Goal: Communication & Community: Answer question/provide support

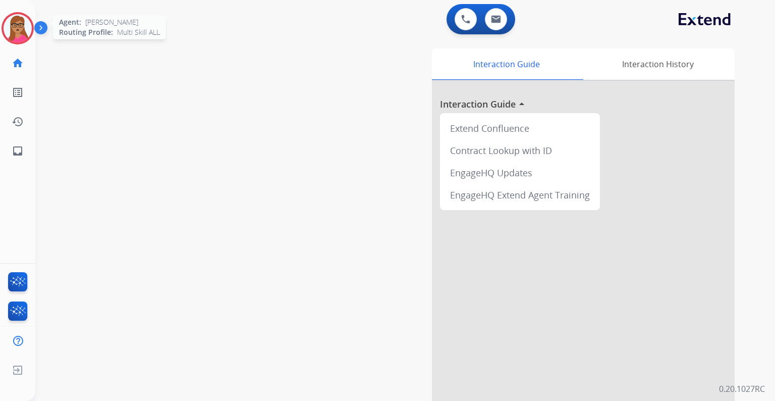
click at [20, 34] on img at bounding box center [18, 28] width 28 height 28
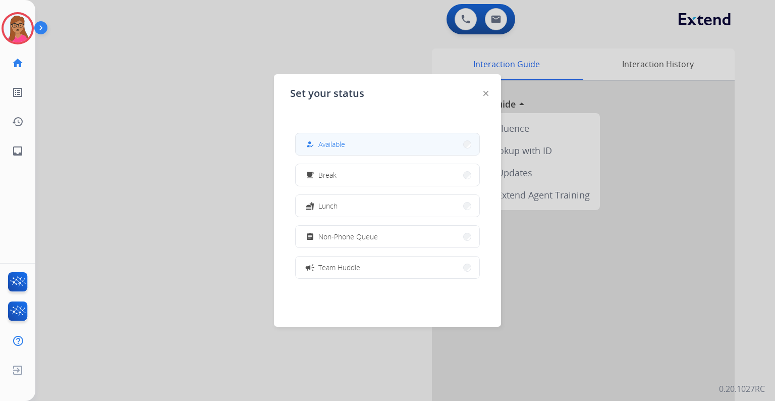
click at [367, 136] on button "how_to_reg Available" at bounding box center [388, 144] width 184 height 22
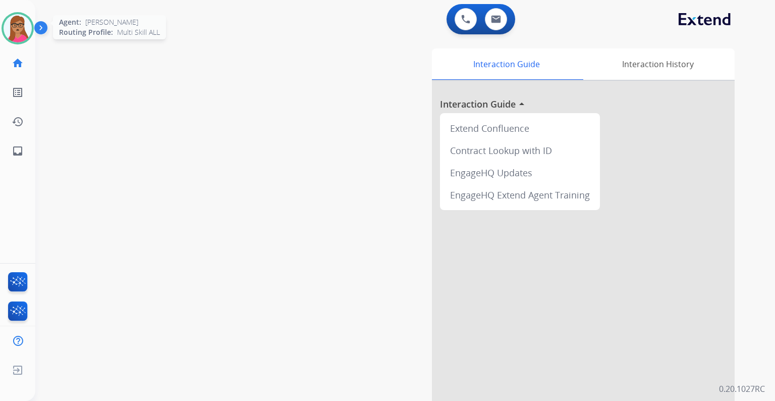
click at [28, 31] on img at bounding box center [18, 28] width 28 height 28
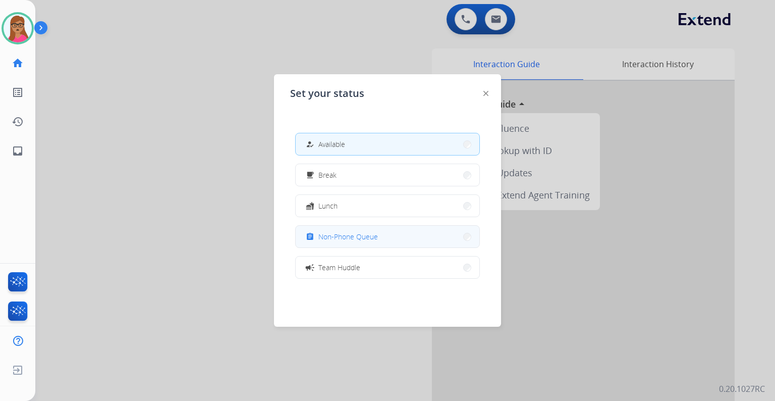
click at [376, 232] on span "Non-Phone Queue" at bounding box center [348, 236] width 60 height 11
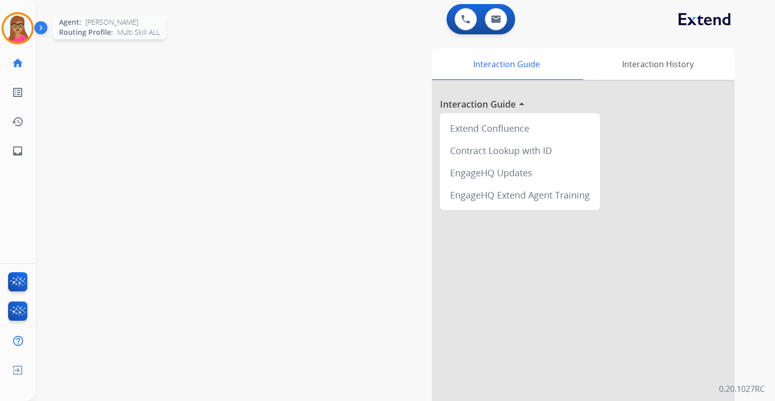
click at [27, 30] on img at bounding box center [18, 28] width 28 height 28
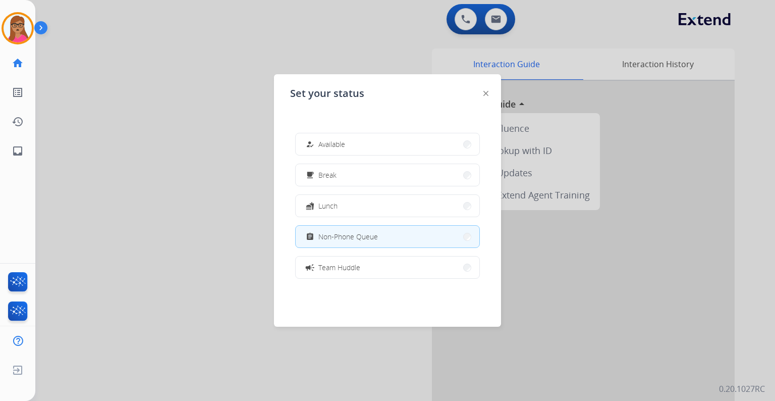
click at [223, 84] on div at bounding box center [387, 200] width 775 height 401
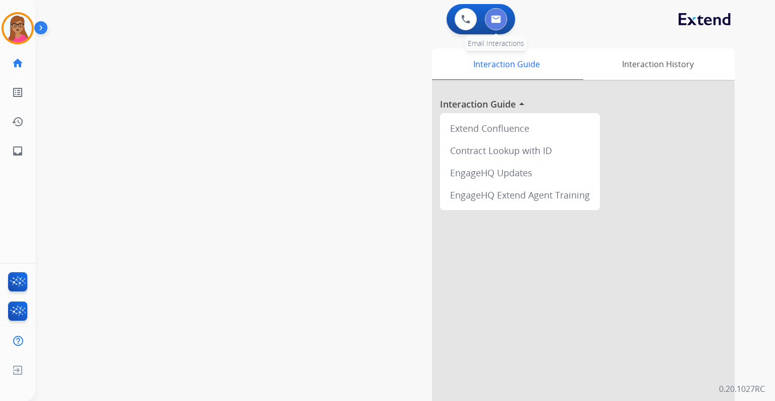
click at [501, 23] on button at bounding box center [496, 19] width 22 height 22
select select "**********"
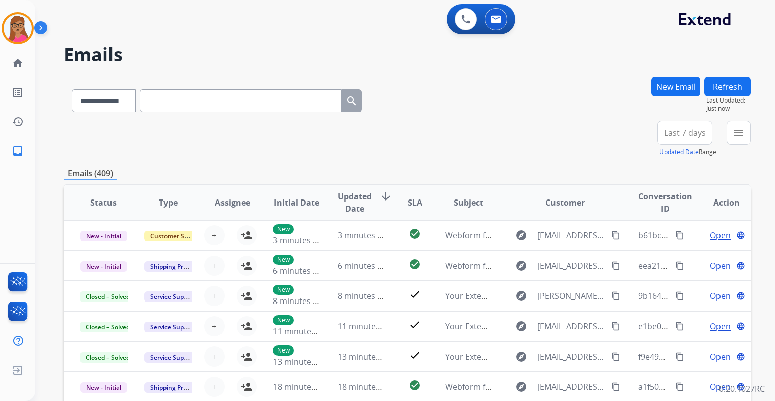
click at [670, 86] on button "New Email" at bounding box center [675, 87] width 49 height 20
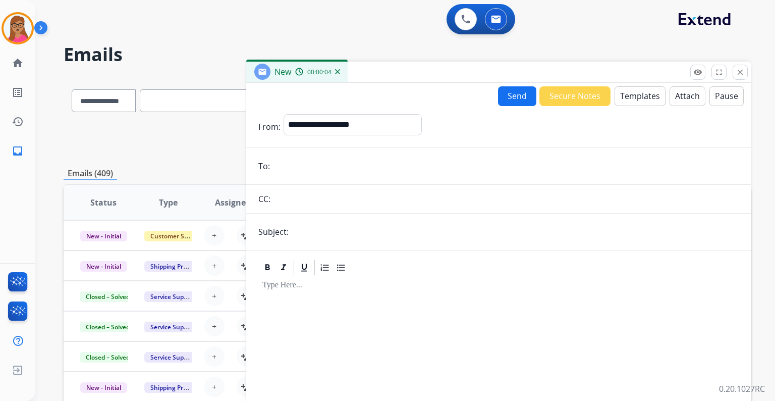
paste input "**********"
type input "**********"
click at [340, 126] on select "**********" at bounding box center [352, 124] width 137 height 20
select select "**********"
click at [284, 114] on select "**********" at bounding box center [352, 124] width 137 height 20
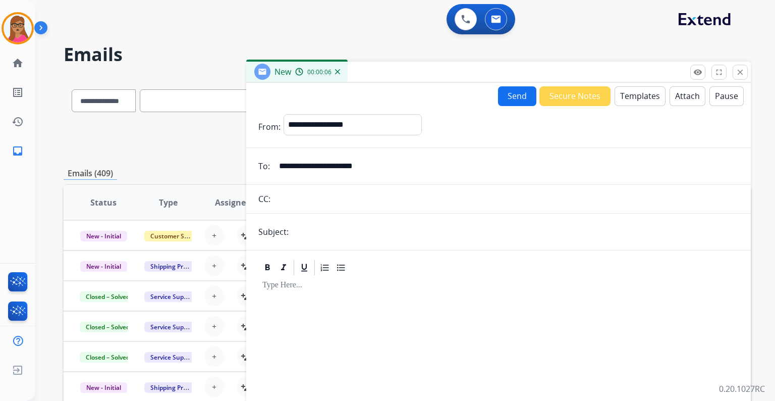
click at [359, 235] on input "text" at bounding box center [515, 231] width 447 height 20
type input "**********"
click at [335, 286] on p at bounding box center [498, 284] width 472 height 9
click at [633, 94] on button "Templates" at bounding box center [639, 96] width 51 height 20
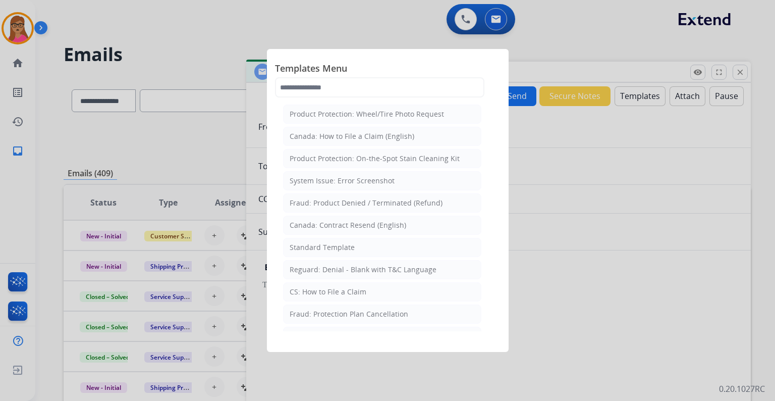
drag, startPoint x: 335, startPoint y: 244, endPoint x: 349, endPoint y: 180, distance: 66.1
click at [335, 238] on li "Standard Template" at bounding box center [382, 247] width 198 height 19
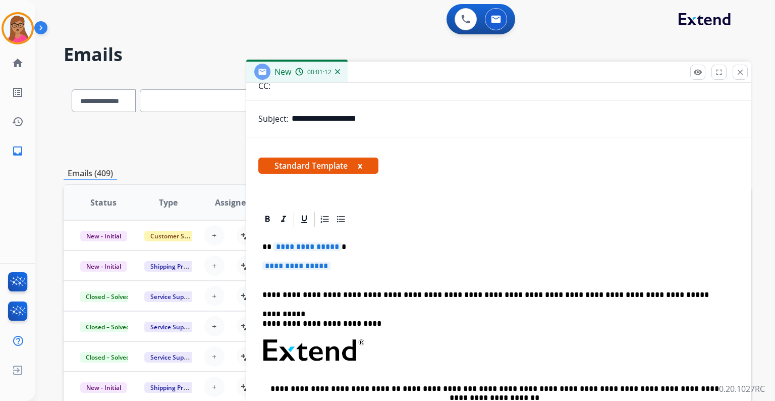
scroll to position [121, 0]
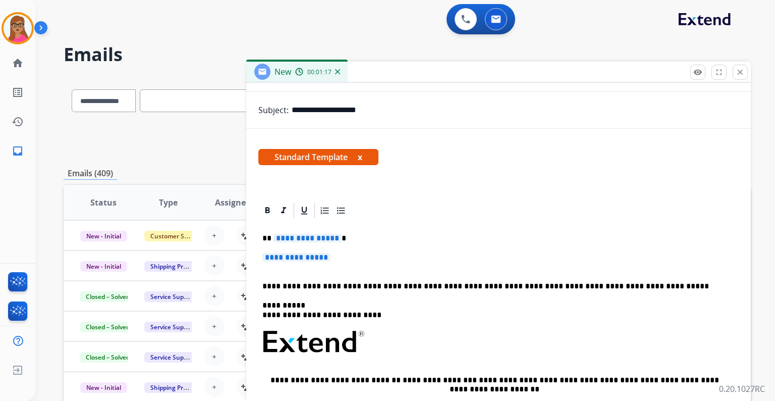
click at [295, 237] on span "**********" at bounding box center [307, 238] width 68 height 9
click at [288, 258] on span "**********" at bounding box center [296, 257] width 68 height 9
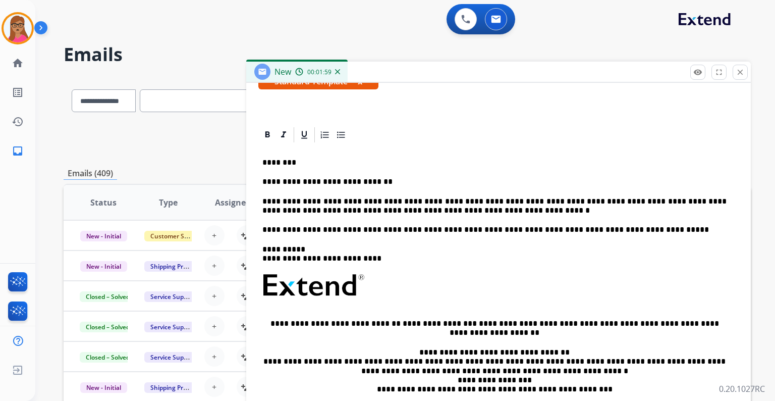
scroll to position [0, 0]
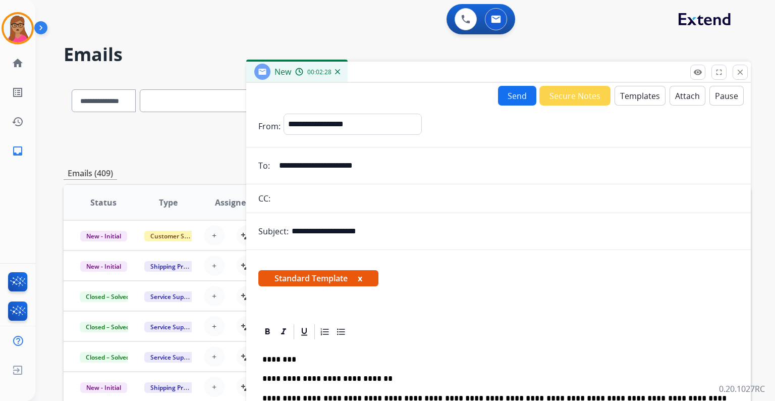
click at [509, 94] on button "Send" at bounding box center [517, 96] width 38 height 20
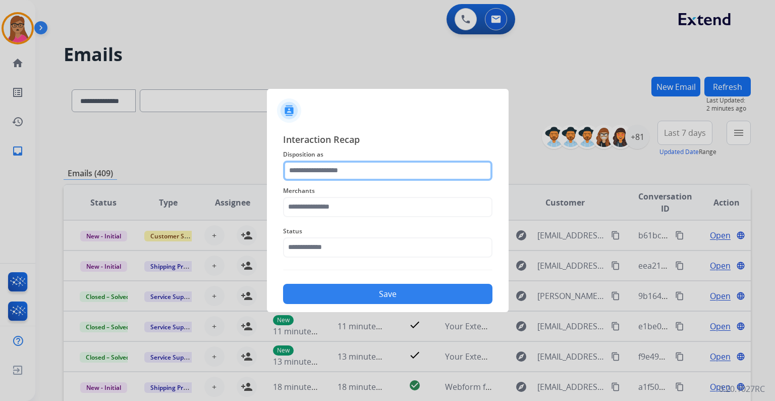
click at [358, 175] on input "text" at bounding box center [387, 170] width 209 height 20
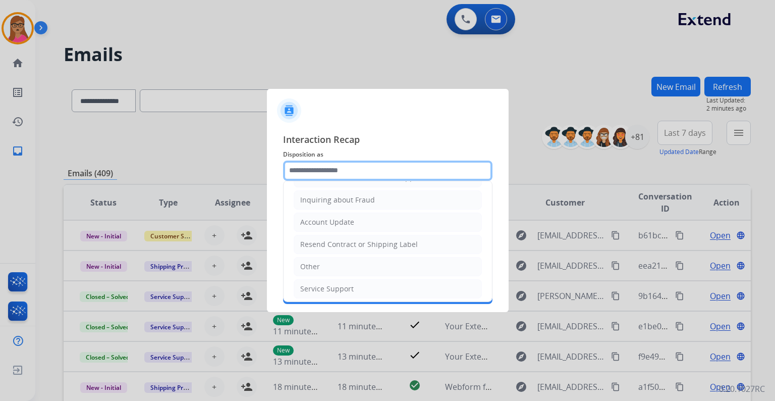
scroll to position [155, 0]
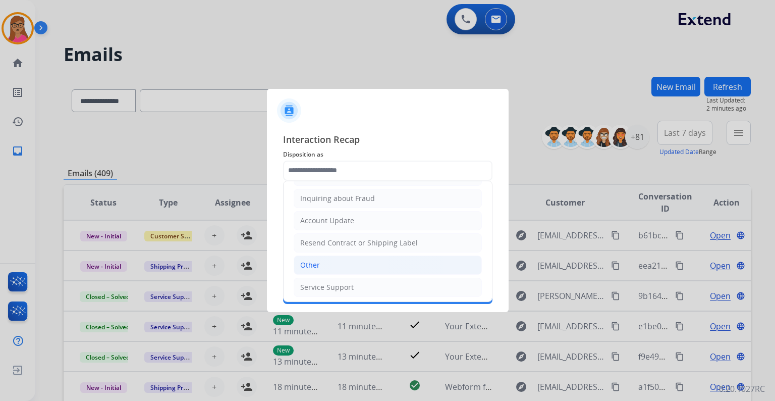
click at [319, 267] on li "Other" at bounding box center [388, 264] width 188 height 19
type input "*****"
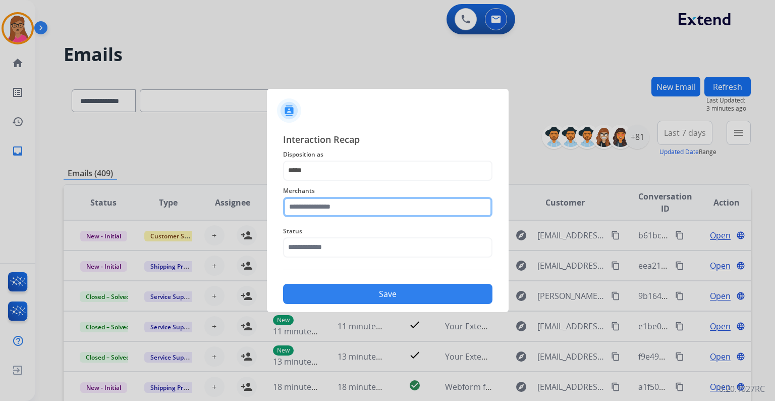
click at [312, 204] on input "text" at bounding box center [387, 207] width 209 height 20
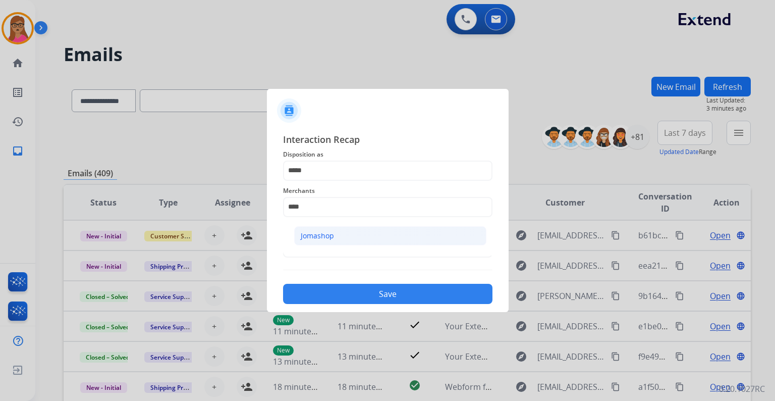
click at [322, 238] on div "Jomashop" at bounding box center [317, 236] width 33 height 10
type input "********"
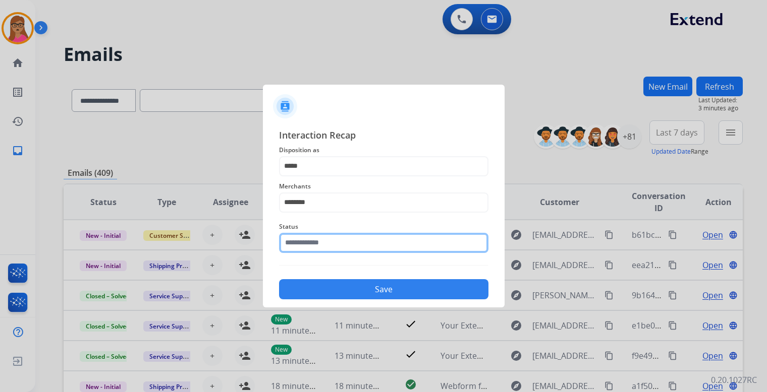
drag, startPoint x: 307, startPoint y: 246, endPoint x: 315, endPoint y: 256, distance: 12.5
click at [307, 246] on input "text" at bounding box center [383, 243] width 209 height 20
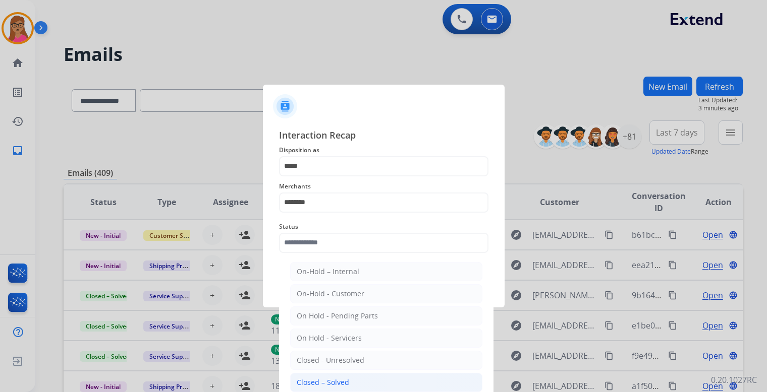
click at [325, 378] on div "Closed – Solved" at bounding box center [323, 383] width 52 height 10
type input "**********"
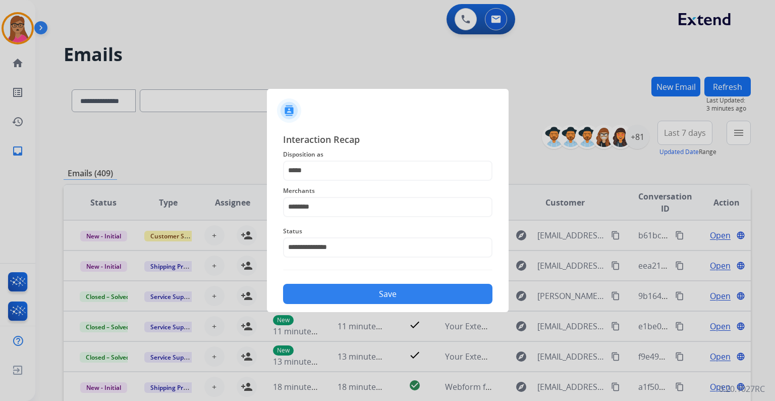
click at [360, 299] on button "Save" at bounding box center [387, 294] width 209 height 20
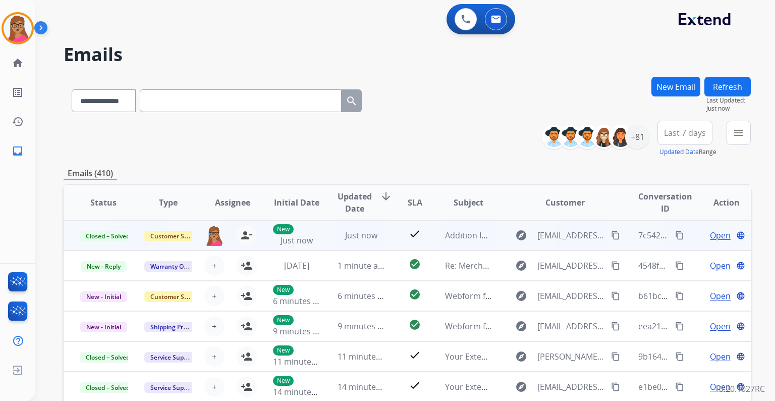
click at [675, 235] on mat-icon "content_copy" at bounding box center [679, 235] width 9 height 9
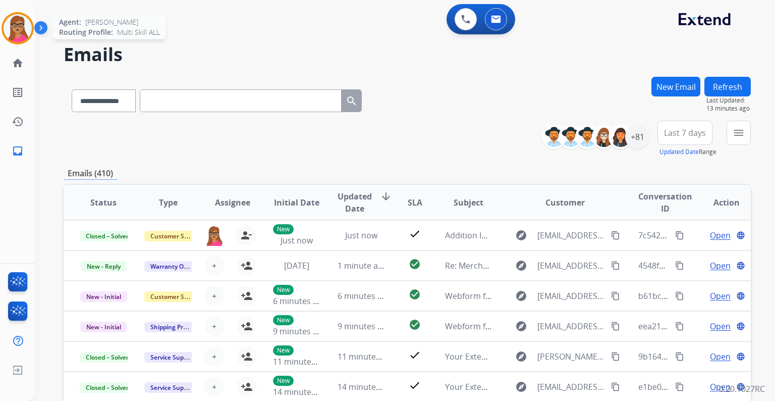
click at [25, 34] on img at bounding box center [18, 28] width 28 height 28
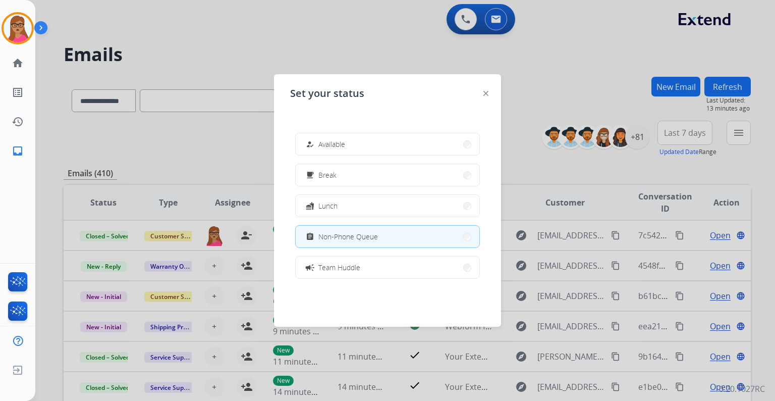
click at [292, 30] on div at bounding box center [387, 200] width 775 height 401
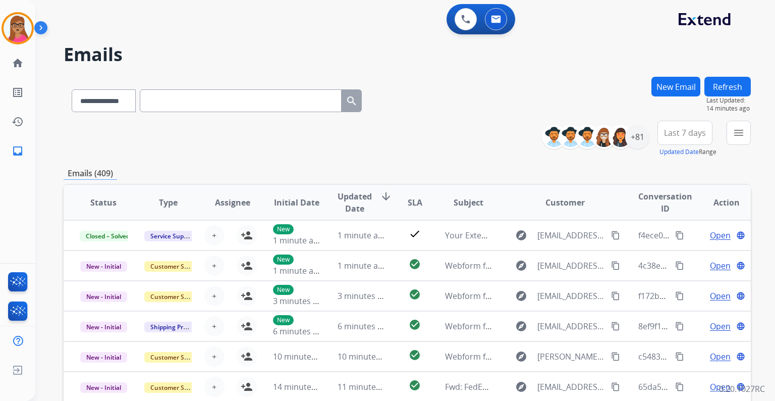
click at [669, 79] on button "New Email" at bounding box center [675, 87] width 49 height 20
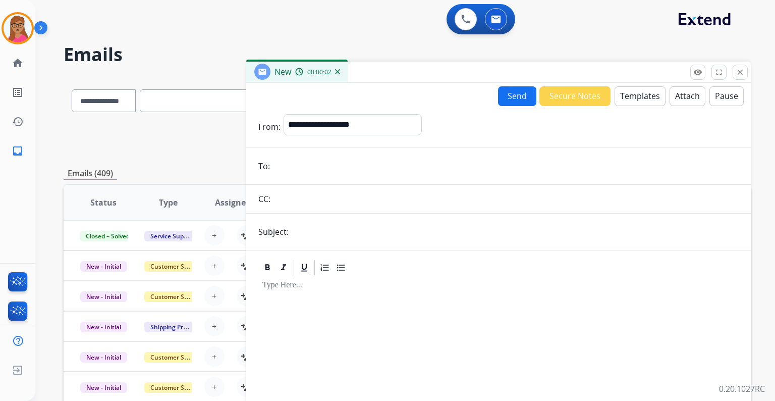
drag, startPoint x: 303, startPoint y: 163, endPoint x: 196, endPoint y: 163, distance: 106.9
click at [202, 178] on div "Emails (409)" at bounding box center [407, 173] width 687 height 13
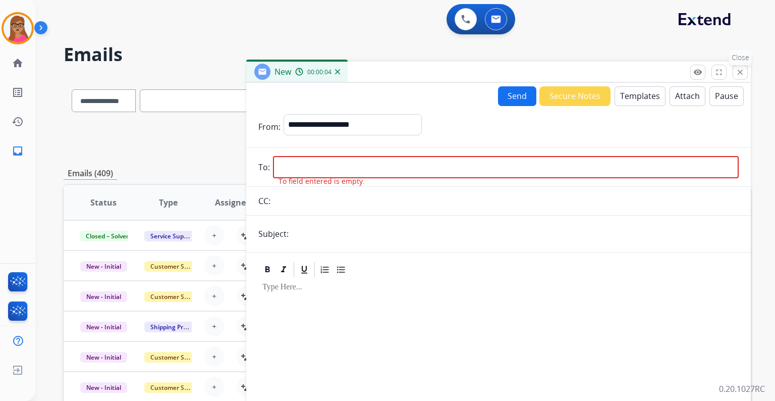
click at [738, 70] on mat-icon "close" at bounding box center [740, 72] width 9 height 9
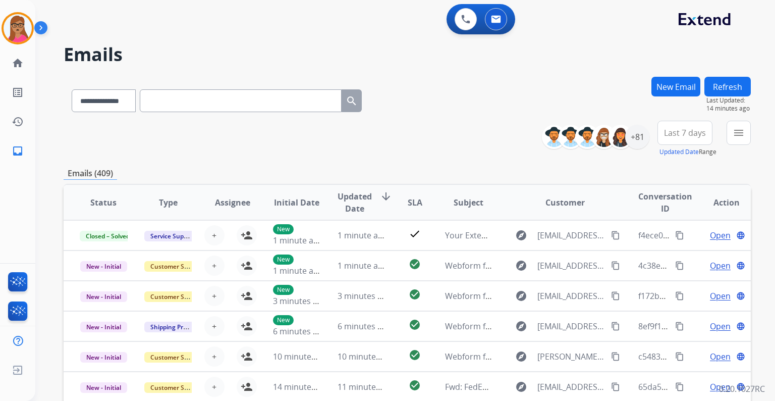
paste input "**********"
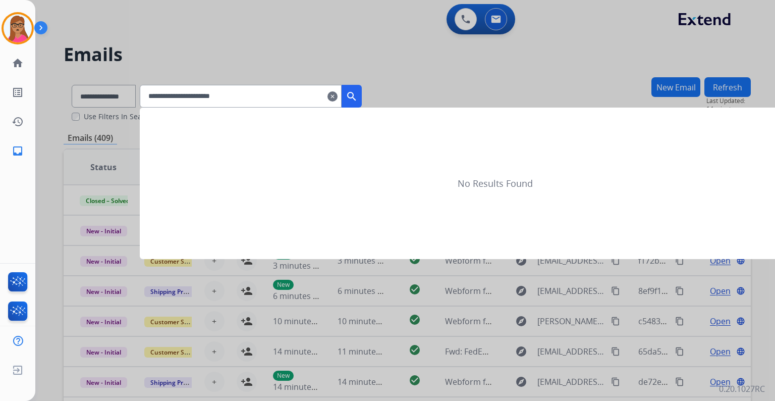
type input "**********"
click at [95, 92] on div at bounding box center [387, 200] width 775 height 401
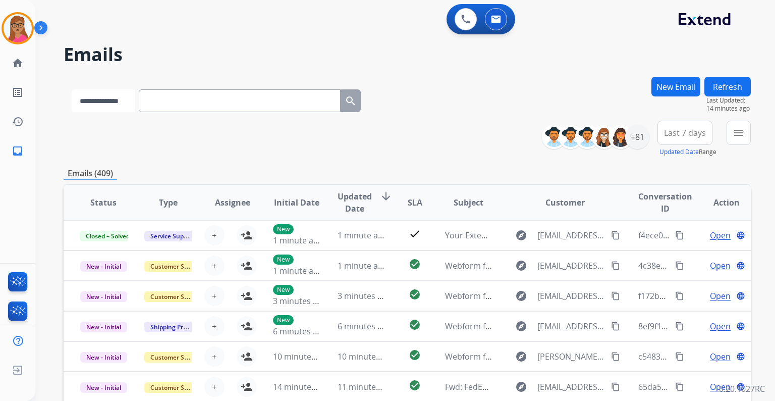
click at [115, 98] on select "**********" at bounding box center [103, 100] width 63 height 23
select select "**********"
click at [72, 89] on select "**********" at bounding box center [103, 100] width 63 height 23
paste input "**********"
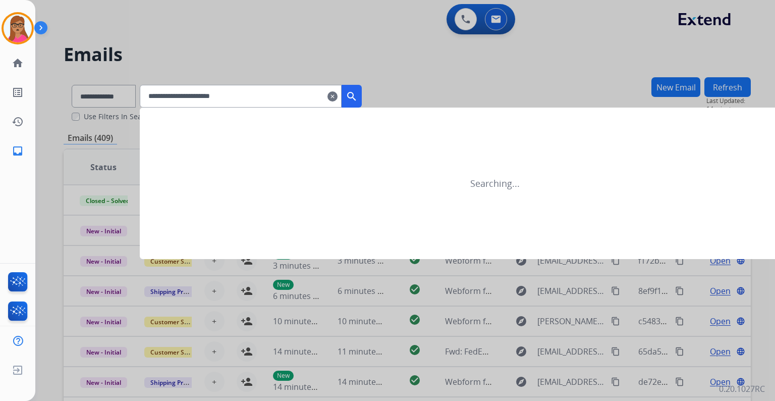
type input "**********"
click at [358, 100] on mat-icon "search" at bounding box center [352, 96] width 12 height 12
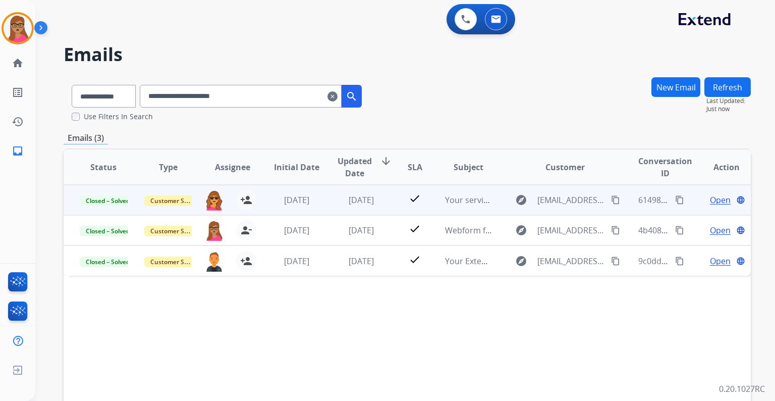
click at [712, 200] on span "Open" at bounding box center [720, 200] width 21 height 12
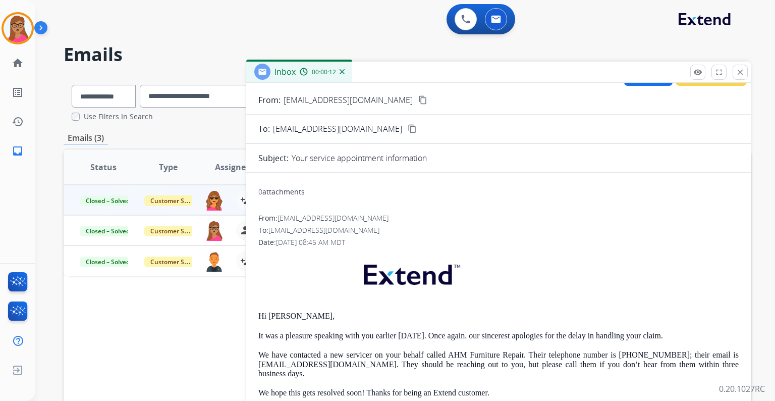
scroll to position [0, 0]
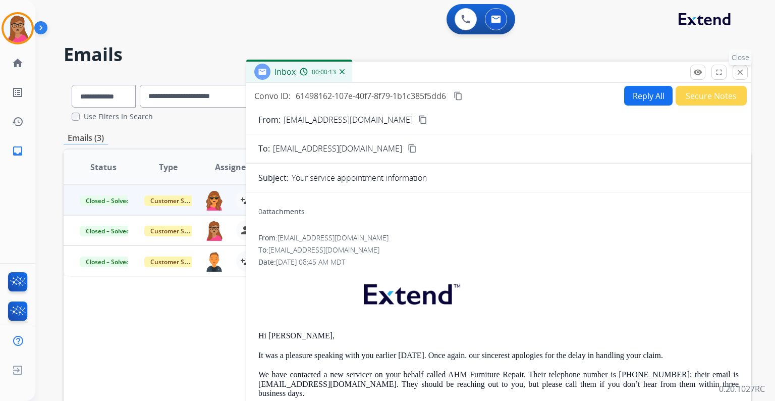
click at [743, 69] on mat-icon "close" at bounding box center [740, 72] width 9 height 9
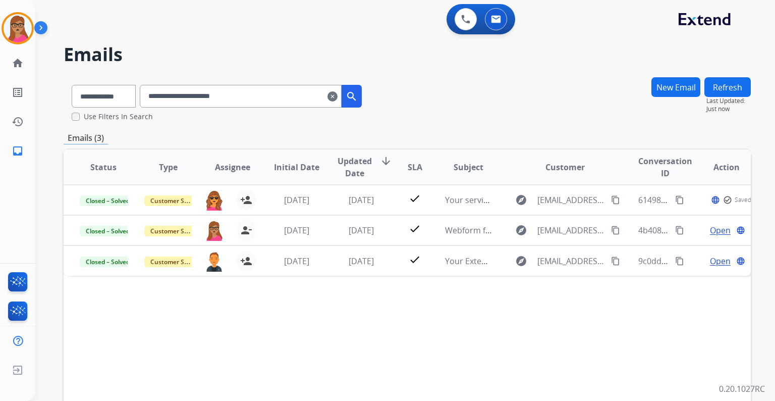
click at [679, 91] on button "New Email" at bounding box center [675, 87] width 49 height 20
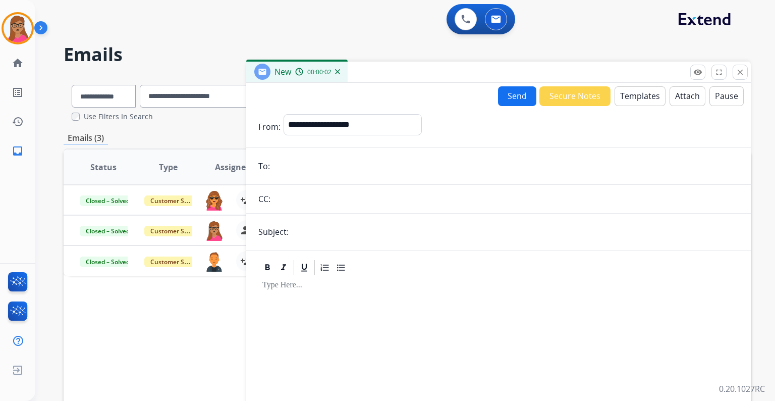
paste input "**********"
type input "**********"
click at [311, 116] on select "**********" at bounding box center [352, 124] width 137 height 20
select select "**********"
click at [284, 114] on select "**********" at bounding box center [352, 124] width 137 height 20
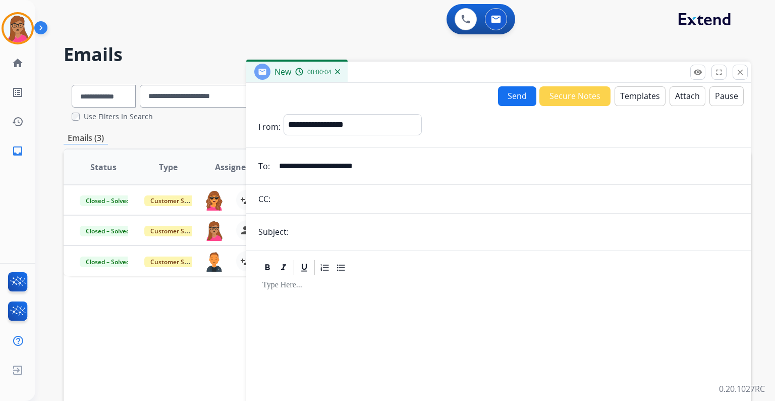
click at [317, 237] on input "text" at bounding box center [515, 231] width 447 height 20
type input "**********"
click at [357, 293] on div at bounding box center [498, 348] width 480 height 145
click at [627, 93] on button "Templates" at bounding box center [639, 96] width 51 height 20
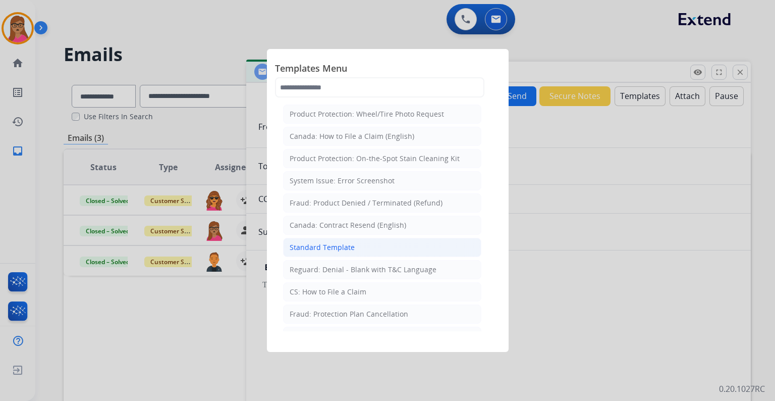
click at [344, 246] on div "Standard Template" at bounding box center [322, 247] width 65 height 10
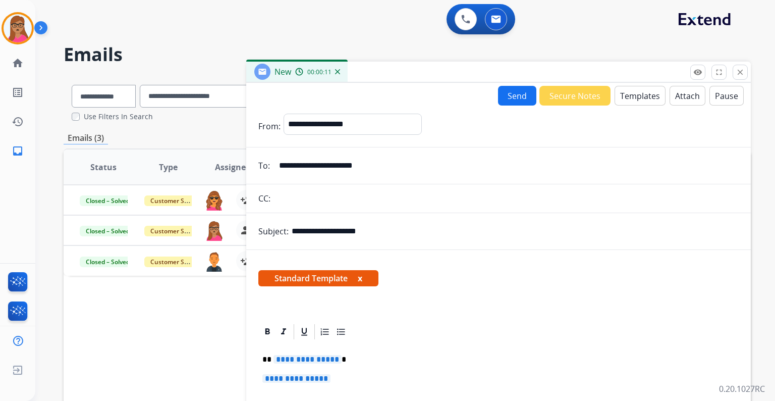
click at [306, 359] on span "**********" at bounding box center [307, 359] width 68 height 9
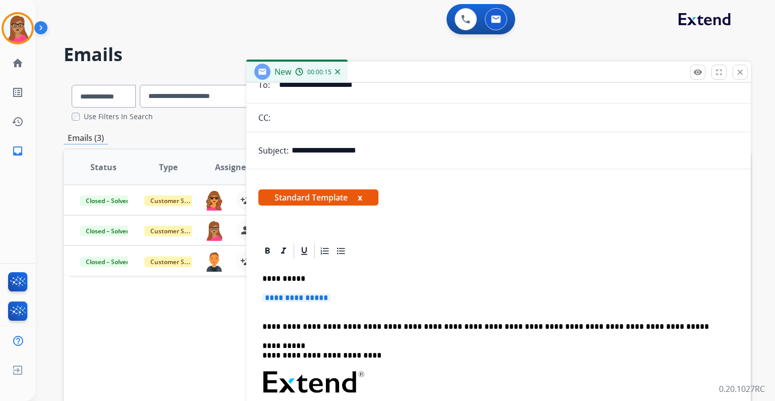
click at [298, 295] on span "**********" at bounding box center [296, 297] width 68 height 9
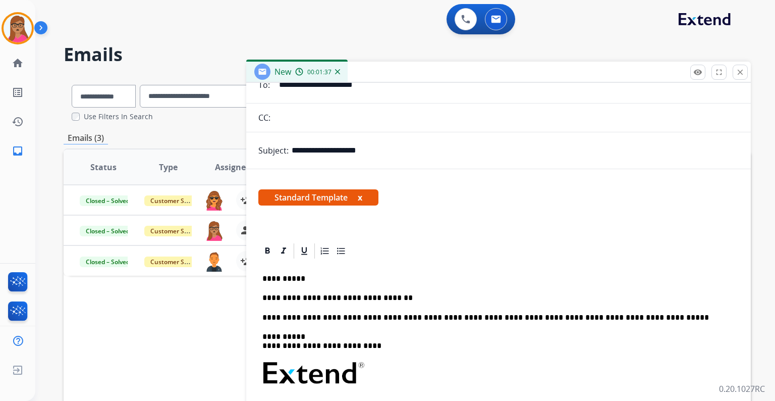
click at [339, 73] on img at bounding box center [337, 71] width 5 height 5
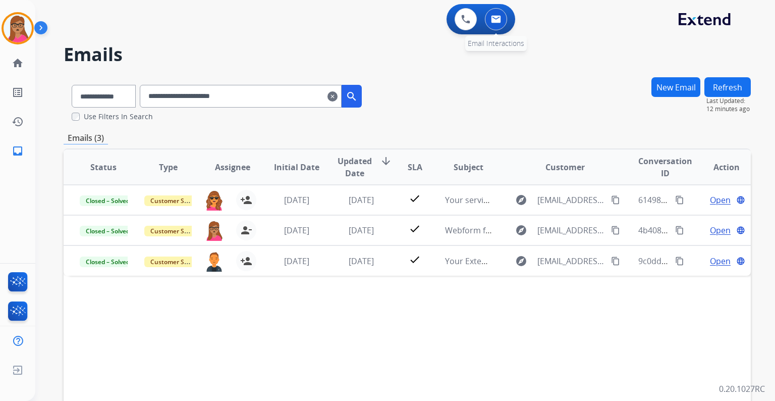
click at [499, 22] on img at bounding box center [496, 19] width 10 height 8
click at [336, 95] on input "**********" at bounding box center [241, 96] width 202 height 23
click at [337, 95] on mat-icon "clear" at bounding box center [332, 96] width 10 height 12
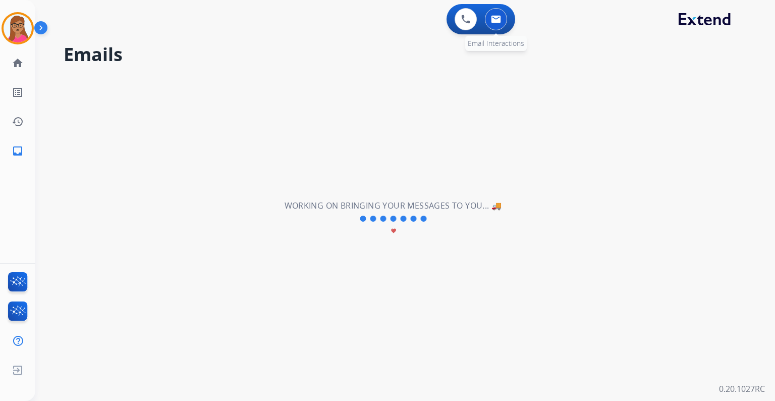
select select "**********"
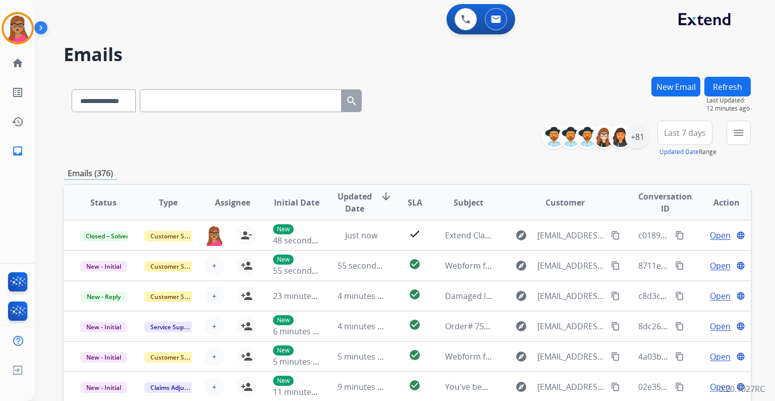
click at [670, 135] on span "Last 7 days" at bounding box center [685, 133] width 42 height 4
click at [675, 253] on div "Last 90 days" at bounding box center [681, 255] width 55 height 15
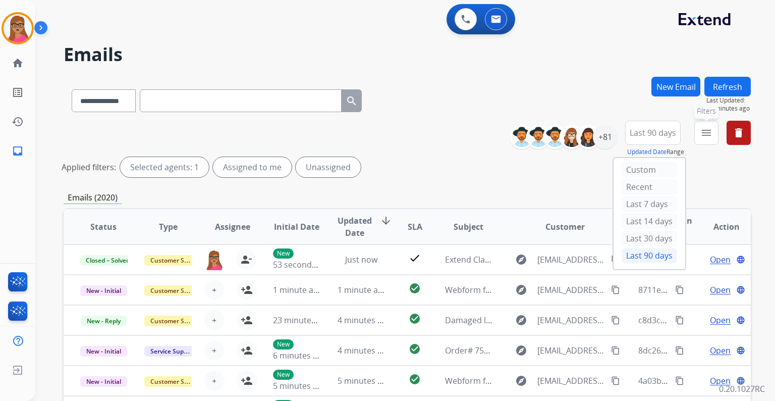
click at [699, 135] on button "menu Filters" at bounding box center [706, 133] width 24 height 24
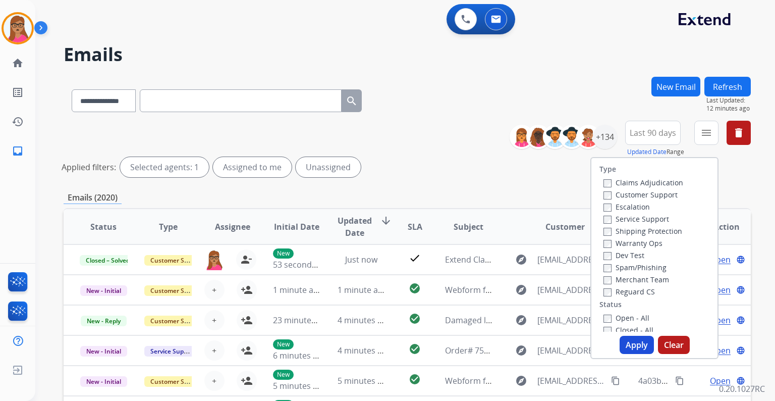
click at [661, 194] on label "Customer Support" at bounding box center [640, 195] width 74 height 10
click at [655, 228] on label "Shipping Protection" at bounding box center [642, 231] width 79 height 10
click at [636, 291] on label "Reguard CS" at bounding box center [628, 292] width 51 height 10
click at [614, 317] on label "Open - All" at bounding box center [626, 318] width 46 height 10
click at [631, 345] on button "Apply" at bounding box center [636, 344] width 34 height 18
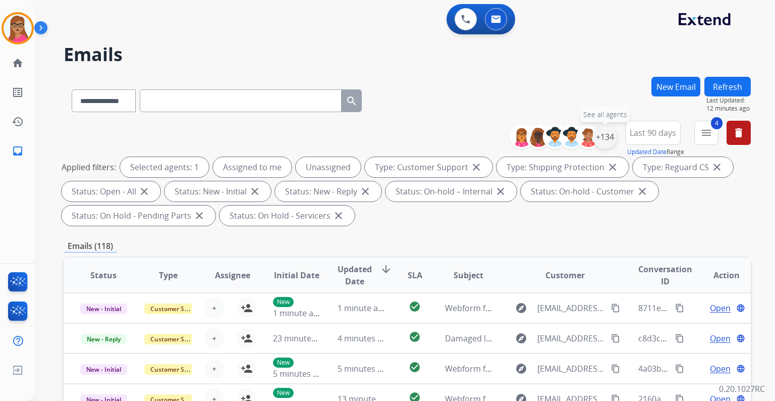
click at [601, 139] on div "+134" at bounding box center [605, 137] width 24 height 24
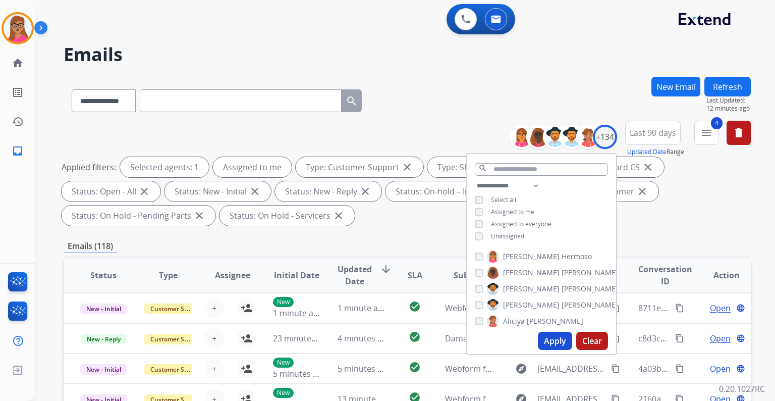
click at [550, 343] on button "Apply" at bounding box center [555, 340] width 34 height 18
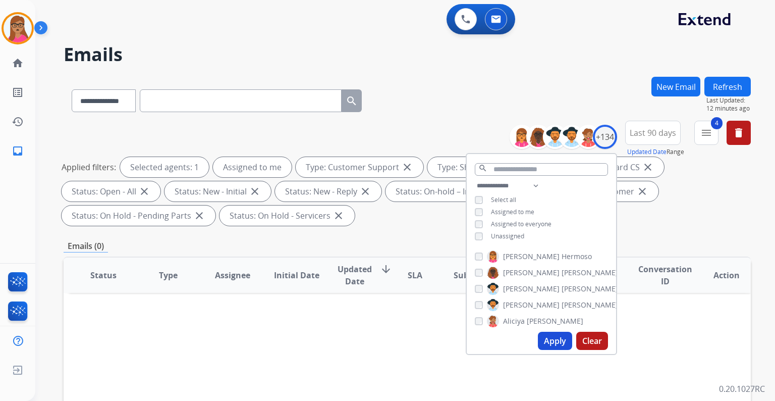
click at [681, 223] on div "Applied filters: Selected agents: 1 Assigned to me Type: Customer Support close…" at bounding box center [405, 191] width 687 height 69
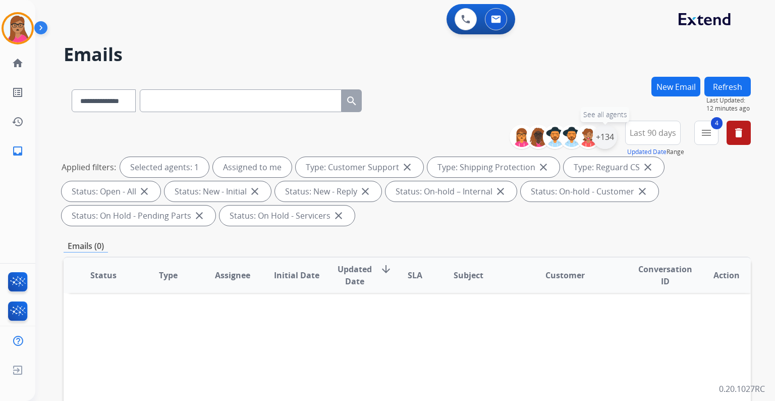
click at [608, 136] on div "+134" at bounding box center [605, 137] width 24 height 24
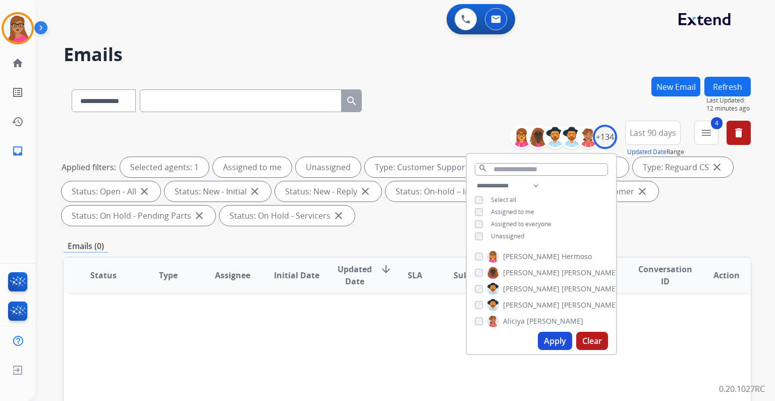
click at [553, 346] on button "Apply" at bounding box center [555, 340] width 34 height 18
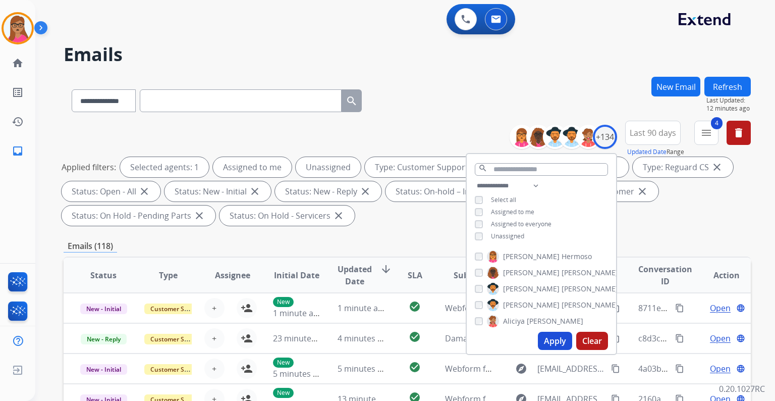
click at [414, 230] on div "**********" at bounding box center [407, 362] width 687 height 570
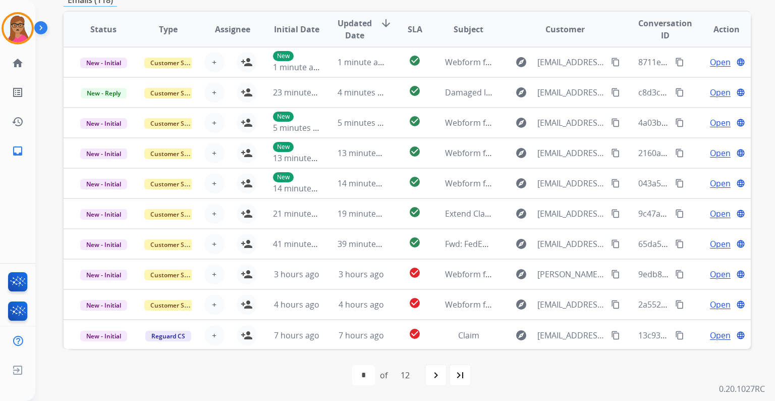
scroll to position [1, 0]
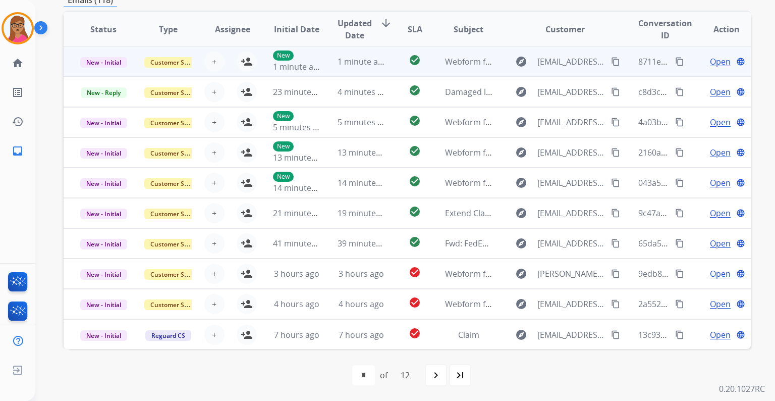
click at [99, 73] on td "New - Initial" at bounding box center [96, 61] width 65 height 30
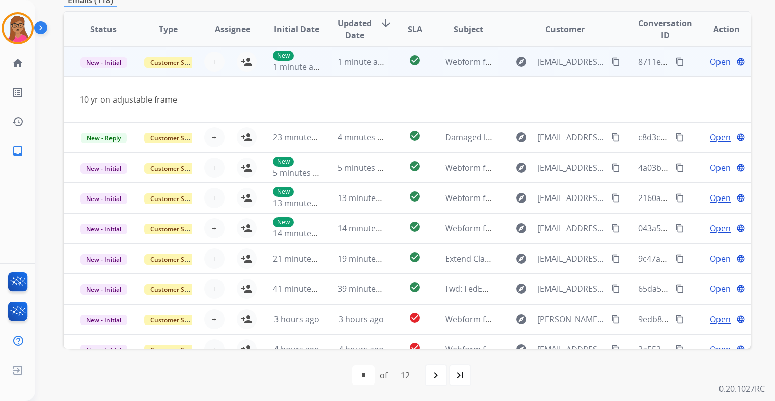
scroll to position [0, 0]
click at [99, 73] on td "New - Initial" at bounding box center [96, 62] width 65 height 30
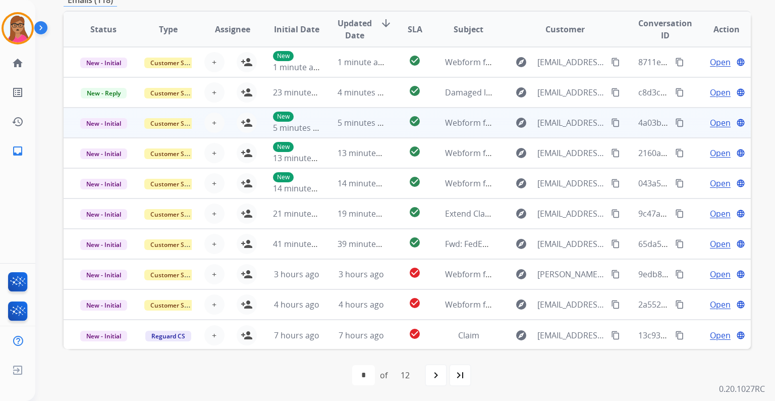
click at [99, 133] on td "New - Initial" at bounding box center [96, 122] width 65 height 30
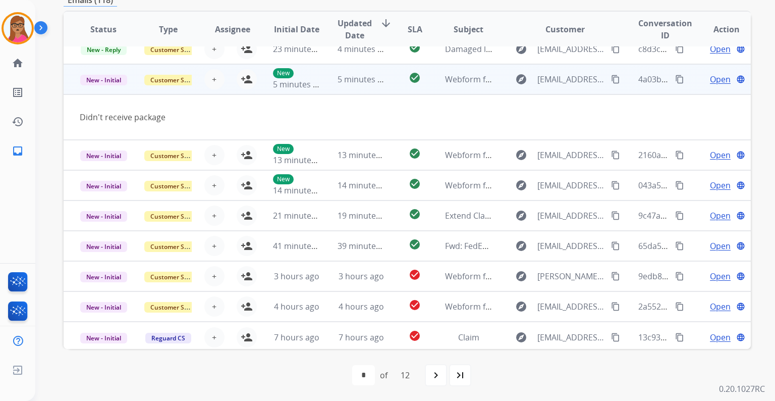
scroll to position [46, 0]
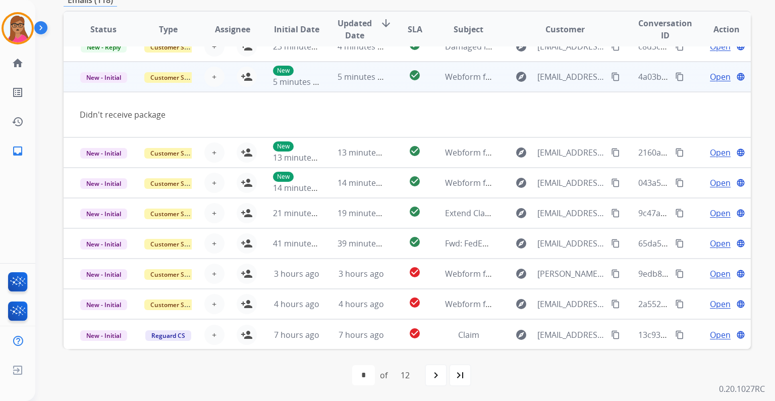
click at [105, 88] on td "New - Initial" at bounding box center [96, 77] width 65 height 30
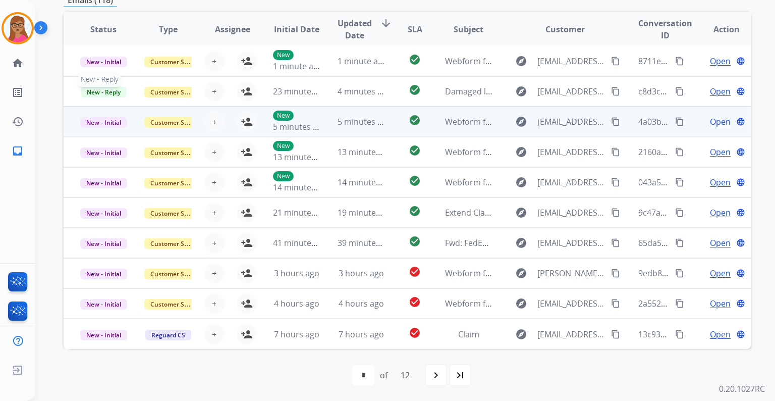
scroll to position [1, 0]
click at [611, 119] on mat-icon "content_copy" at bounding box center [615, 122] width 9 height 9
click at [110, 132] on td "New - Initial" at bounding box center [96, 122] width 65 height 30
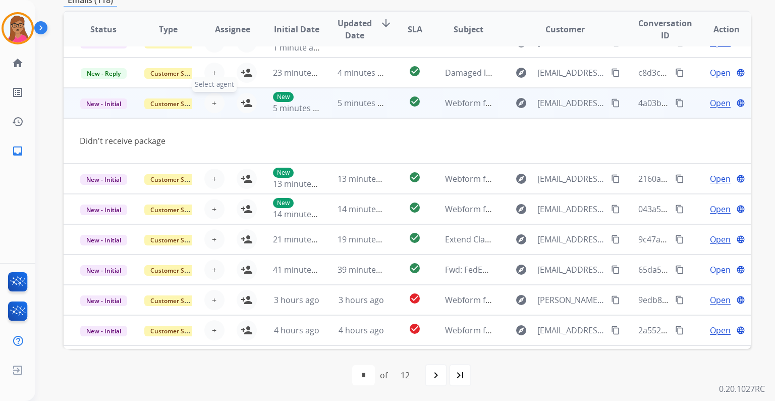
scroll to position [6, 0]
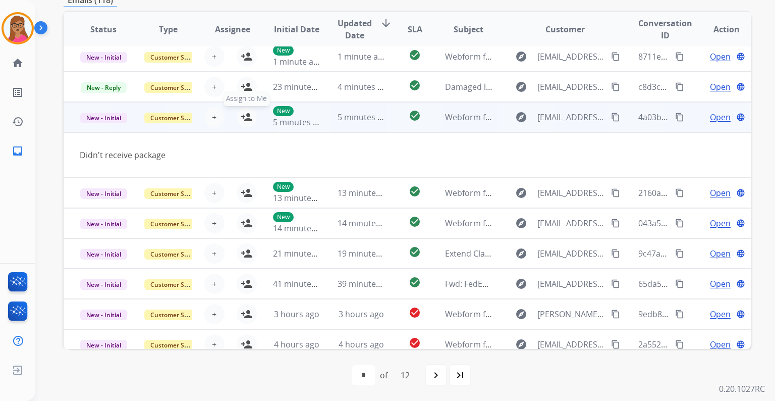
click at [248, 121] on mat-icon "person_add" at bounding box center [247, 117] width 12 height 12
click at [712, 117] on span "Open" at bounding box center [720, 117] width 21 height 12
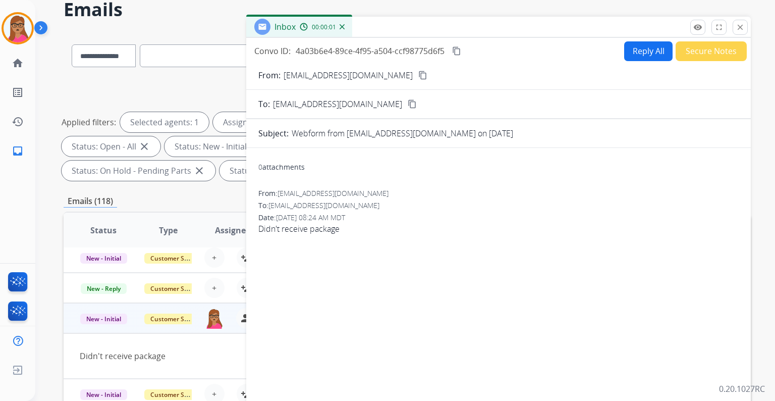
scroll to position [44, 0]
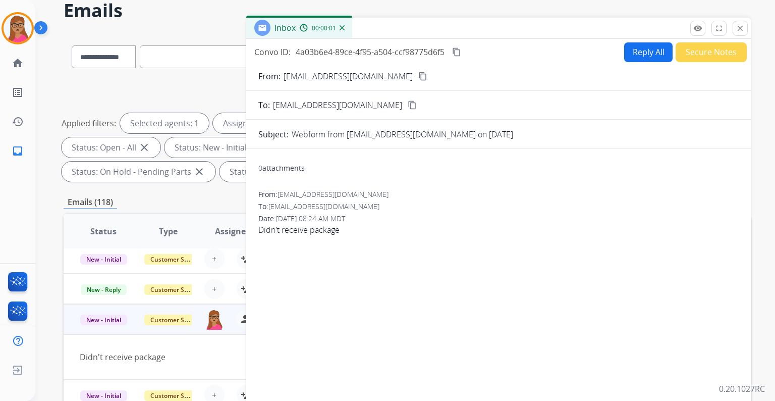
click at [644, 46] on button "Reply All" at bounding box center [648, 52] width 48 height 20
select select "**********"
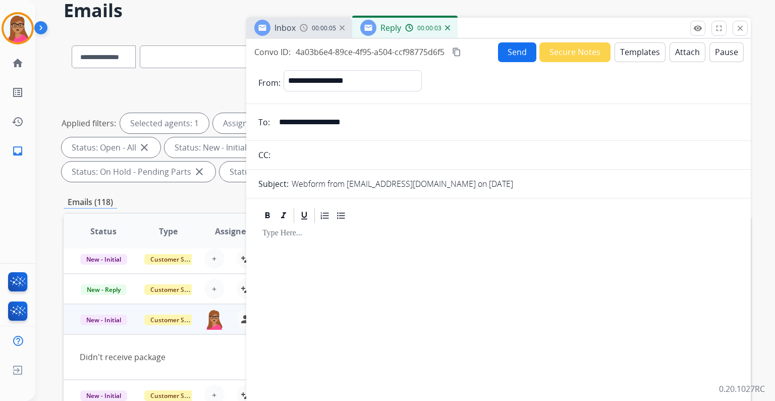
click at [638, 47] on button "Templates" at bounding box center [639, 52] width 51 height 20
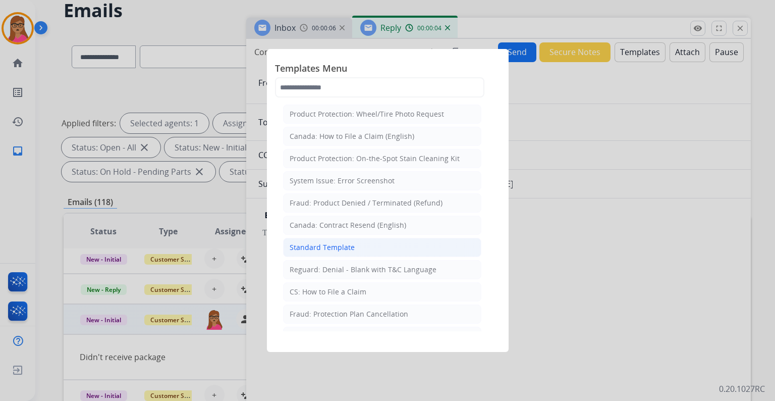
click at [321, 245] on div "Standard Template" at bounding box center [322, 247] width 65 height 10
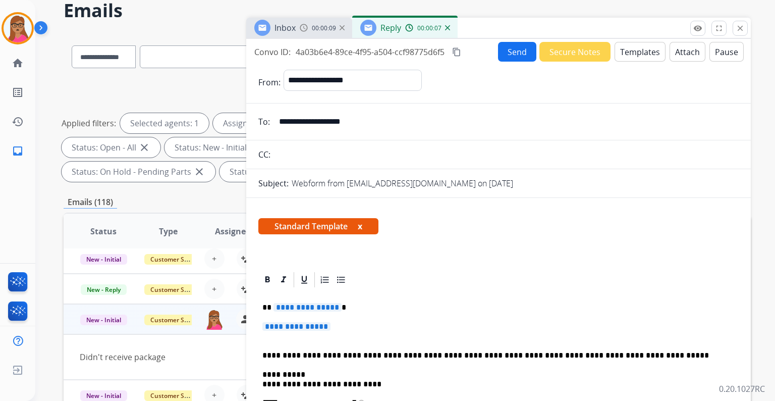
click at [446, 29] on img at bounding box center [447, 27] width 5 height 5
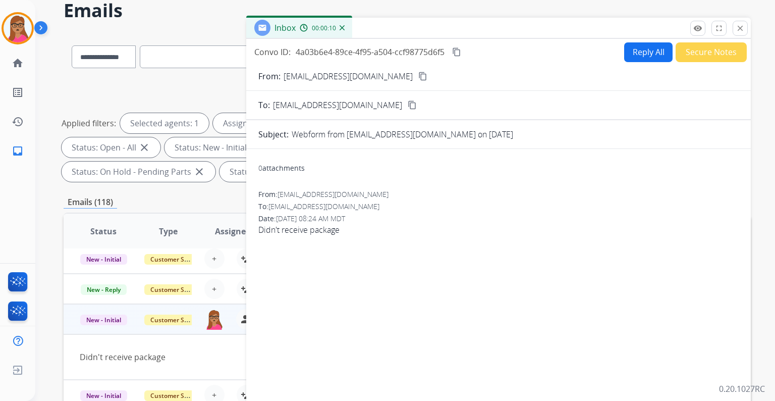
click at [630, 56] on button "Reply All" at bounding box center [648, 52] width 48 height 20
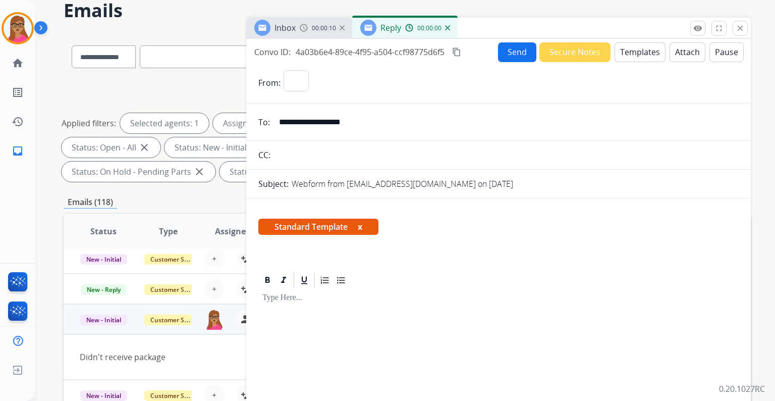
select select "**********"
click at [628, 53] on button "Templates" at bounding box center [639, 52] width 51 height 20
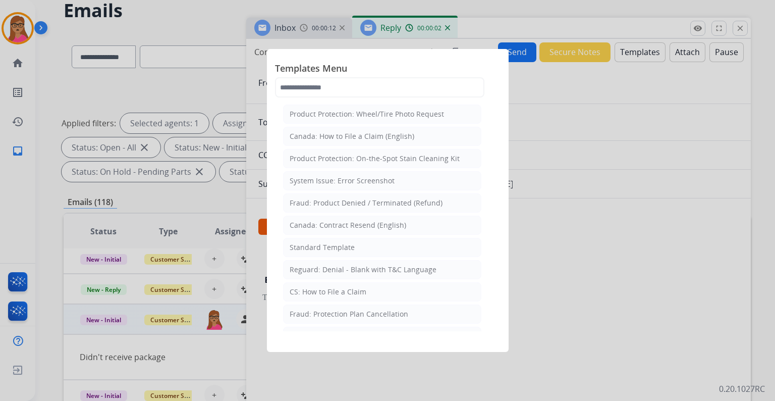
click at [355, 291] on div "CS: How to File a Claim" at bounding box center [328, 292] width 77 height 10
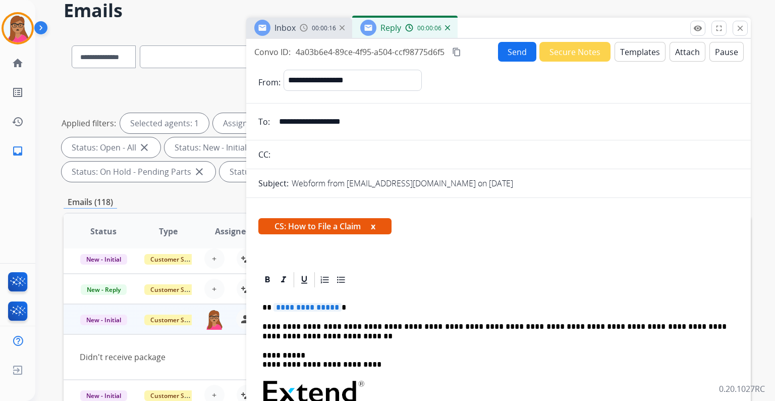
click at [300, 303] on span "**********" at bounding box center [307, 307] width 68 height 9
click at [455, 51] on mat-icon "content_copy" at bounding box center [456, 51] width 9 height 9
click at [488, 52] on span "Copied!" at bounding box center [477, 52] width 29 height 12
click at [503, 52] on button "Send" at bounding box center [517, 52] width 38 height 20
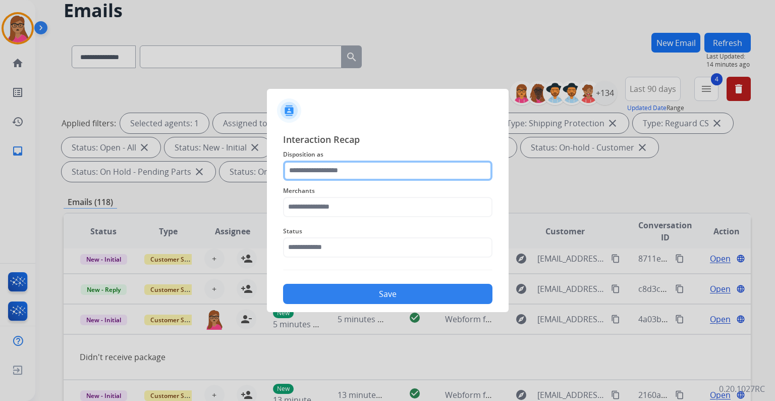
click at [349, 173] on input "text" at bounding box center [387, 170] width 209 height 20
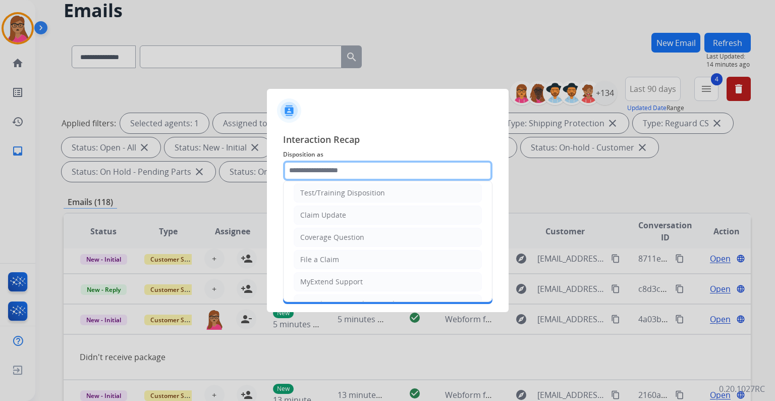
scroll to position [40, 0]
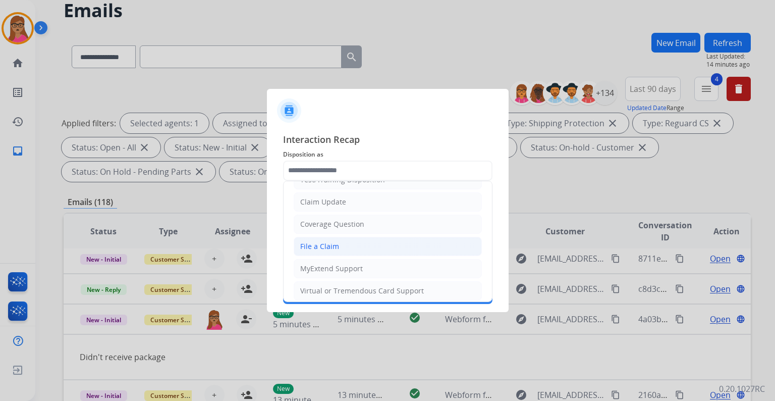
click at [340, 241] on li "File a Claim" at bounding box center [388, 246] width 188 height 19
type input "**********"
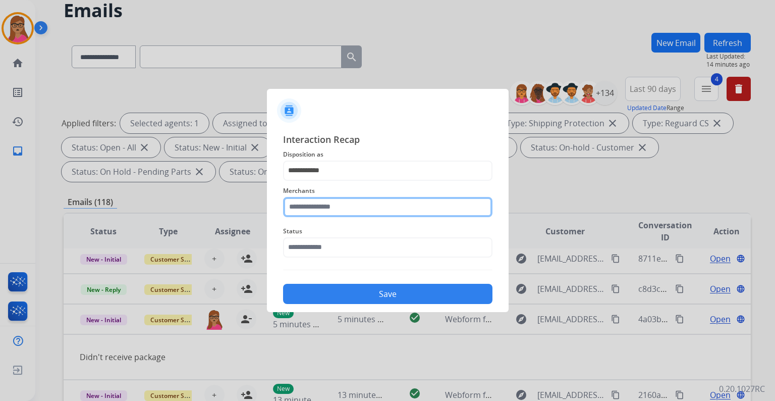
click at [347, 206] on input "text" at bounding box center [387, 207] width 209 height 20
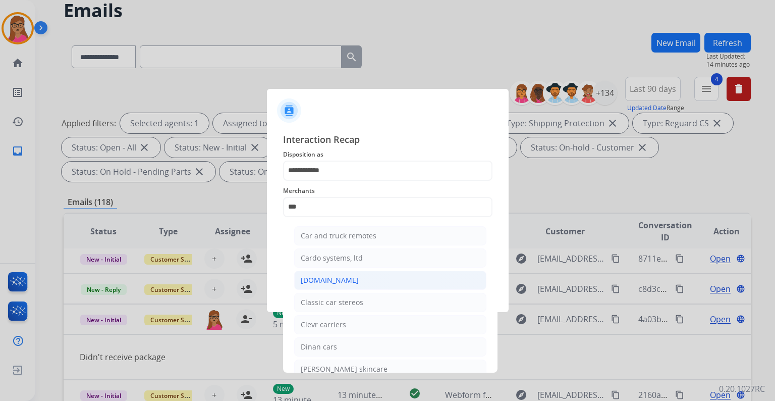
click at [326, 276] on div "[DOMAIN_NAME]" at bounding box center [330, 280] width 58 height 10
type input "**********"
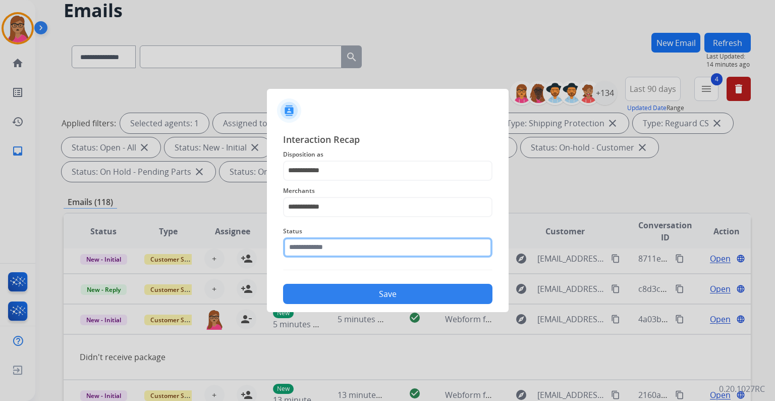
click at [331, 248] on input "text" at bounding box center [387, 247] width 209 height 20
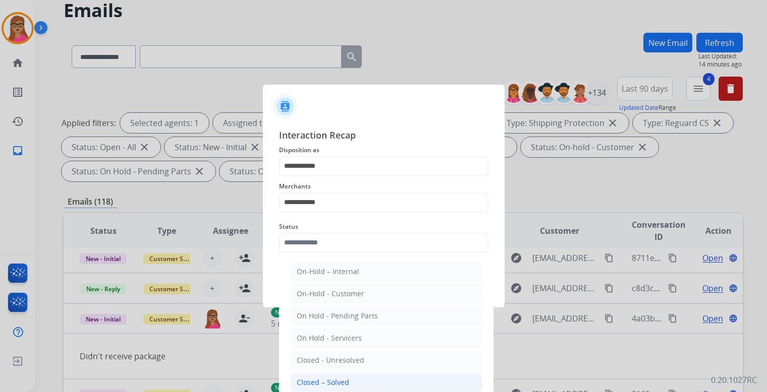
click at [334, 379] on div "Closed – Solved" at bounding box center [323, 383] width 52 height 10
type input "**********"
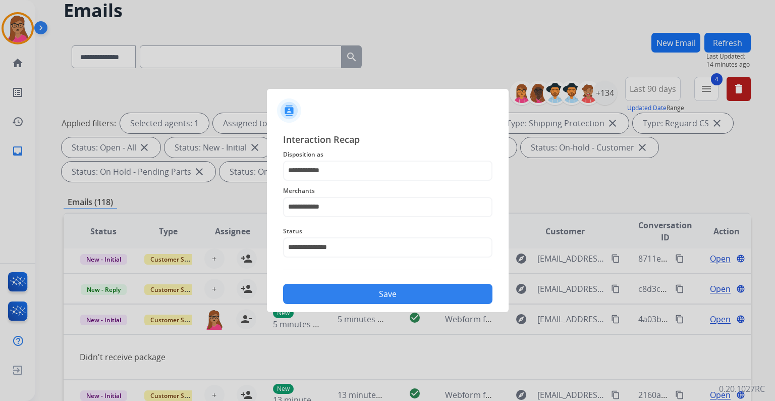
click at [374, 299] on button "Save" at bounding box center [387, 294] width 209 height 20
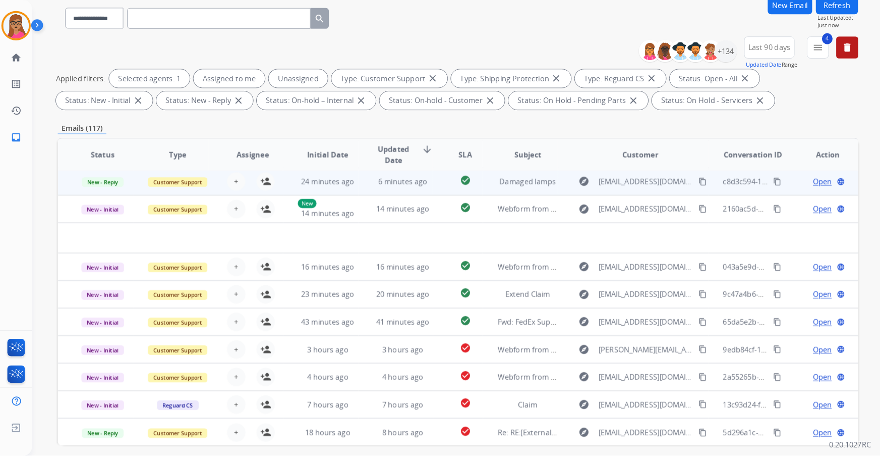
scroll to position [34, 0]
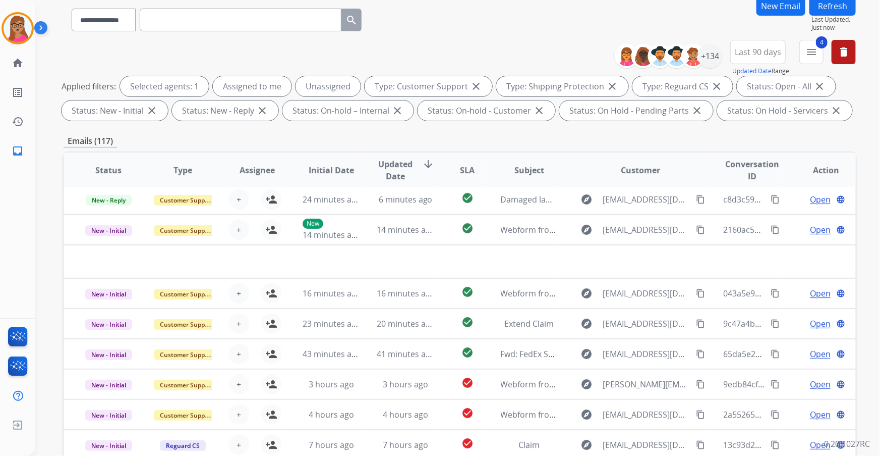
click at [469, 128] on div "**********" at bounding box center [460, 269] width 793 height 546
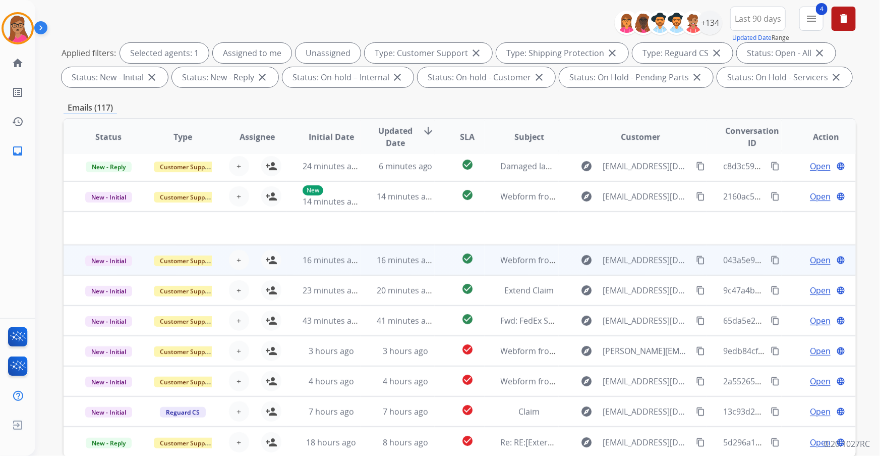
scroll to position [166, 0]
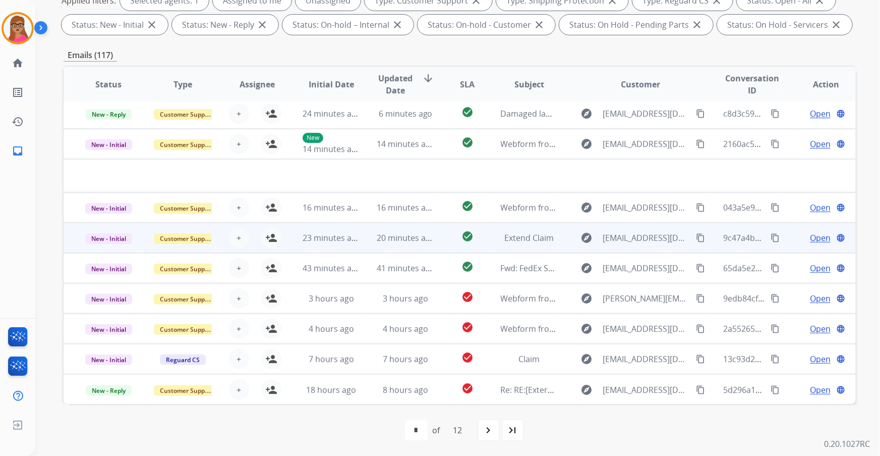
click at [104, 249] on td "New - Initial" at bounding box center [101, 237] width 74 height 30
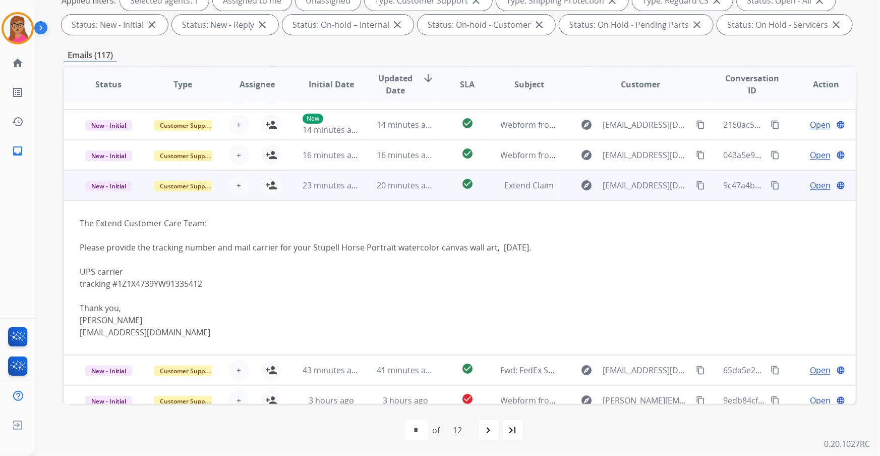
scroll to position [29, 0]
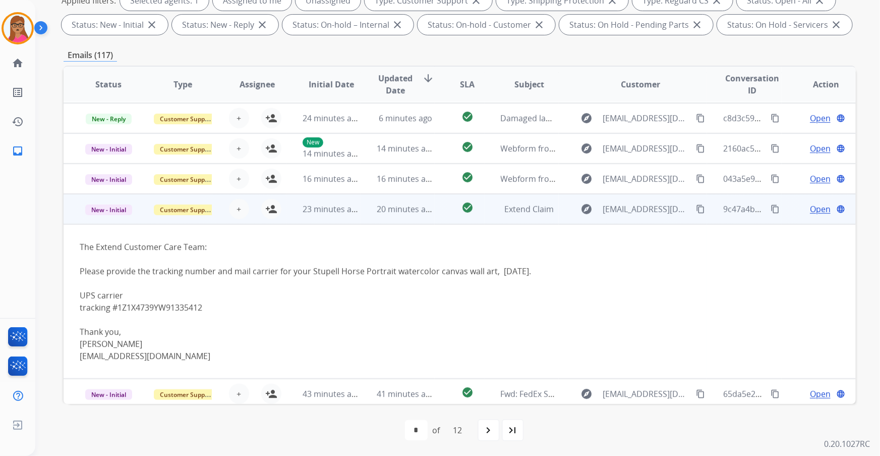
click at [102, 221] on td "New - Initial" at bounding box center [101, 209] width 74 height 30
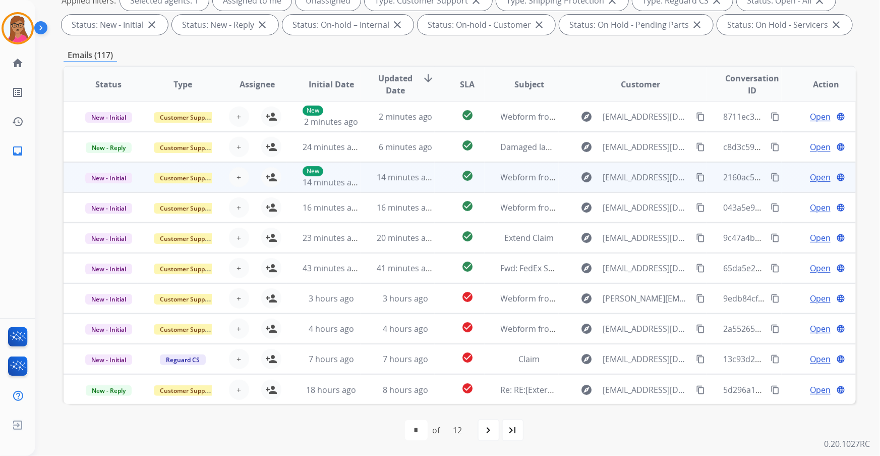
click at [110, 190] on td "New - Initial" at bounding box center [101, 177] width 74 height 30
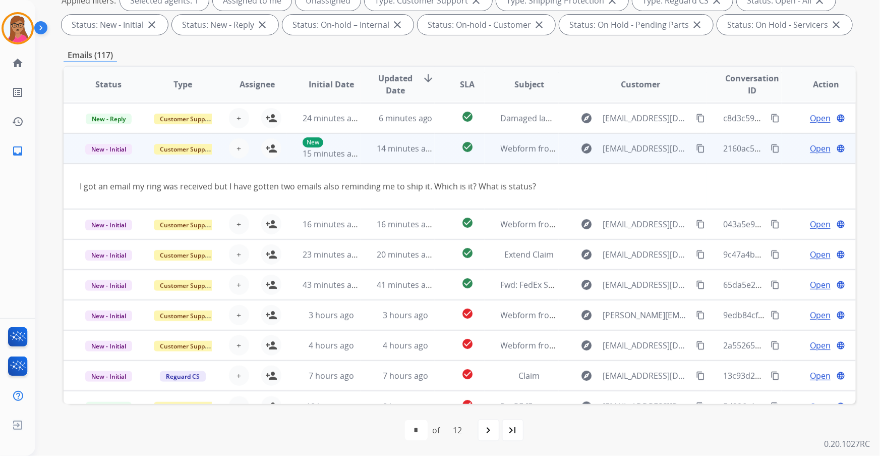
scroll to position [46, 0]
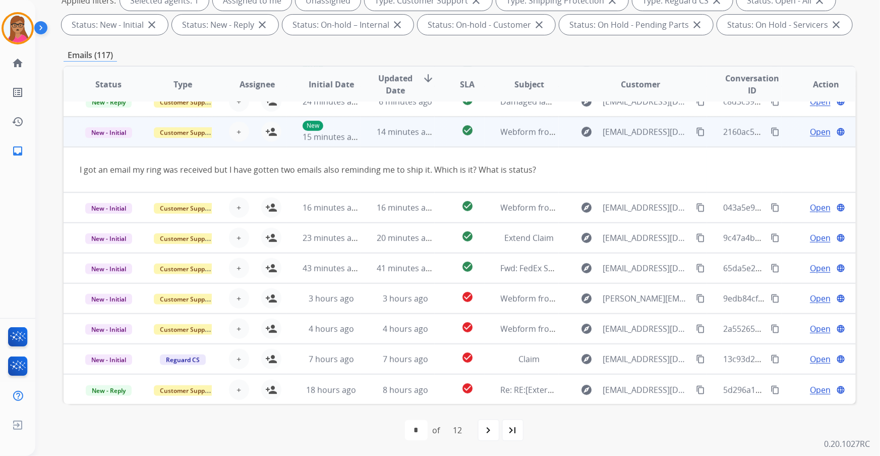
click at [101, 141] on td "New - Initial" at bounding box center [101, 132] width 74 height 30
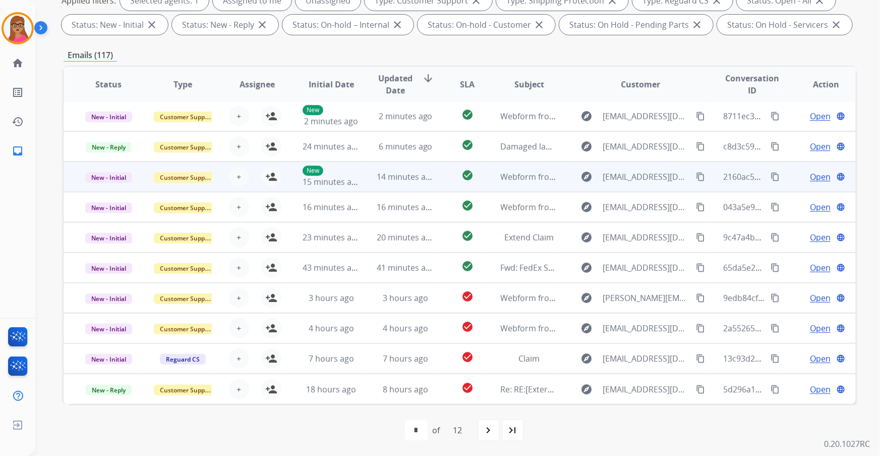
scroll to position [1, 0]
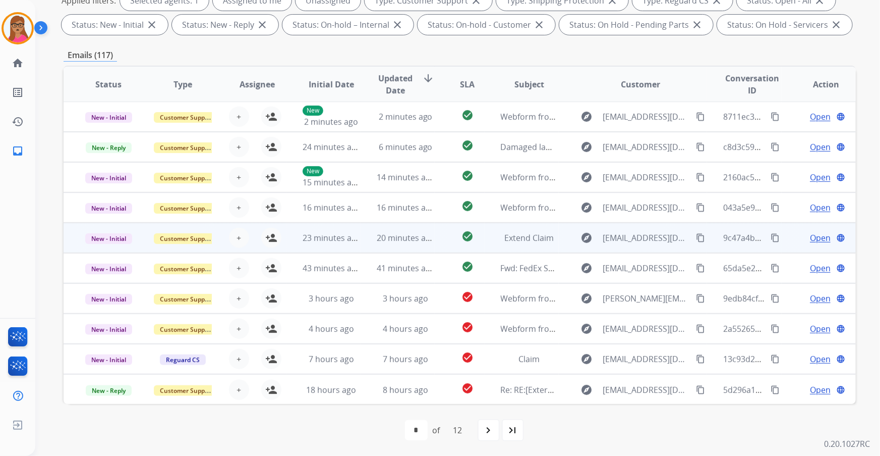
click at [109, 247] on td "New - Initial" at bounding box center [101, 237] width 74 height 30
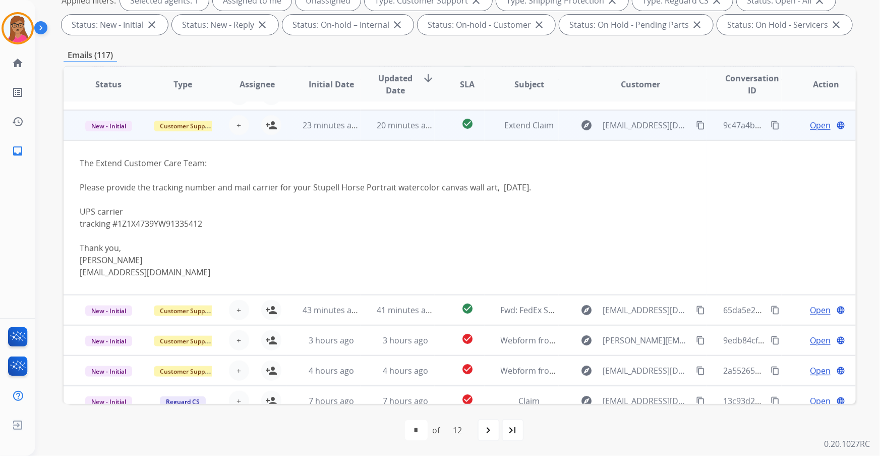
scroll to position [121, 0]
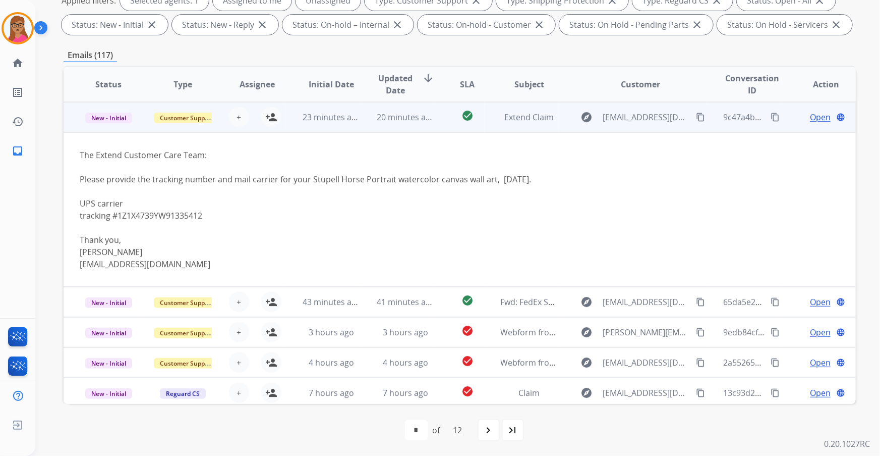
click at [95, 125] on td "New - Initial" at bounding box center [101, 117] width 74 height 30
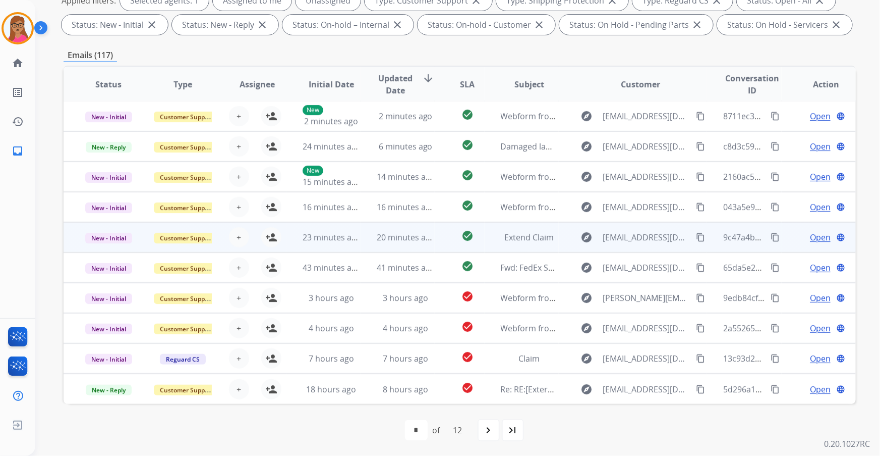
scroll to position [1, 0]
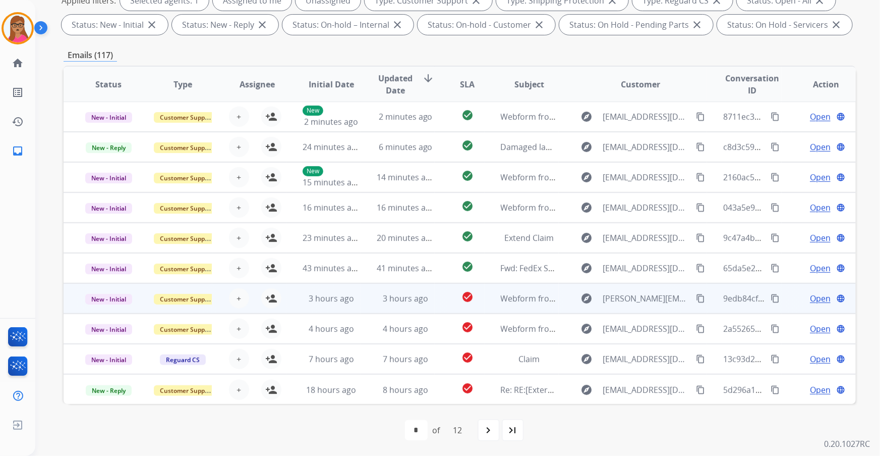
click at [106, 309] on td "New - Initial" at bounding box center [101, 298] width 74 height 30
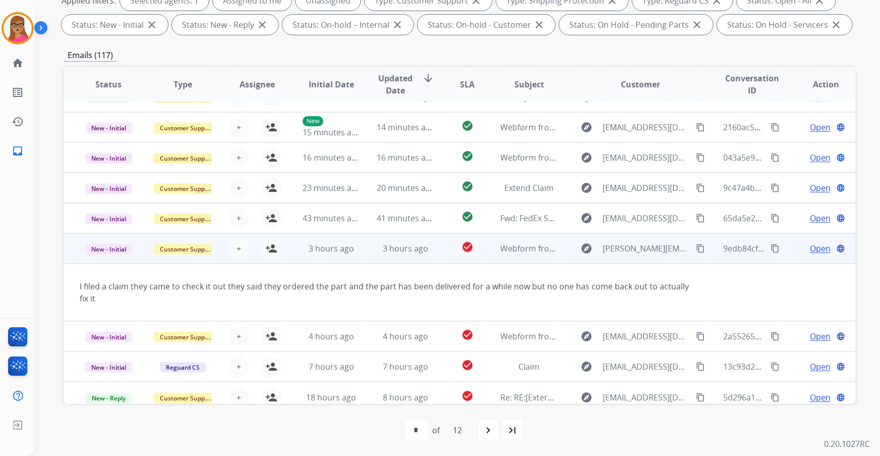
scroll to position [58, 0]
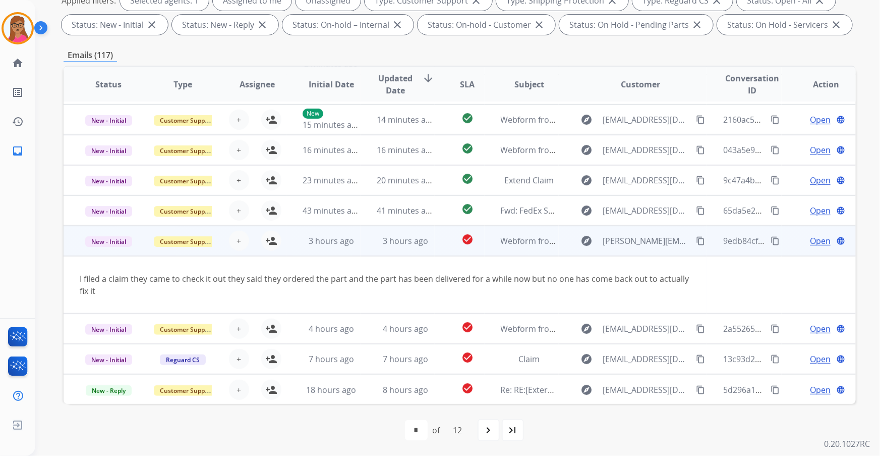
click at [101, 250] on td "New - Initial" at bounding box center [101, 241] width 74 height 30
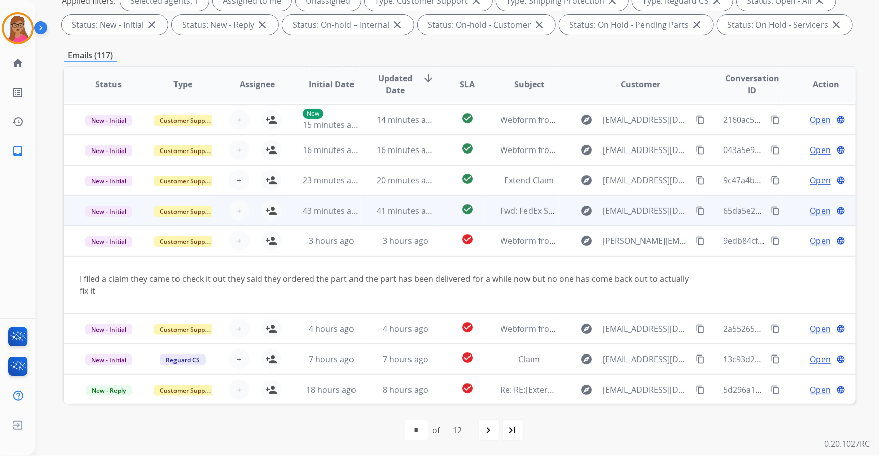
scroll to position [1, 0]
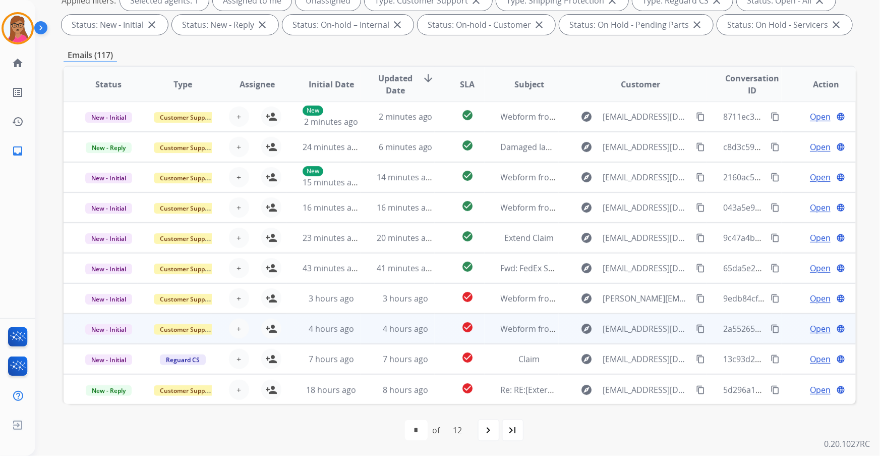
click at [107, 335] on td "New - Initial" at bounding box center [101, 328] width 74 height 30
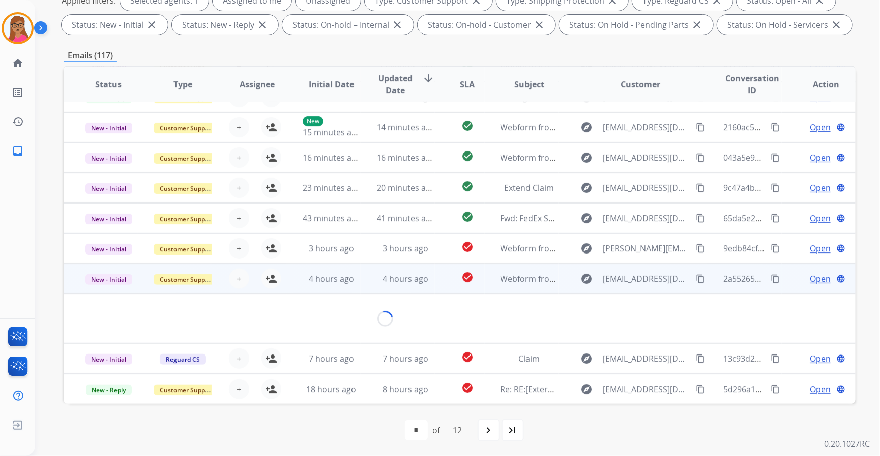
scroll to position [46, 0]
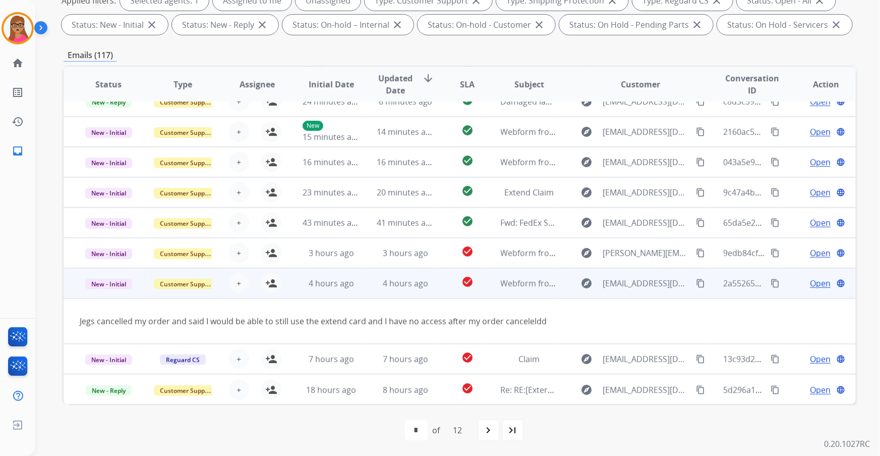
click at [101, 296] on td "New - Initial" at bounding box center [101, 283] width 74 height 30
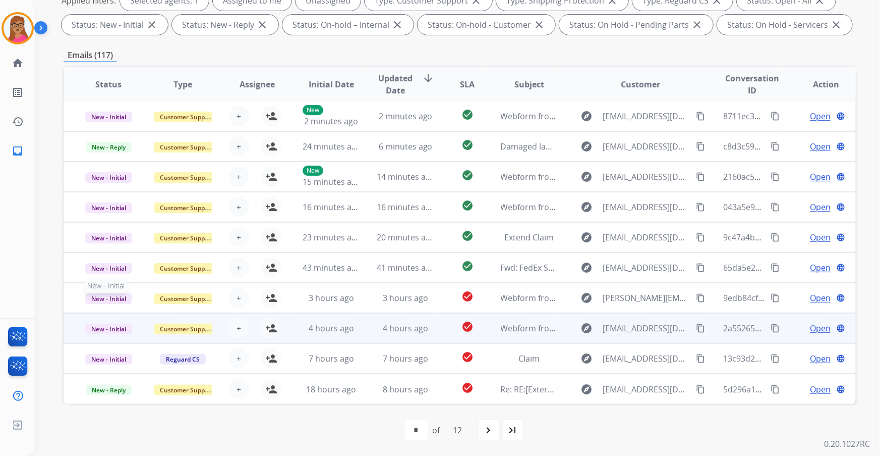
scroll to position [1, 0]
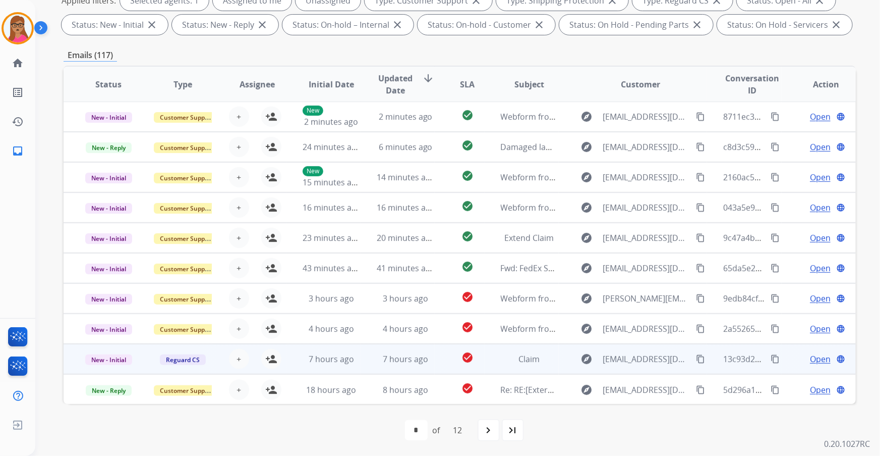
click at [104, 371] on td "New - Initial" at bounding box center [101, 359] width 74 height 30
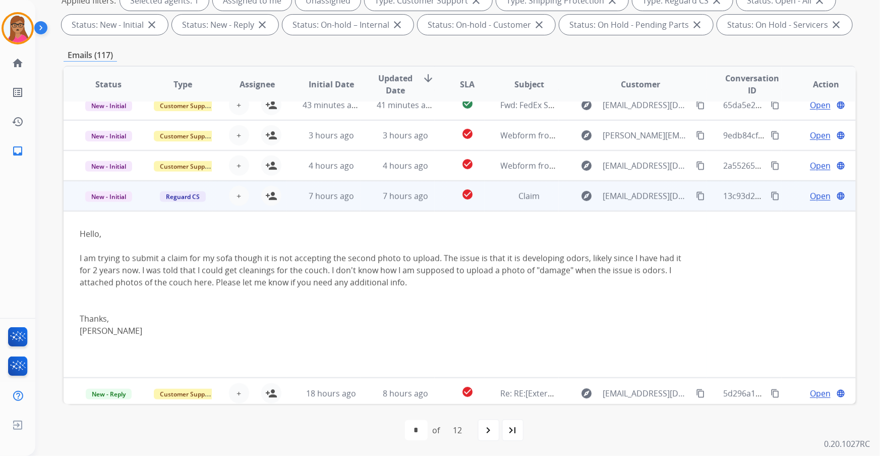
scroll to position [166, 0]
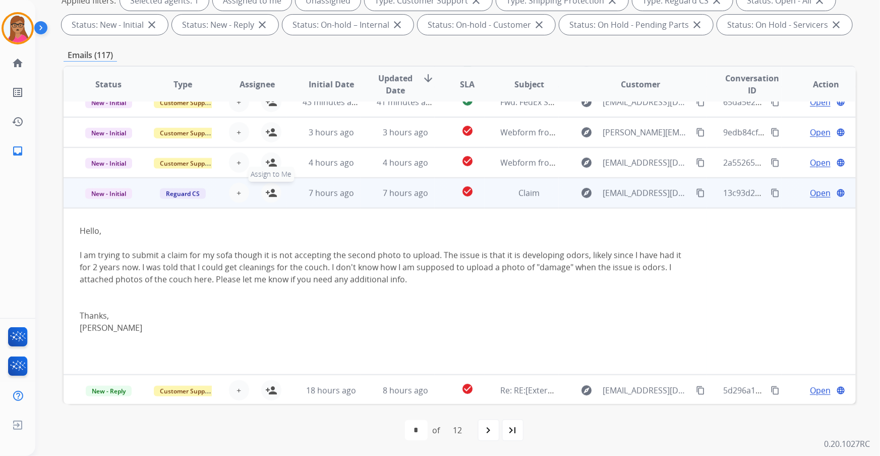
click at [267, 196] on mat-icon "person_add" at bounding box center [271, 193] width 12 height 12
click at [696, 192] on mat-icon "content_copy" at bounding box center [700, 192] width 9 height 9
click at [774, 191] on span "Open" at bounding box center [820, 193] width 21 height 12
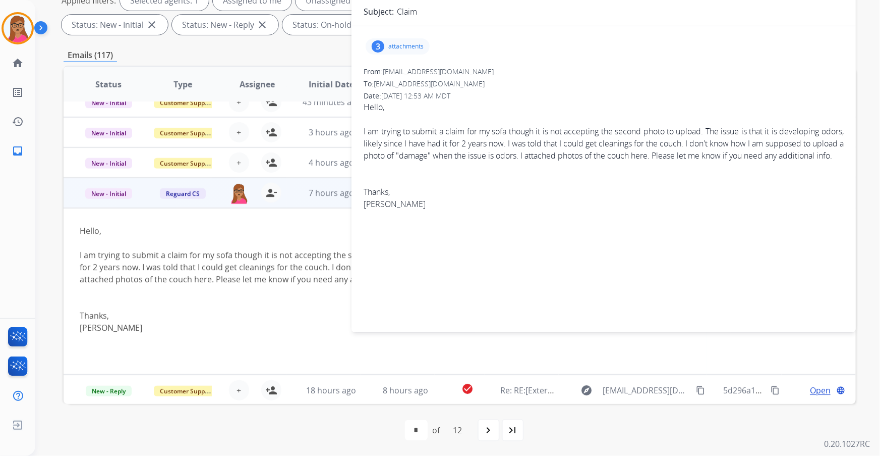
scroll to position [0, 0]
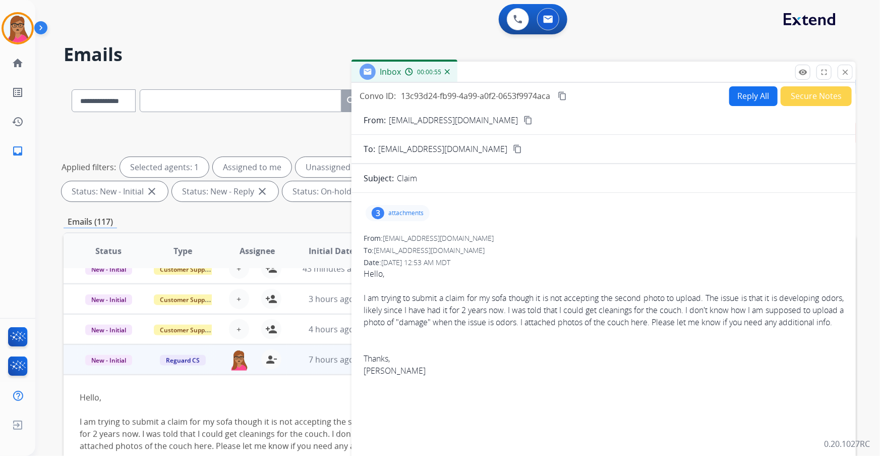
click at [389, 207] on div "3 attachments" at bounding box center [398, 213] width 64 height 16
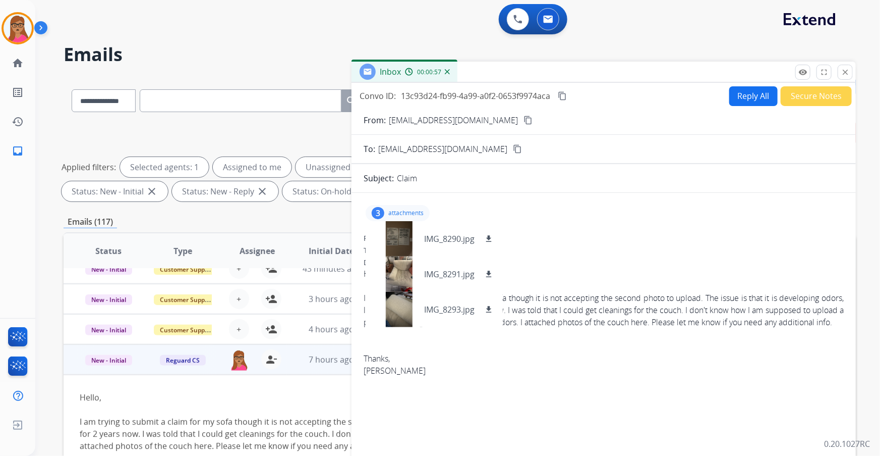
click at [585, 233] on div "From: [EMAIL_ADDRESS][DOMAIN_NAME]" at bounding box center [604, 238] width 480 height 10
click at [412, 206] on div "3 attachments IMG_8290.jpg download IMG_8291.jpg download IMG_8293.jpg download" at bounding box center [398, 213] width 64 height 16
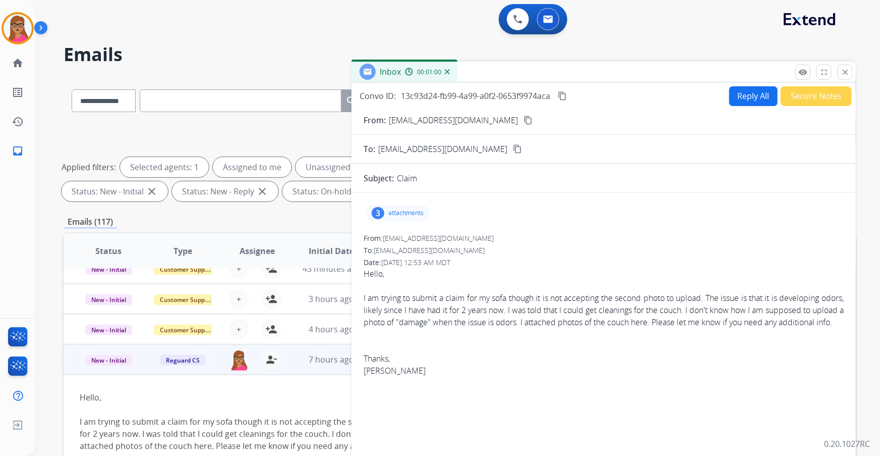
click at [732, 95] on button "Reply All" at bounding box center [753, 96] width 48 height 20
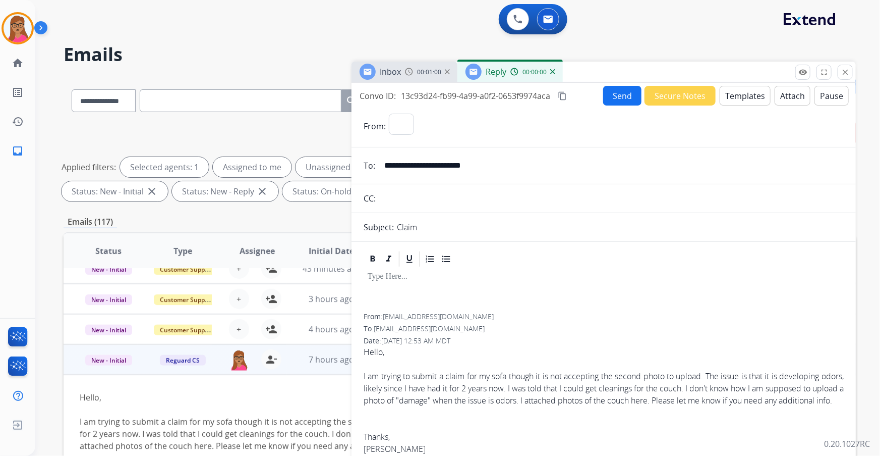
select select "**********"
click at [744, 93] on button "Templates" at bounding box center [745, 96] width 51 height 20
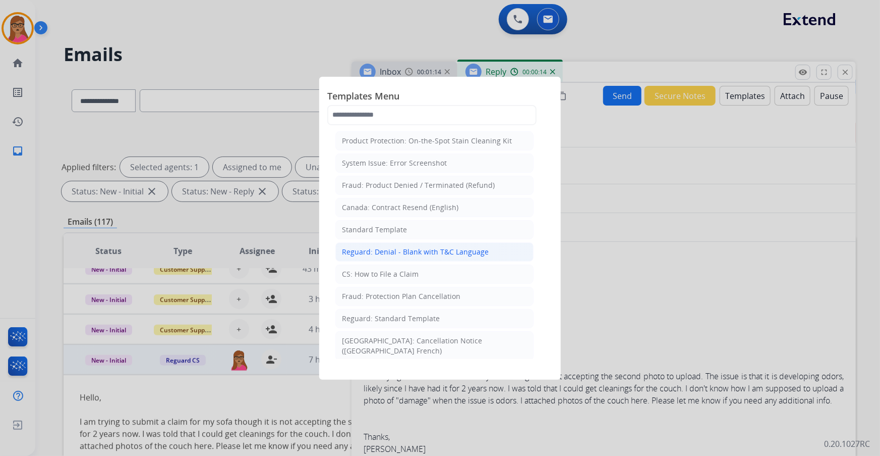
scroll to position [91, 0]
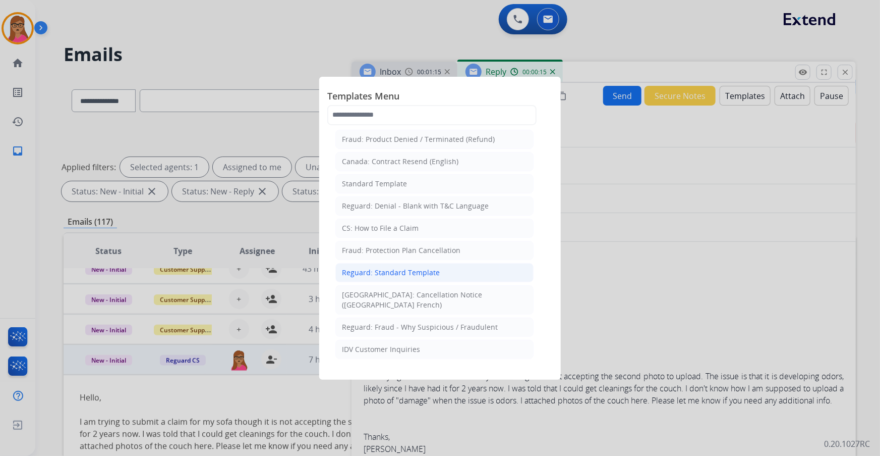
click at [418, 270] on div "Reguard: Standard Template" at bounding box center [391, 272] width 98 height 10
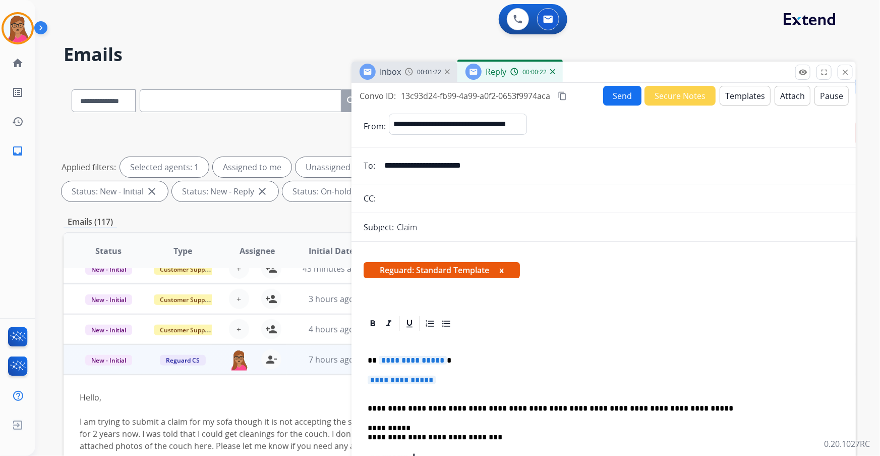
click at [424, 360] on span "**********" at bounding box center [413, 360] width 68 height 9
click at [393, 378] on span "**********" at bounding box center [402, 379] width 68 height 9
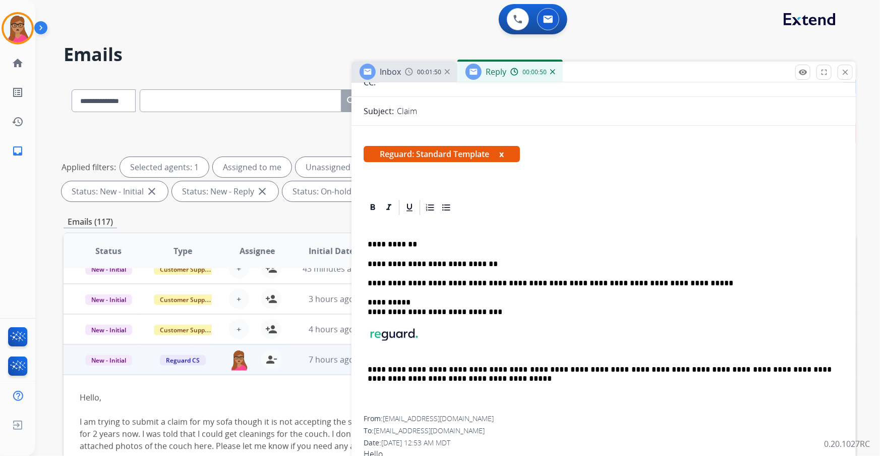
scroll to position [137, 0]
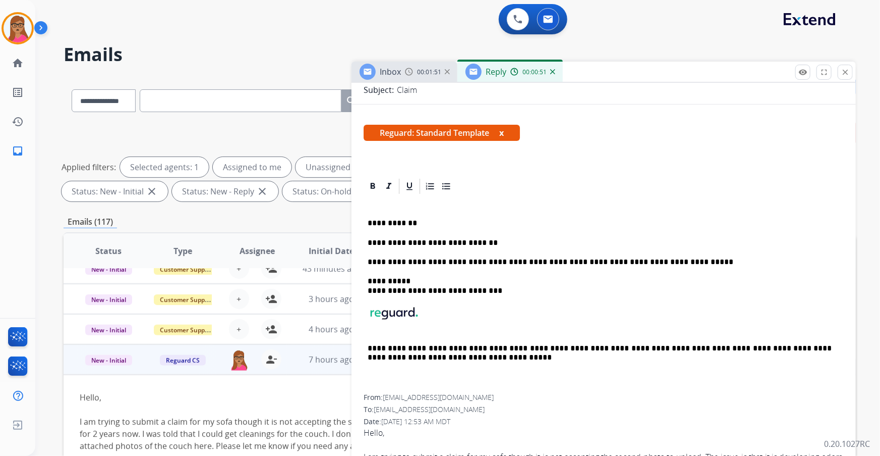
click at [393, 70] on span "Inbox" at bounding box center [390, 71] width 21 height 11
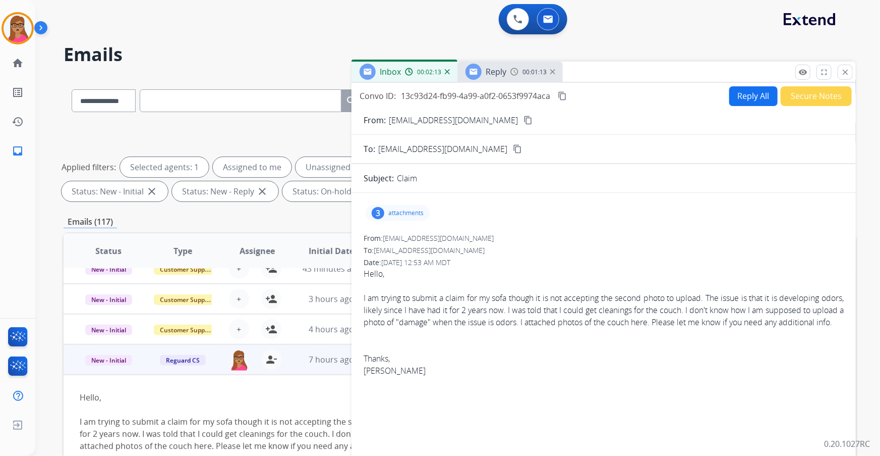
click at [491, 76] on span "Reply" at bounding box center [496, 71] width 21 height 11
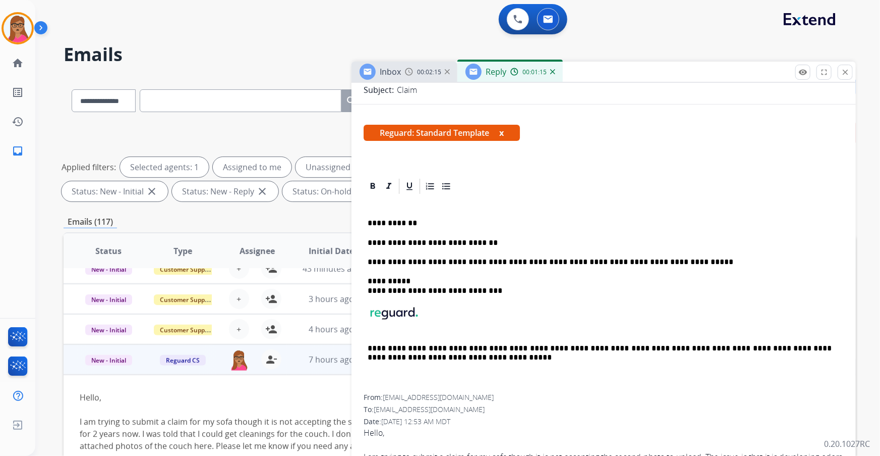
click at [393, 66] on span "Inbox" at bounding box center [390, 71] width 21 height 11
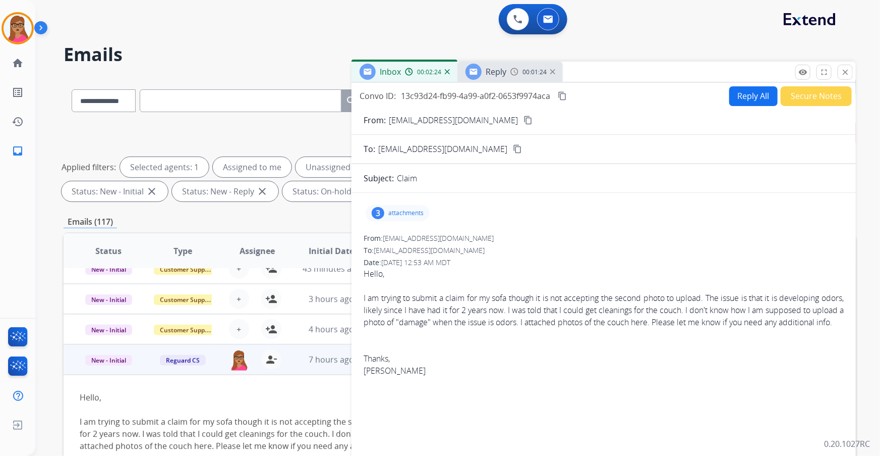
click at [553, 71] on img at bounding box center [552, 71] width 5 height 5
click at [747, 99] on button "Reply All" at bounding box center [753, 96] width 48 height 20
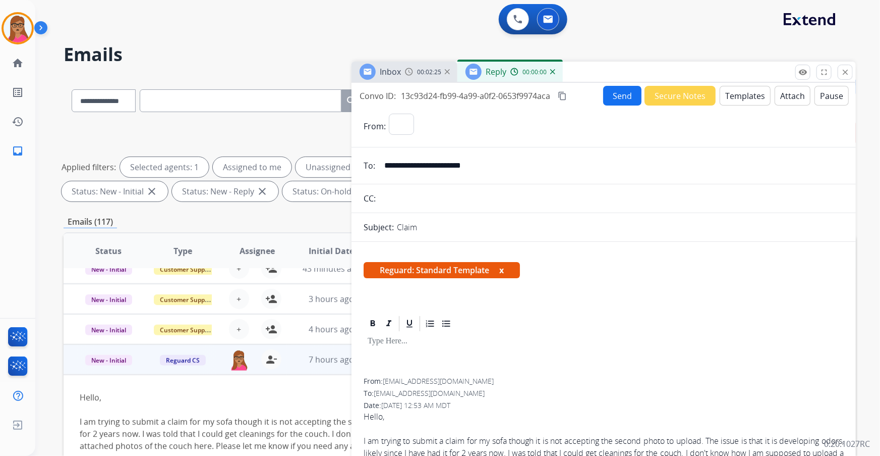
select select "**********"
click at [734, 95] on button "Templates" at bounding box center [745, 96] width 51 height 20
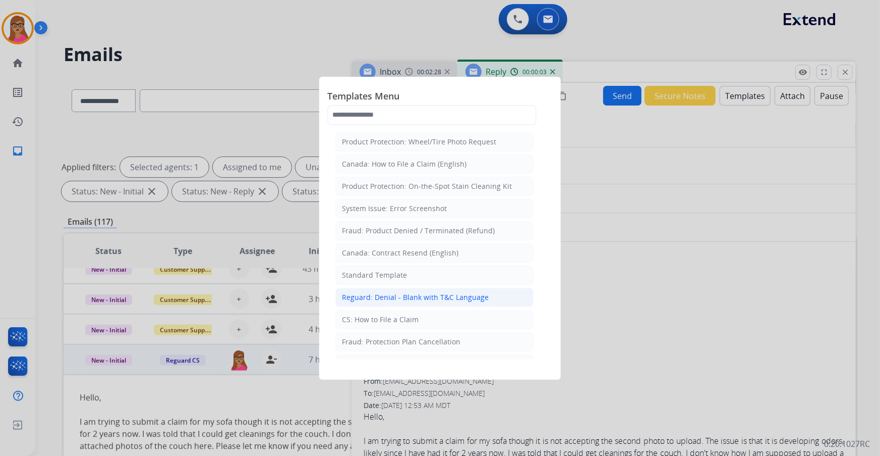
click at [467, 298] on div "Reguard: Denial - Blank with T&C Language" at bounding box center [415, 297] width 147 height 10
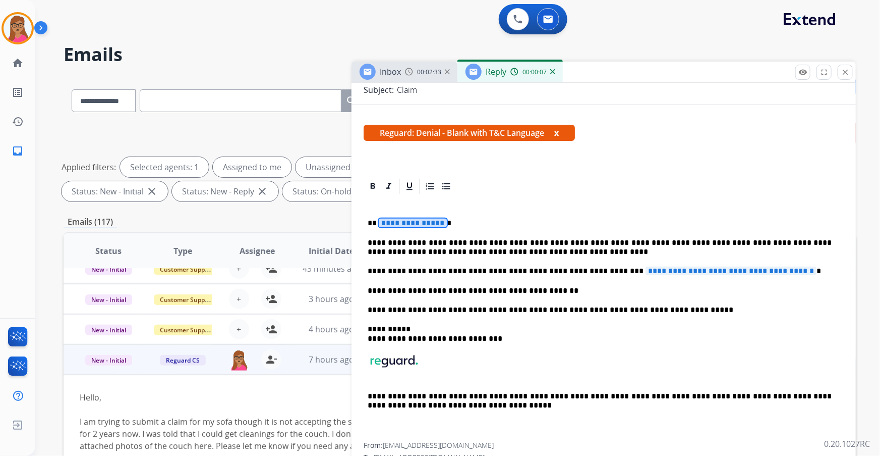
click at [417, 222] on span "**********" at bounding box center [413, 222] width 68 height 9
click at [774, 270] on p "**********" at bounding box center [600, 270] width 465 height 9
click at [774, 271] on p "**********" at bounding box center [600, 270] width 465 height 9
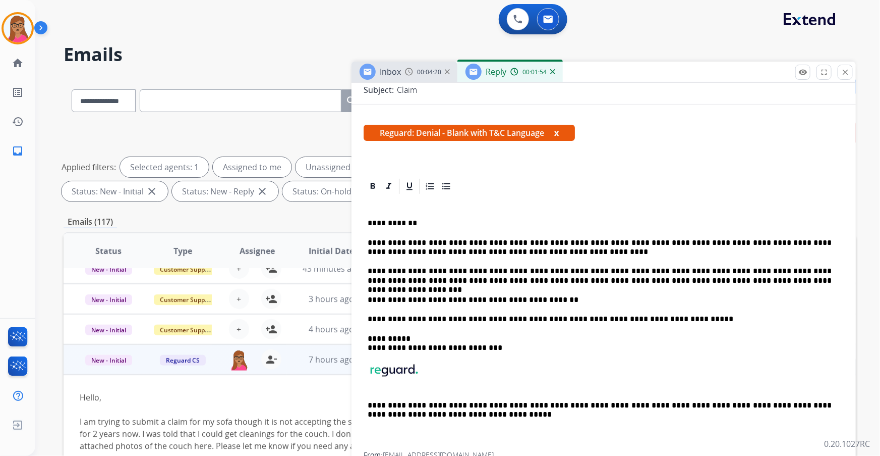
scroll to position [0, 0]
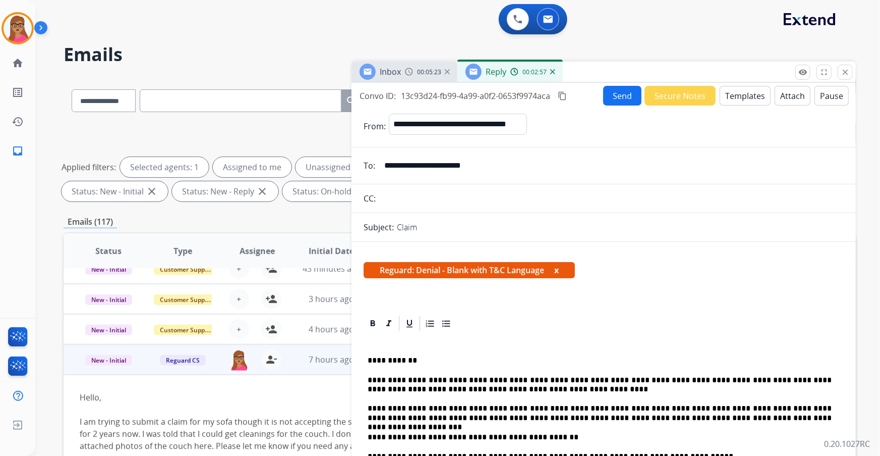
click at [560, 95] on mat-icon "content_copy" at bounding box center [562, 95] width 9 height 9
click at [618, 99] on button "Send" at bounding box center [622, 96] width 38 height 20
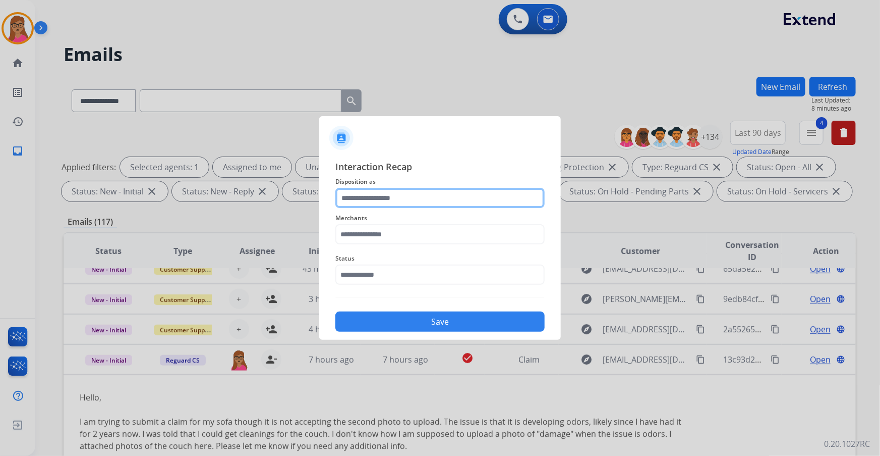
click at [411, 195] on input "text" at bounding box center [439, 198] width 209 height 20
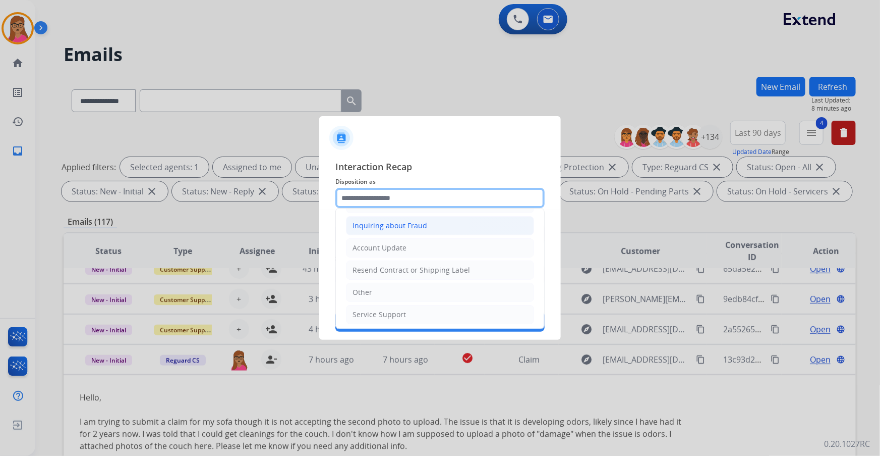
scroll to position [156, 0]
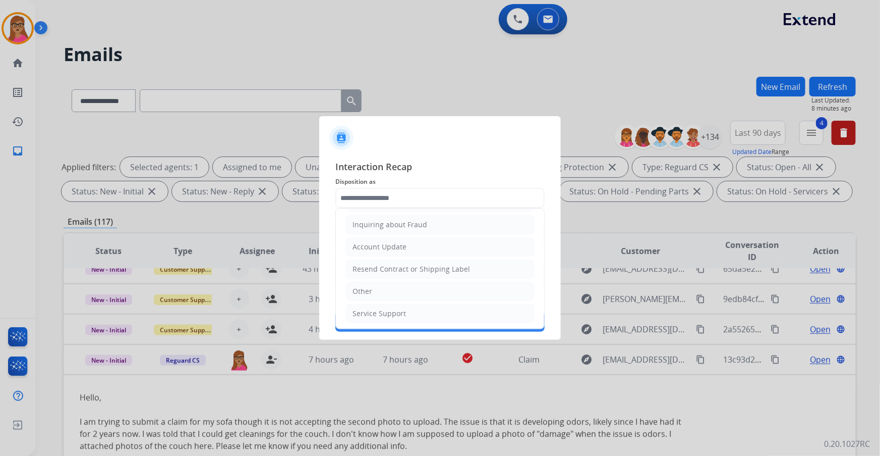
drag, startPoint x: 380, startPoint y: 288, endPoint x: 380, endPoint y: 256, distance: 31.8
click at [380, 288] on li "Other" at bounding box center [440, 290] width 188 height 19
type input "*****"
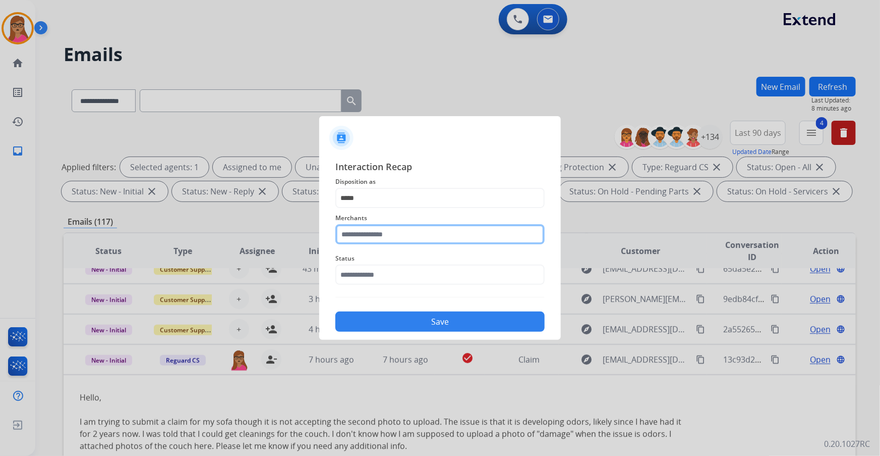
click at [385, 235] on input "text" at bounding box center [439, 234] width 209 height 20
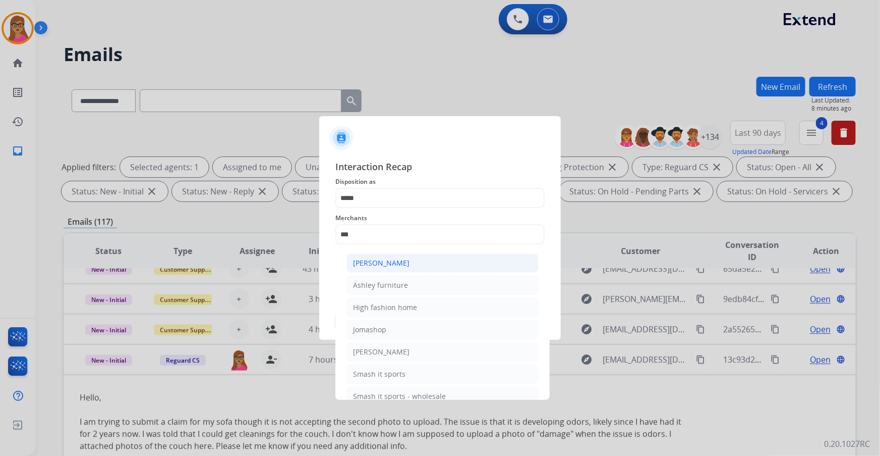
click at [409, 264] on li "[PERSON_NAME]" at bounding box center [443, 262] width 192 height 19
type input "**********"
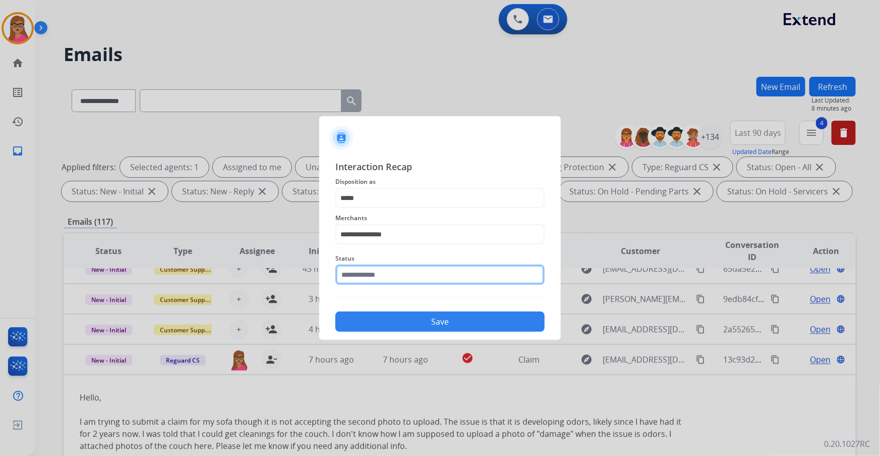
click at [384, 273] on input "text" at bounding box center [439, 274] width 209 height 20
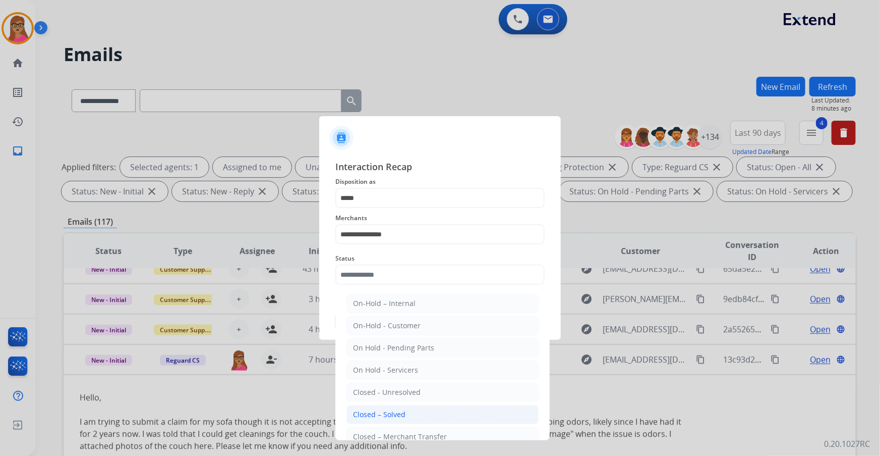
click at [404, 400] on div "Closed – Solved" at bounding box center [379, 414] width 52 height 10
type input "**********"
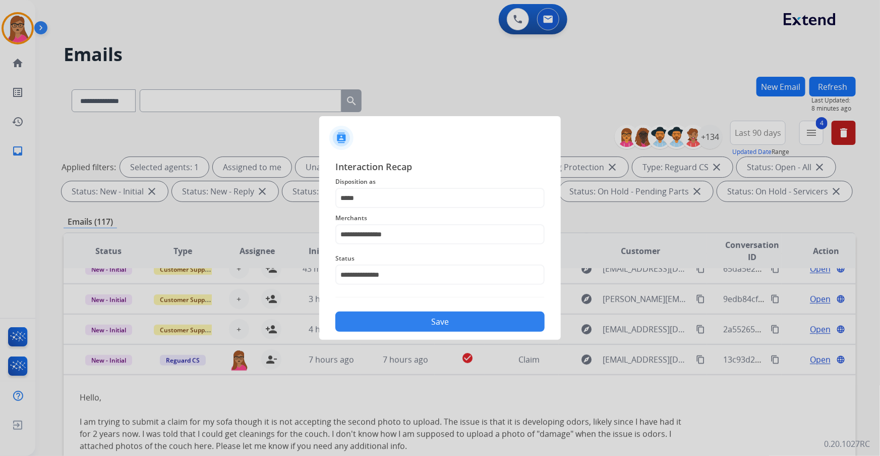
click at [450, 328] on button "Save" at bounding box center [439, 321] width 209 height 20
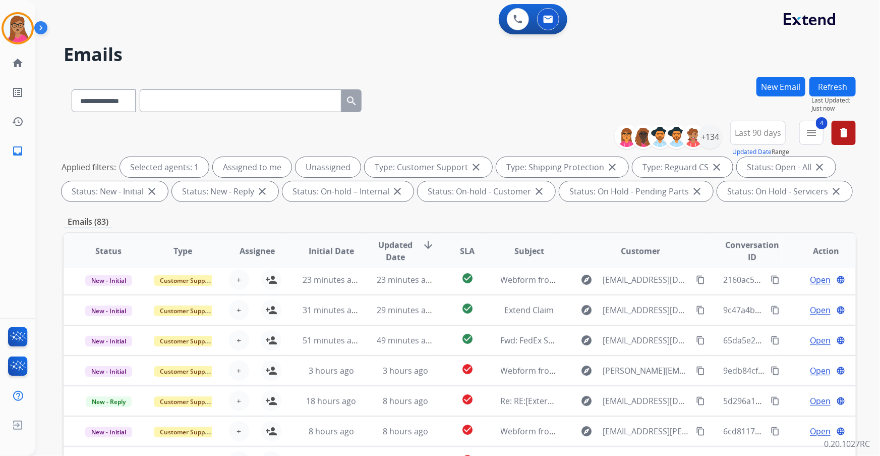
scroll to position [34, 0]
click at [6, 30] on img at bounding box center [18, 28] width 28 height 28
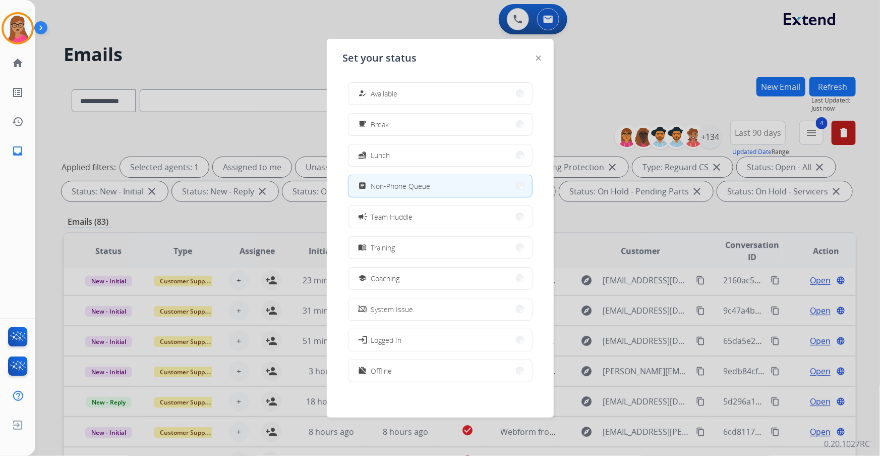
click at [181, 43] on div at bounding box center [440, 228] width 880 height 456
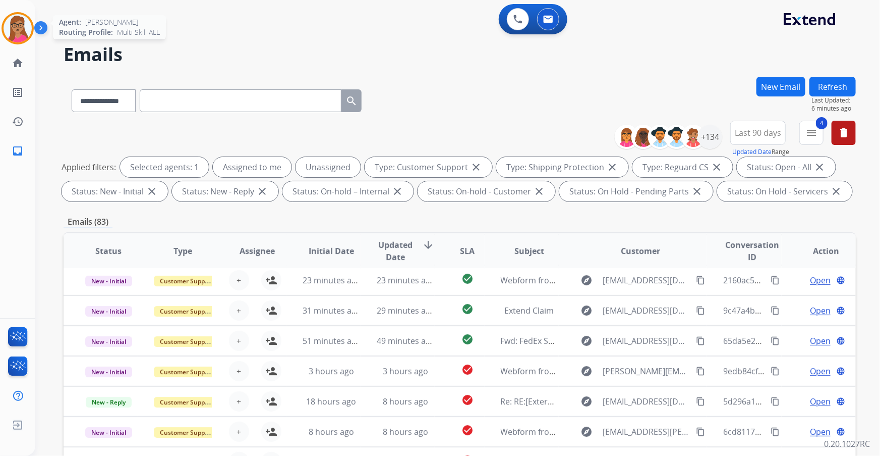
click at [15, 27] on img at bounding box center [18, 28] width 28 height 28
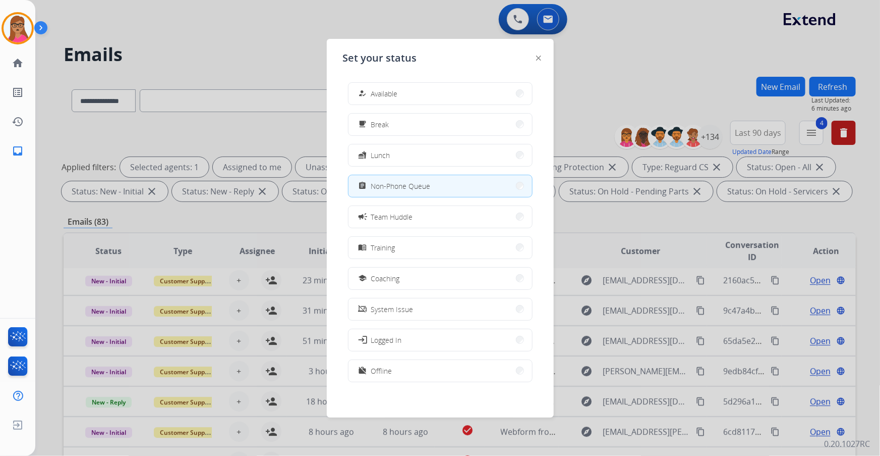
click at [221, 52] on div at bounding box center [440, 228] width 880 height 456
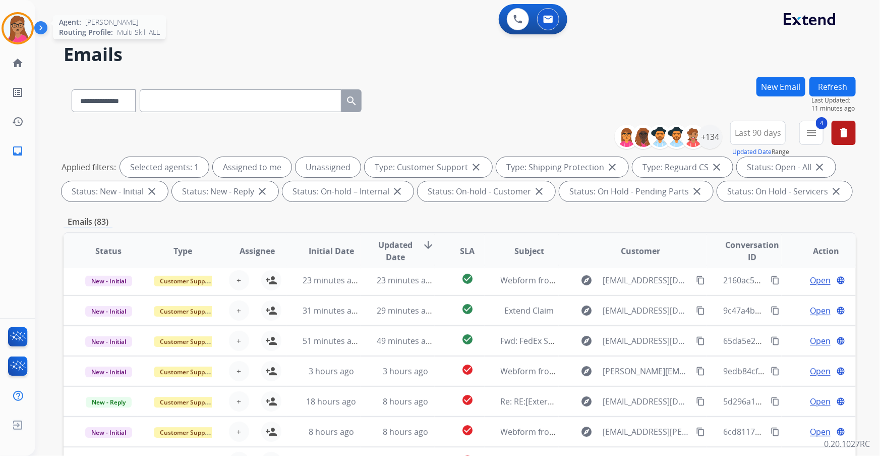
click at [15, 30] on img at bounding box center [18, 28] width 28 height 28
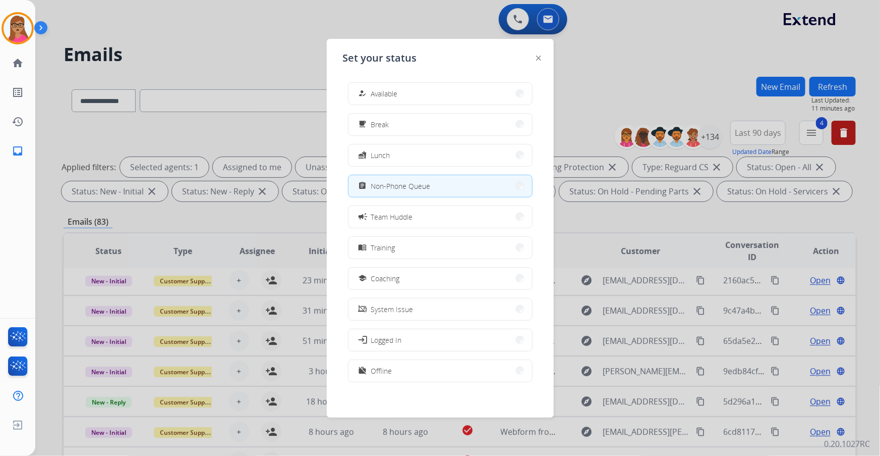
click at [247, 50] on div at bounding box center [440, 228] width 880 height 456
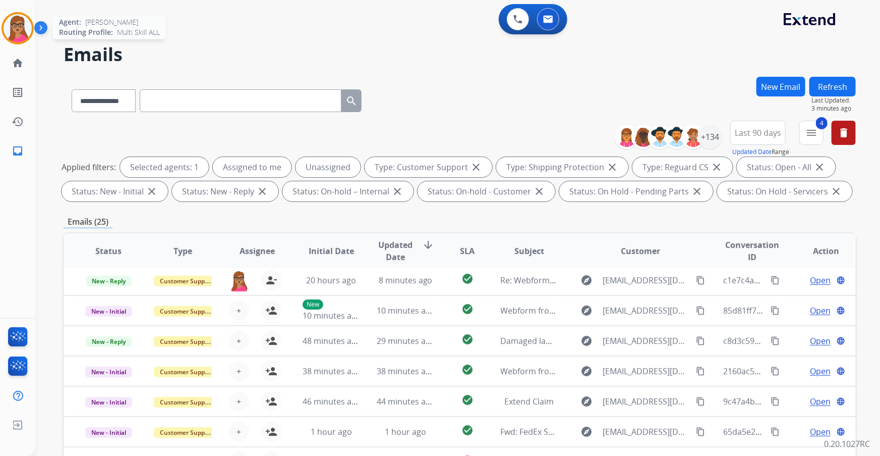
click at [25, 33] on img at bounding box center [18, 28] width 28 height 28
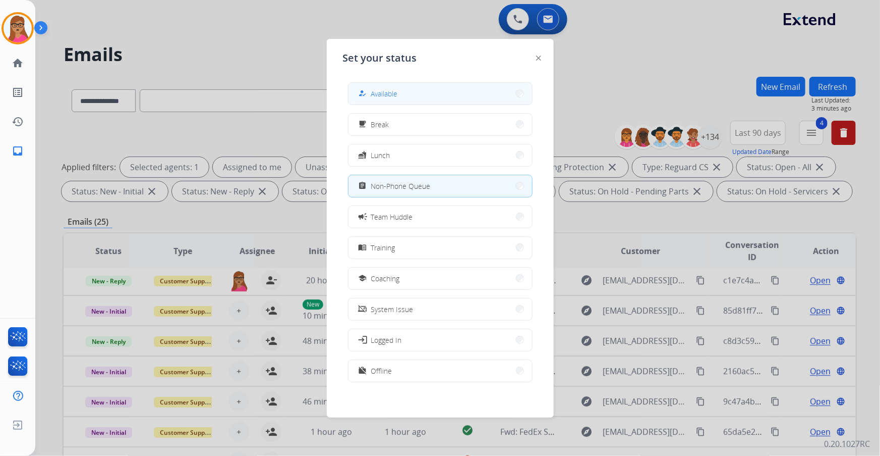
click at [474, 92] on button "how_to_reg Available" at bounding box center [441, 94] width 184 height 22
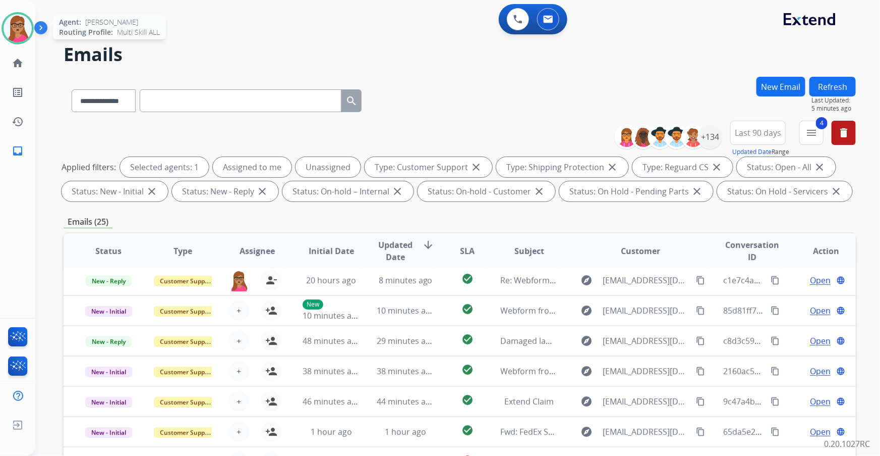
click at [11, 18] on img at bounding box center [18, 28] width 28 height 28
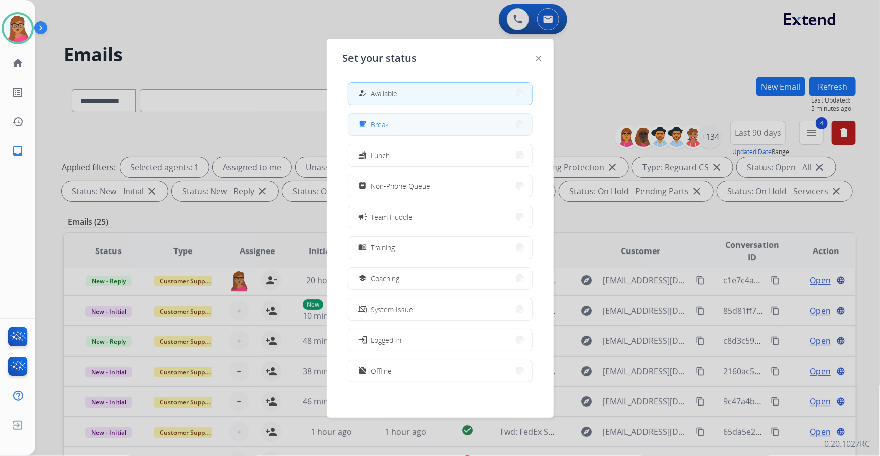
click at [420, 131] on button "free_breakfast Break" at bounding box center [441, 125] width 184 height 22
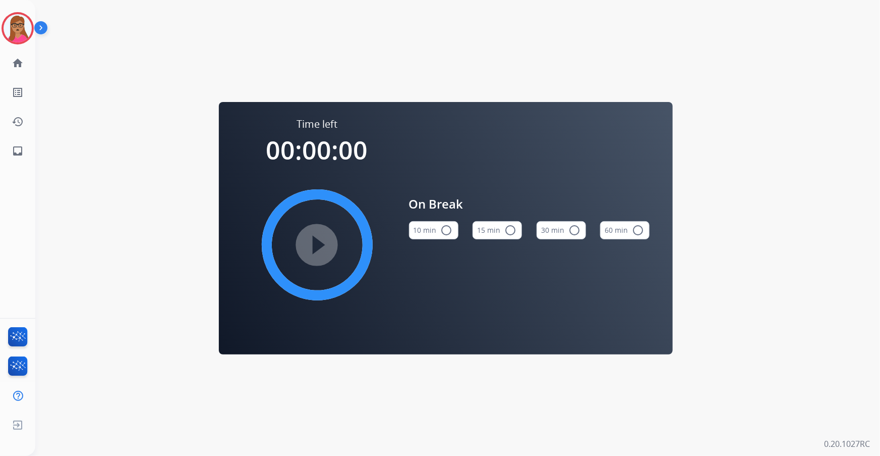
click at [511, 227] on mat-icon "radio_button_unchecked" at bounding box center [510, 230] width 12 height 12
click at [322, 251] on mat-icon "play_circle_filled" at bounding box center [317, 245] width 12 height 12
click at [13, 29] on img at bounding box center [18, 28] width 28 height 28
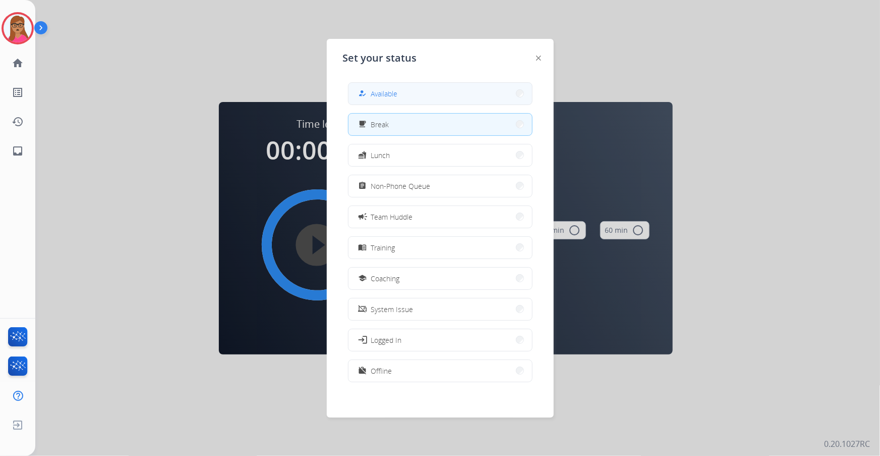
click at [439, 89] on button "how_to_reg Available" at bounding box center [441, 94] width 184 height 22
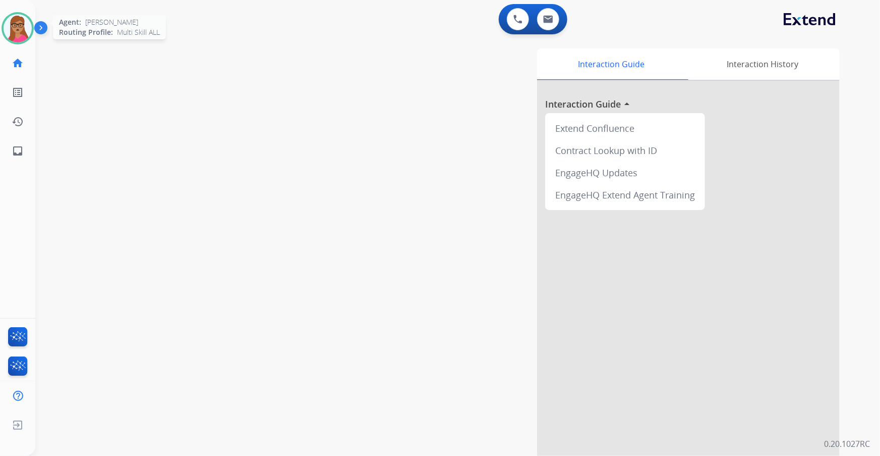
click at [16, 38] on img at bounding box center [18, 28] width 28 height 28
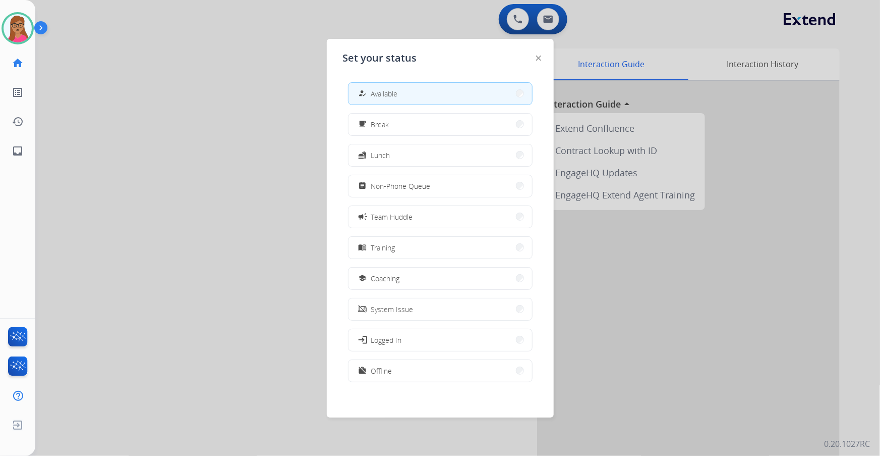
click at [283, 80] on div at bounding box center [440, 228] width 880 height 456
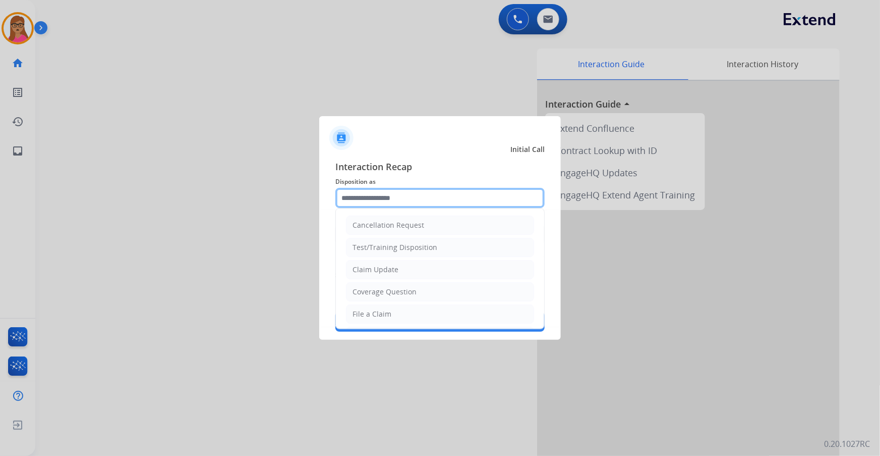
click at [394, 194] on input "text" at bounding box center [439, 198] width 209 height 20
click at [407, 227] on div "Cancellation Request" at bounding box center [389, 225] width 72 height 10
type input "**********"
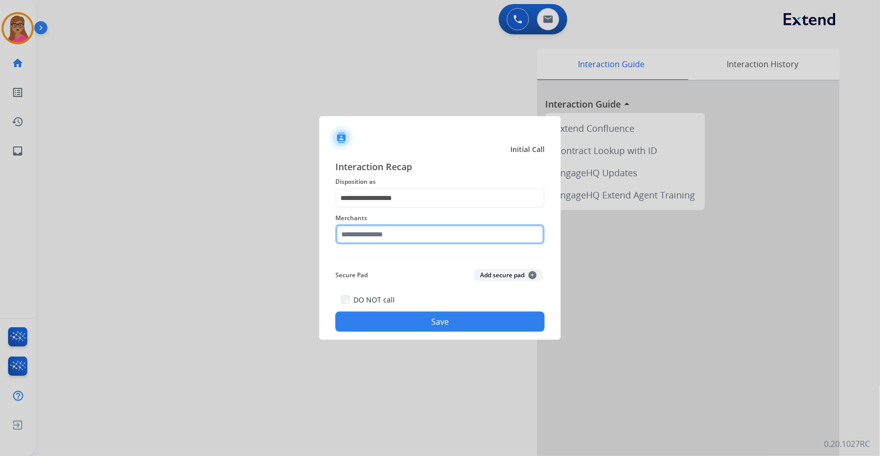
click at [374, 237] on input "text" at bounding box center [439, 234] width 209 height 20
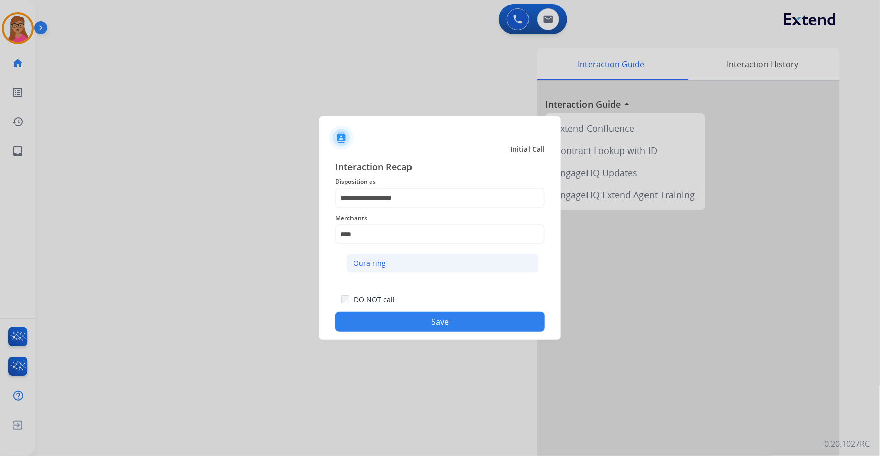
click at [380, 263] on div "Oura ring" at bounding box center [369, 263] width 33 height 10
type input "*********"
click at [415, 319] on button "Save" at bounding box center [439, 321] width 209 height 20
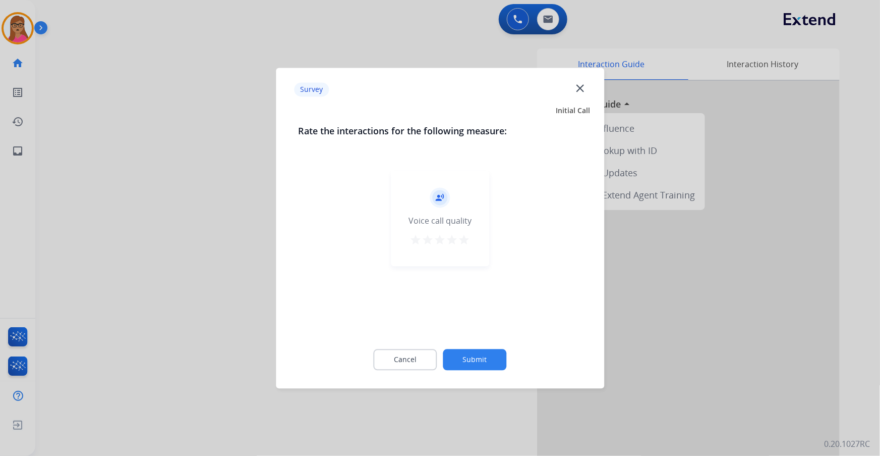
click at [213, 267] on div at bounding box center [440, 228] width 880 height 456
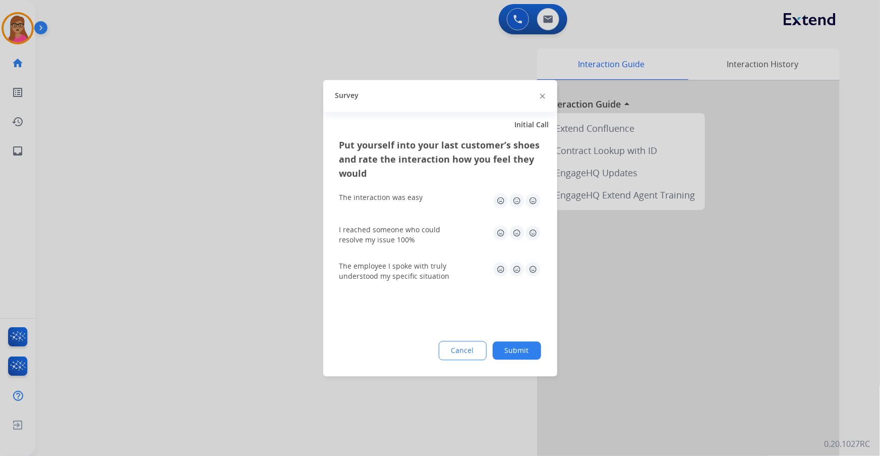
click at [214, 266] on div at bounding box center [440, 228] width 880 height 456
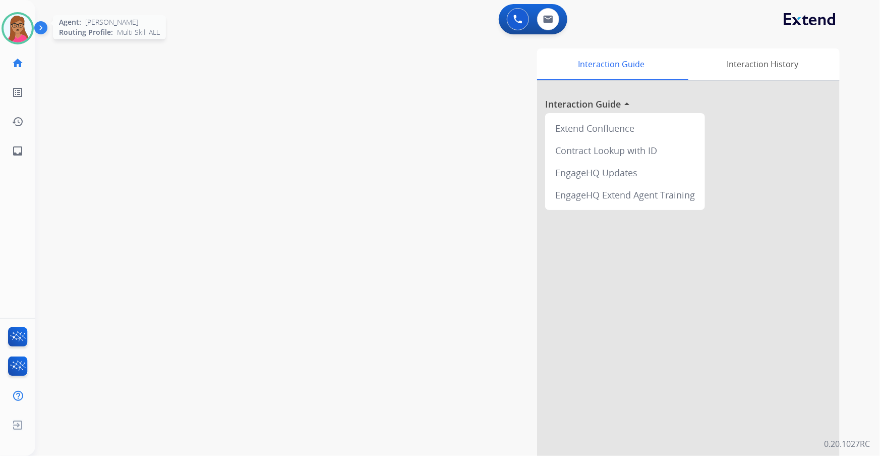
click at [30, 28] on img at bounding box center [18, 28] width 28 height 28
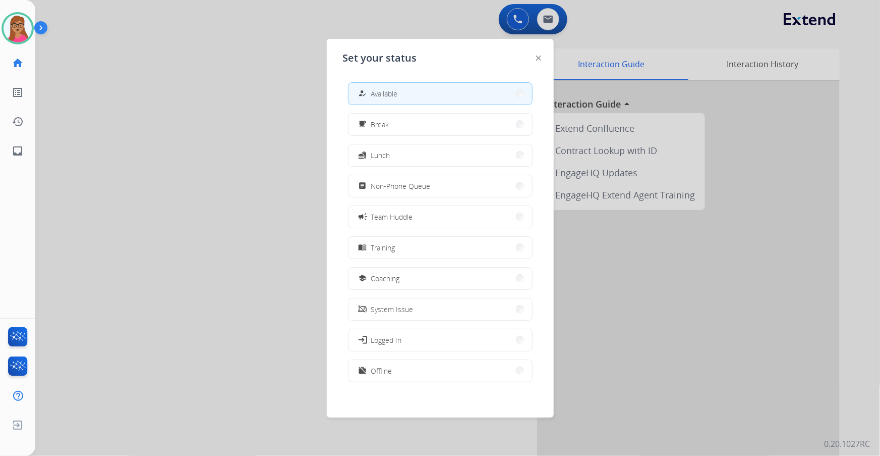
click at [117, 118] on div at bounding box center [440, 228] width 880 height 456
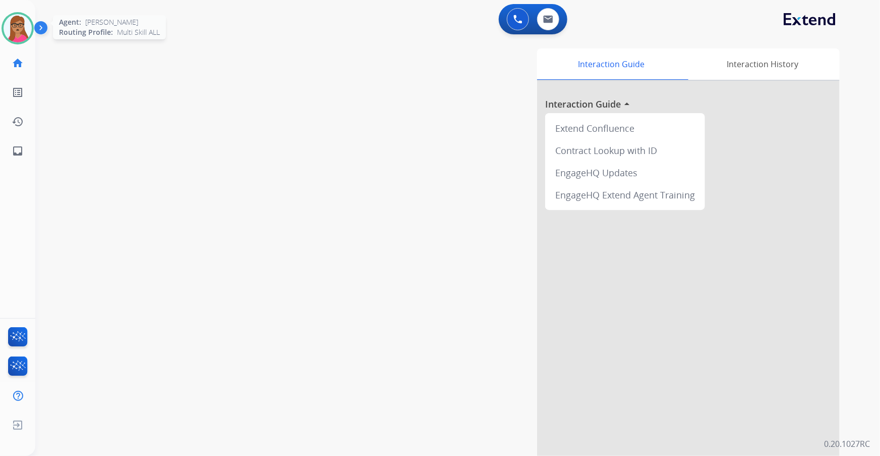
click at [27, 32] on img at bounding box center [18, 28] width 28 height 28
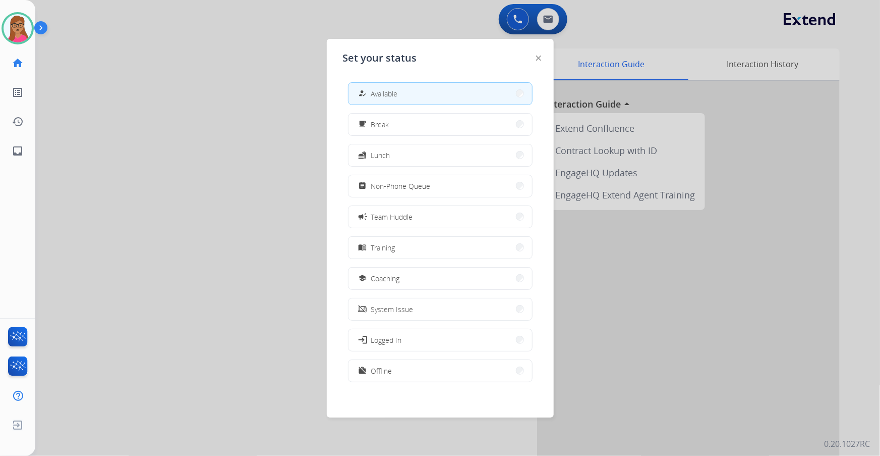
click at [273, 43] on div at bounding box center [440, 228] width 880 height 456
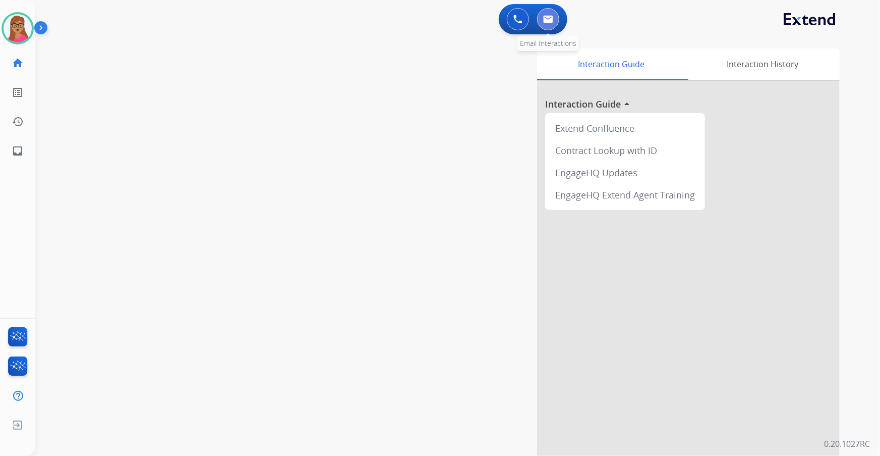
click at [543, 25] on button at bounding box center [548, 19] width 22 height 22
select select "**********"
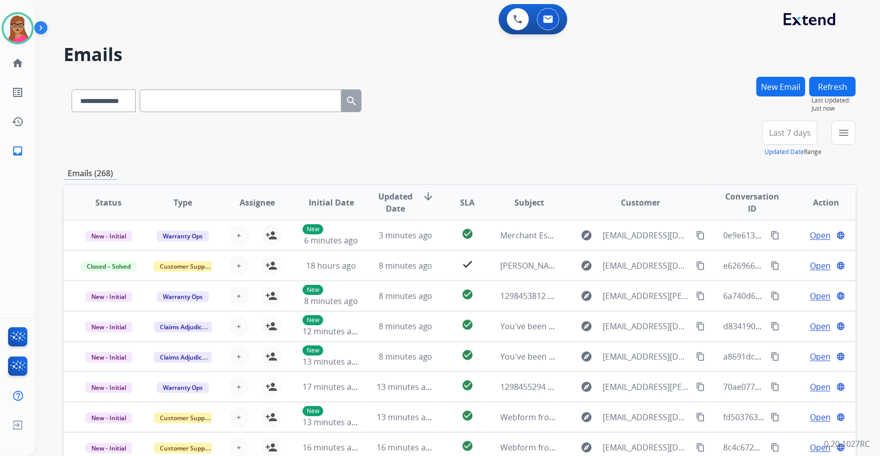
click at [774, 131] on span "Last 7 days" at bounding box center [790, 133] width 42 height 4
click at [774, 254] on div "Last 90 days" at bounding box center [786, 255] width 55 height 15
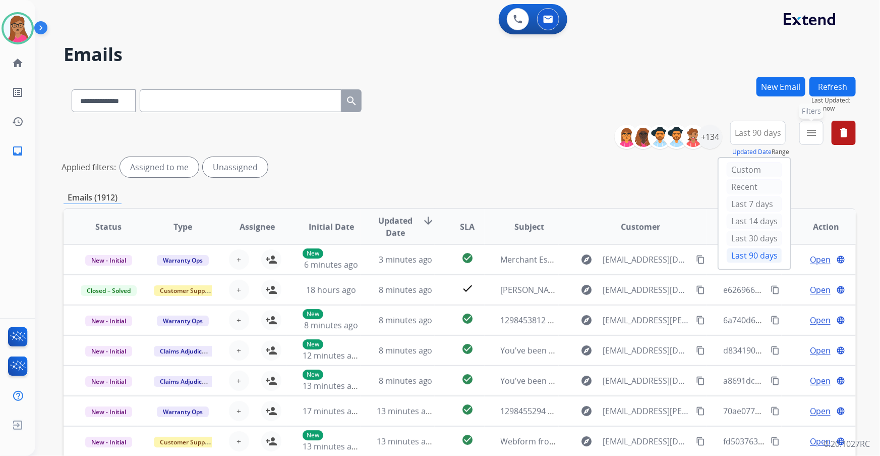
click at [774, 127] on mat-icon "menu" at bounding box center [812, 133] width 12 height 12
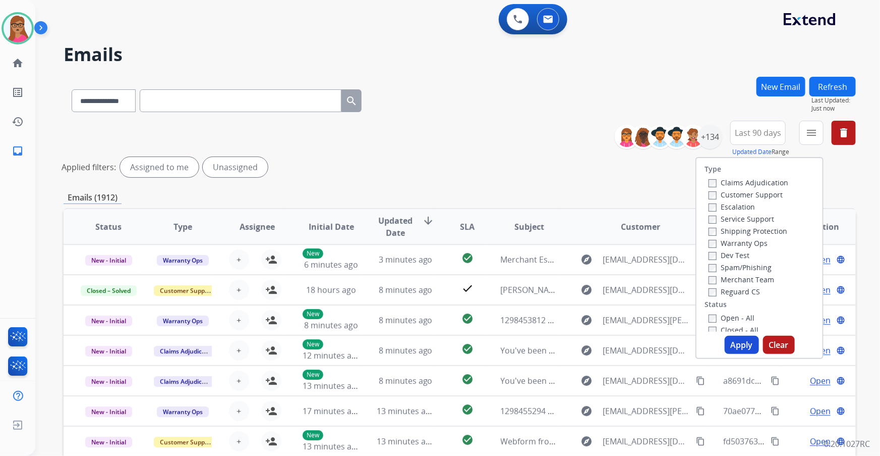
click at [774, 196] on label "Customer Support" at bounding box center [746, 195] width 74 height 10
click at [767, 234] on label "Shipping Protection" at bounding box center [748, 231] width 79 height 10
click at [744, 295] on label "Reguard CS" at bounding box center [734, 292] width 51 height 10
click at [752, 343] on button "Apply" at bounding box center [742, 344] width 34 height 18
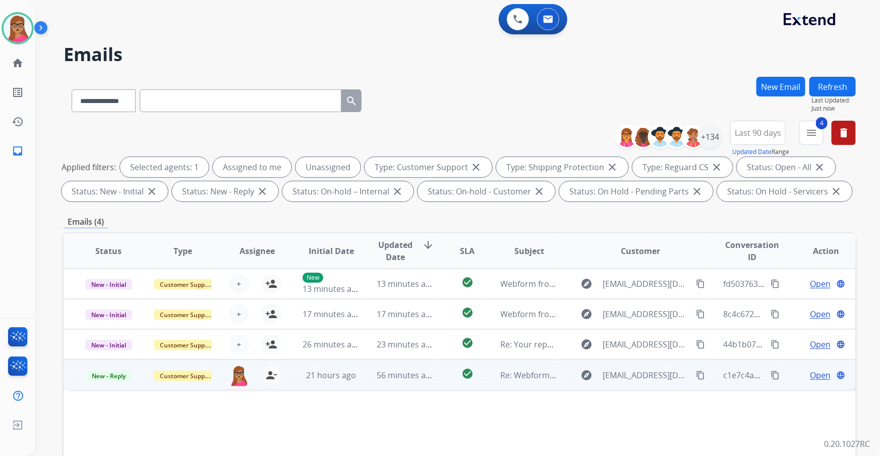
click at [774, 379] on span "Open" at bounding box center [820, 375] width 21 height 12
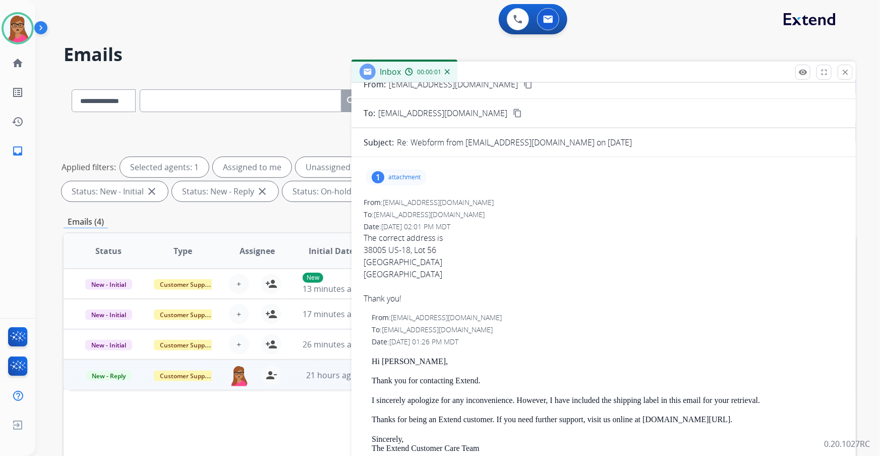
scroll to position [45, 0]
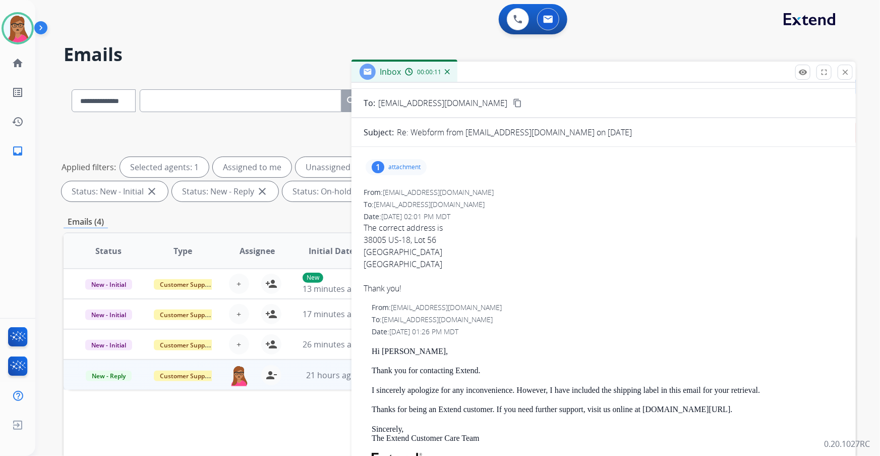
click at [390, 166] on p "attachment" at bounding box center [404, 167] width 32 height 8
click at [594, 211] on div "Date: [DATE] 02:01 PM MDT" at bounding box center [604, 216] width 480 height 10
click at [390, 189] on p "[PERSON_NAME].pdf" at bounding box center [412, 193] width 77 height 12
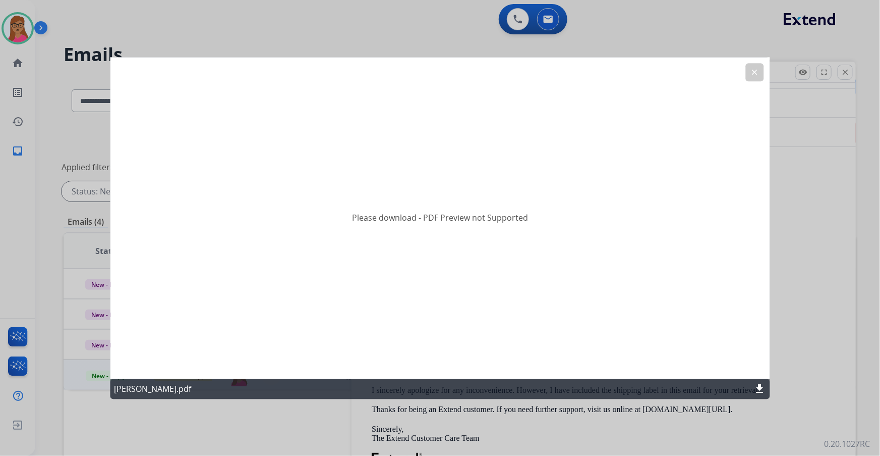
click at [752, 73] on mat-icon "clear" at bounding box center [755, 72] width 9 height 9
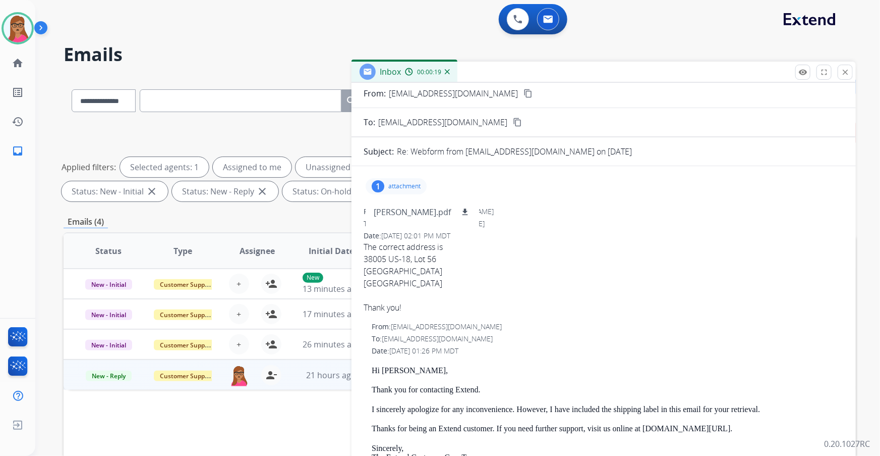
scroll to position [0, 0]
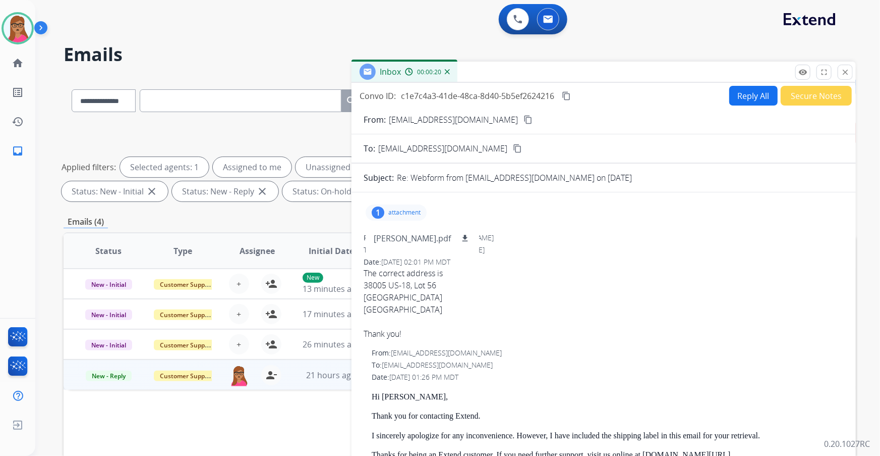
click at [526, 118] on mat-icon "content_copy" at bounding box center [528, 119] width 9 height 9
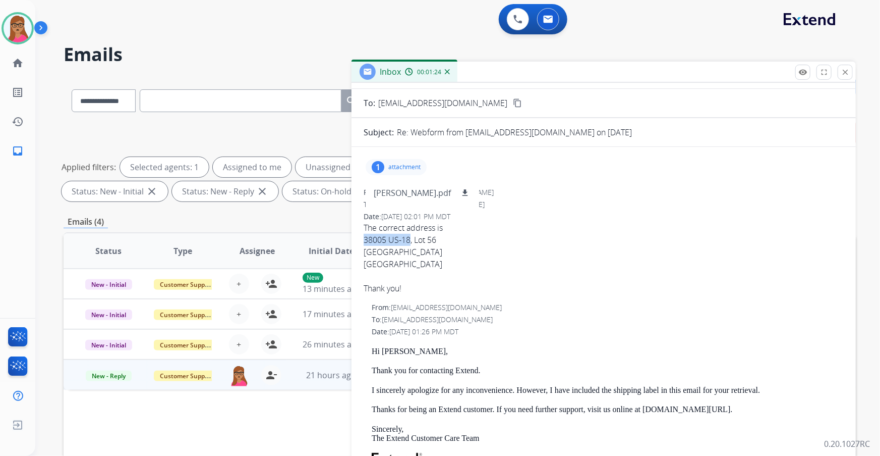
drag, startPoint x: 412, startPoint y: 239, endPoint x: 373, endPoint y: 240, distance: 38.4
click at [363, 240] on div "1 attachment [PERSON_NAME].pdf download From: [EMAIL_ADDRESS][DOMAIN_NAME] To: …" at bounding box center [604, 405] width 504 height 501
copy div "38005 US-18"
click at [15, 19] on img at bounding box center [18, 28] width 28 height 28
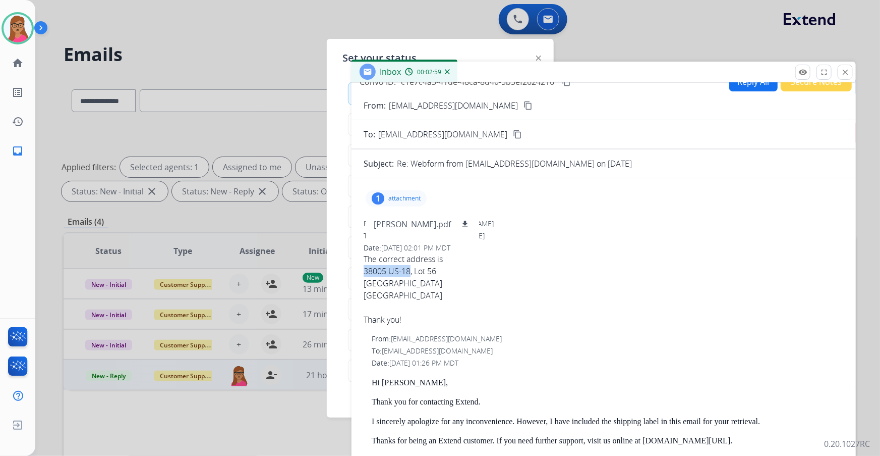
scroll to position [0, 0]
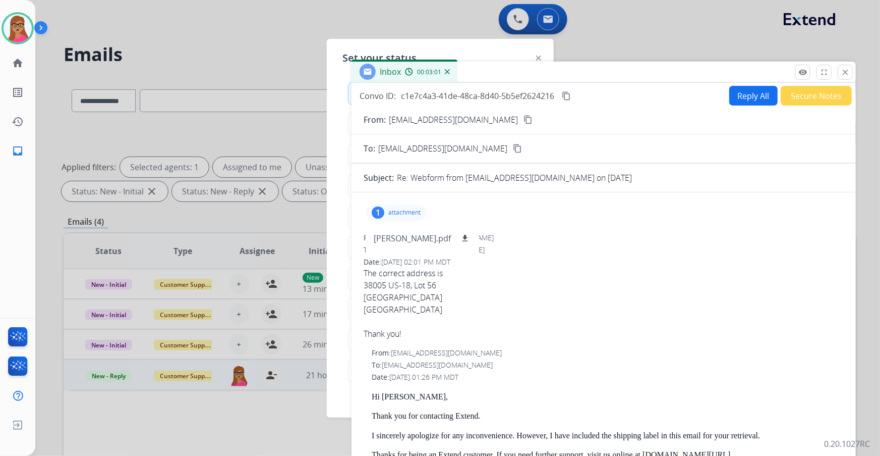
click at [516, 18] on div at bounding box center [440, 228] width 880 height 456
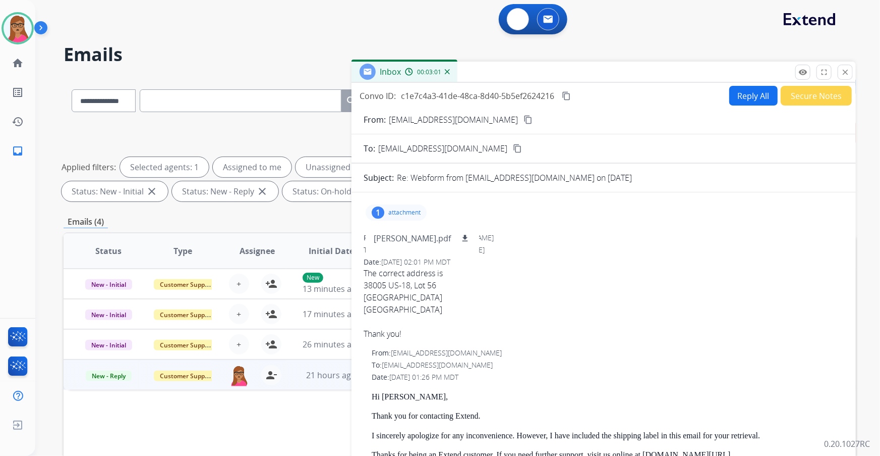
click at [516, 18] on img at bounding box center [518, 19] width 9 height 9
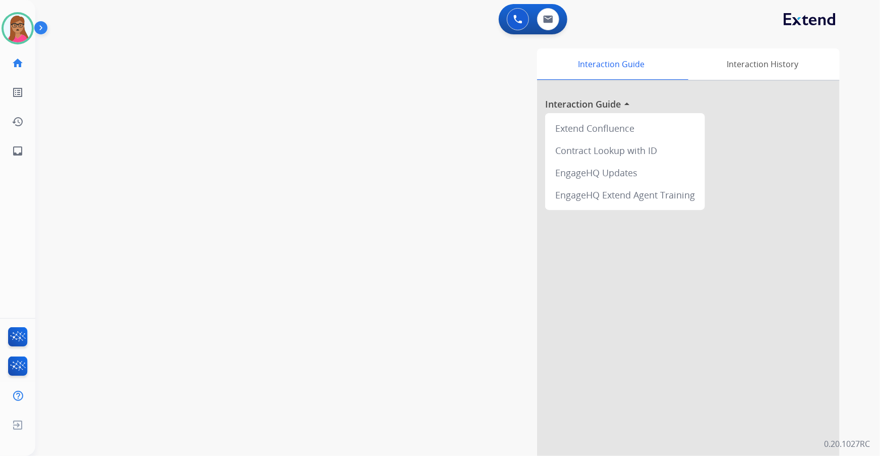
click at [500, 19] on div "0 Voice Interactions 0 Email Interactions" at bounding box center [533, 19] width 69 height 30
click at [509, 19] on button at bounding box center [518, 19] width 22 height 22
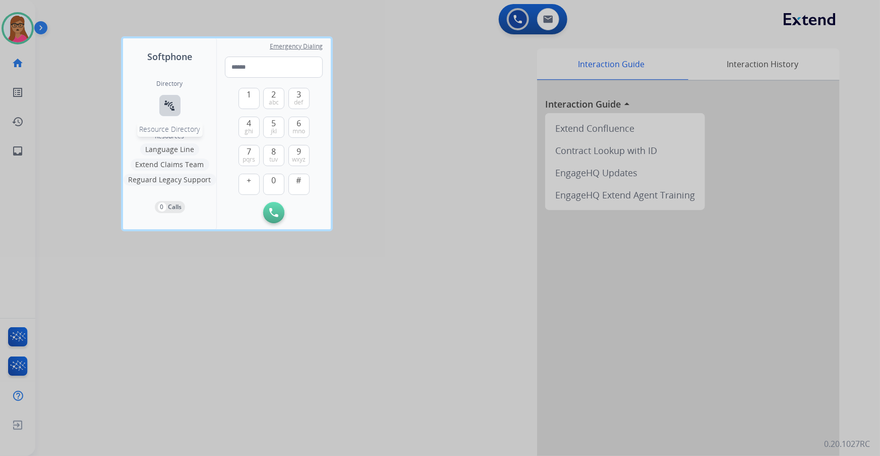
click at [178, 98] on button "connect_without_contact Resource Directory" at bounding box center [169, 105] width 21 height 21
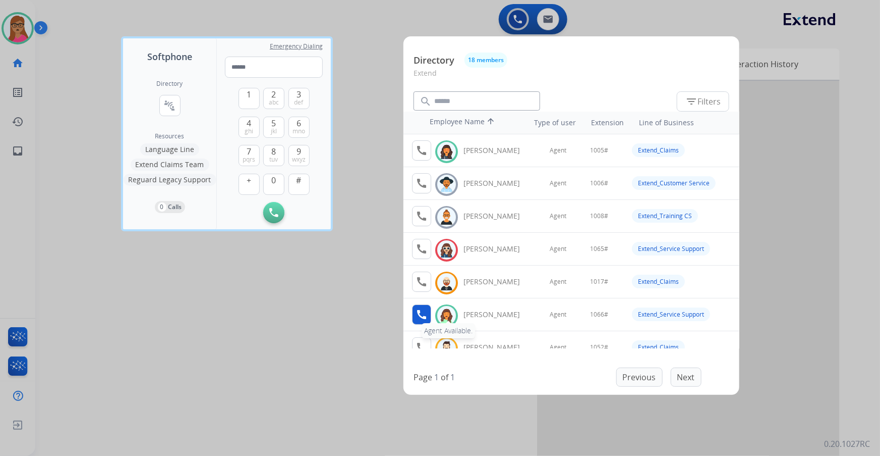
click at [420, 316] on mat-icon "call" at bounding box center [422, 314] width 12 height 12
click at [553, 22] on div at bounding box center [440, 228] width 880 height 456
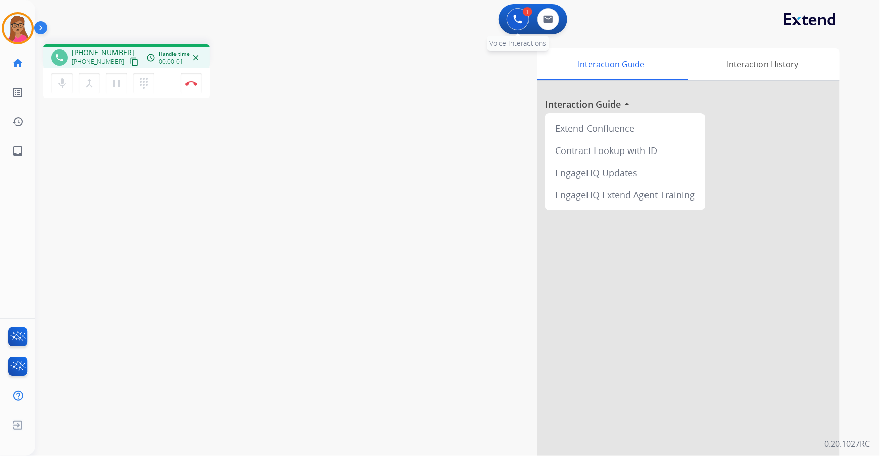
click at [513, 18] on button at bounding box center [518, 19] width 22 height 22
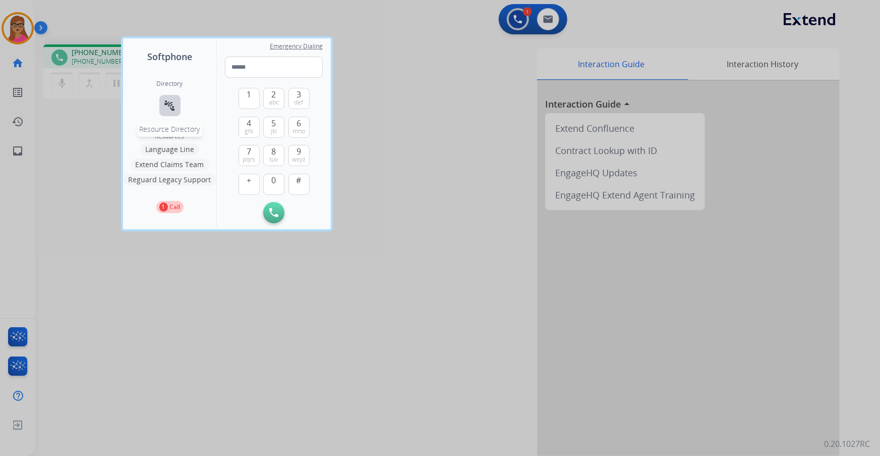
click at [165, 109] on mat-icon "connect_without_contact" at bounding box center [170, 105] width 12 height 12
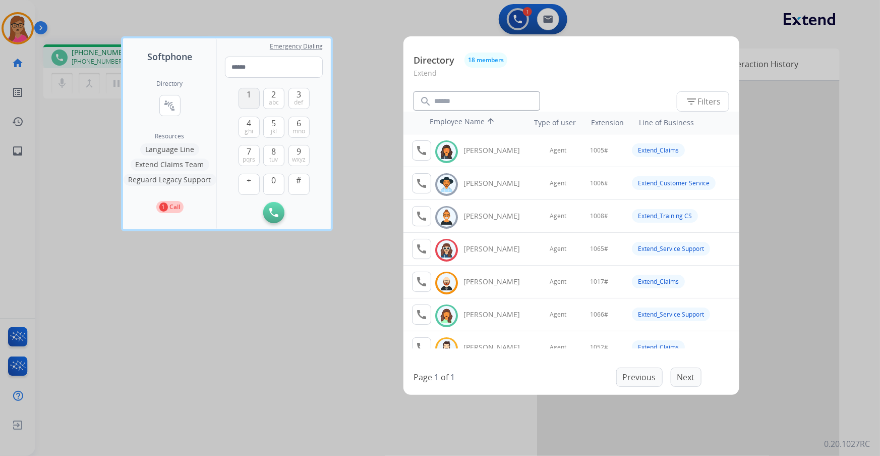
click at [253, 98] on button "1" at bounding box center [249, 98] width 21 height 21
click at [277, 182] on button "0" at bounding box center [273, 184] width 21 height 21
click at [301, 130] on span "mno" at bounding box center [299, 131] width 13 height 8
click at [303, 184] on button "#" at bounding box center [299, 184] width 21 height 21
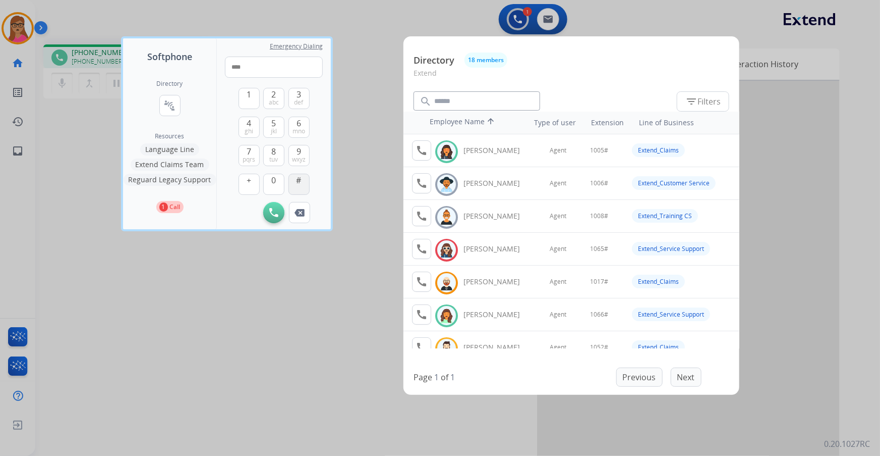
type input "*****"
click at [356, 139] on div at bounding box center [440, 228] width 880 height 456
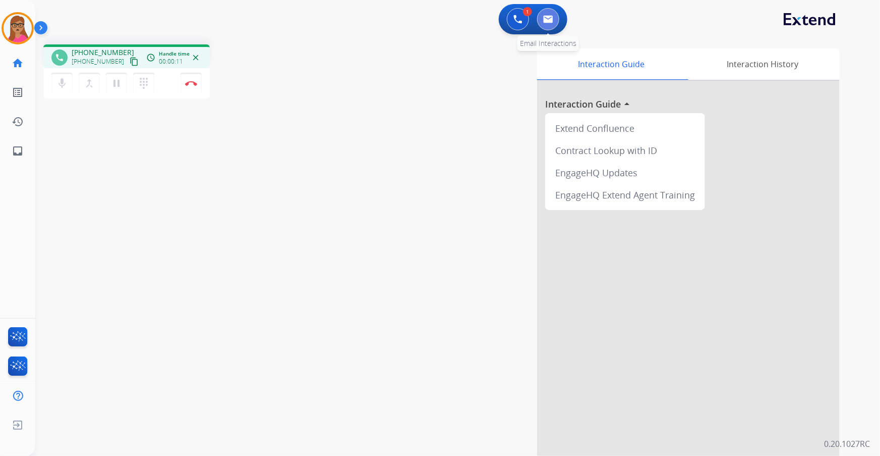
click at [545, 18] on img at bounding box center [548, 19] width 10 height 8
select select "**********"
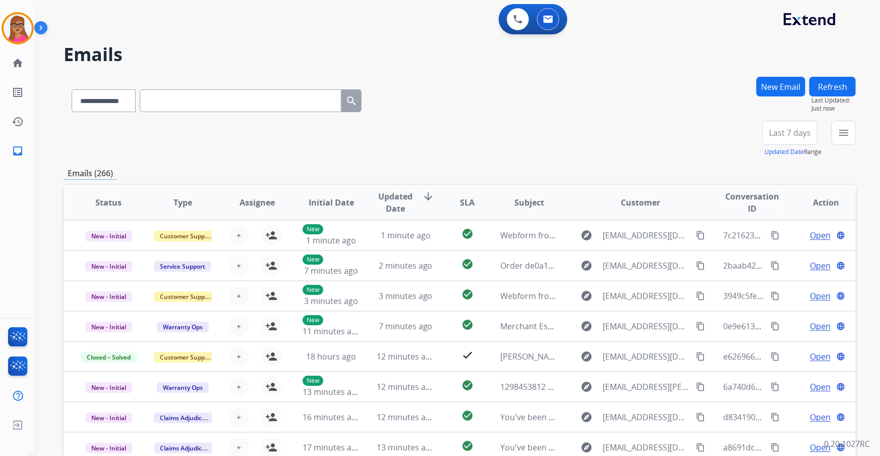
click at [774, 133] on span "Last 7 days" at bounding box center [790, 133] width 42 height 4
click at [774, 251] on div "Last 90 days" at bounding box center [786, 255] width 55 height 15
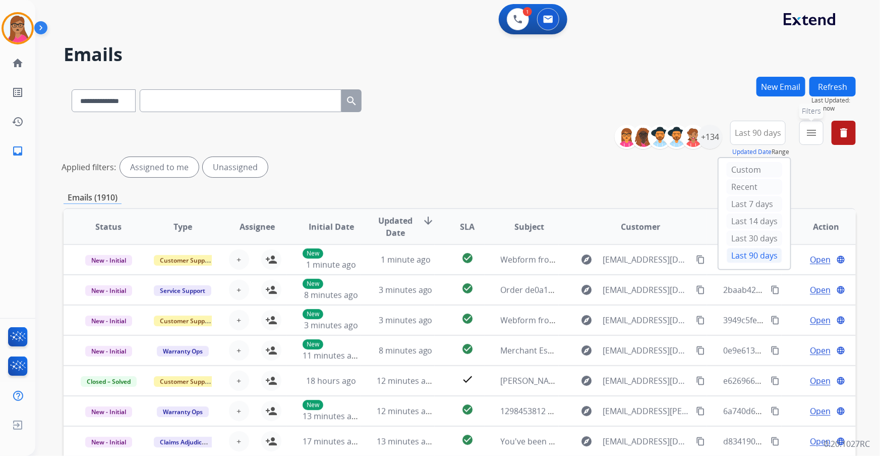
click at [774, 136] on mat-icon "menu" at bounding box center [812, 133] width 12 height 12
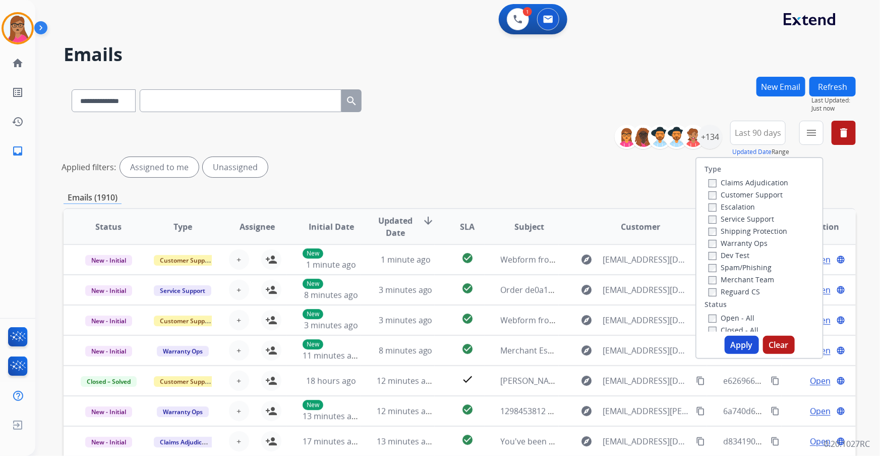
click at [755, 193] on label "Customer Support" at bounding box center [746, 195] width 74 height 10
click at [753, 232] on label "Shipping Protection" at bounding box center [748, 231] width 79 height 10
click at [736, 292] on label "Reguard CS" at bounding box center [734, 292] width 51 height 10
click at [728, 318] on label "Open - All" at bounding box center [732, 318] width 46 height 10
click at [741, 346] on button "Apply" at bounding box center [742, 344] width 34 height 18
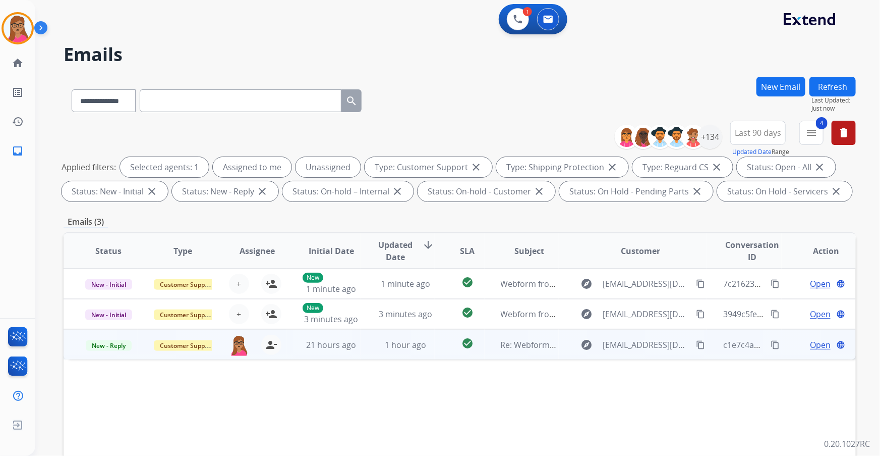
click at [774, 347] on span "Open" at bounding box center [820, 345] width 21 height 12
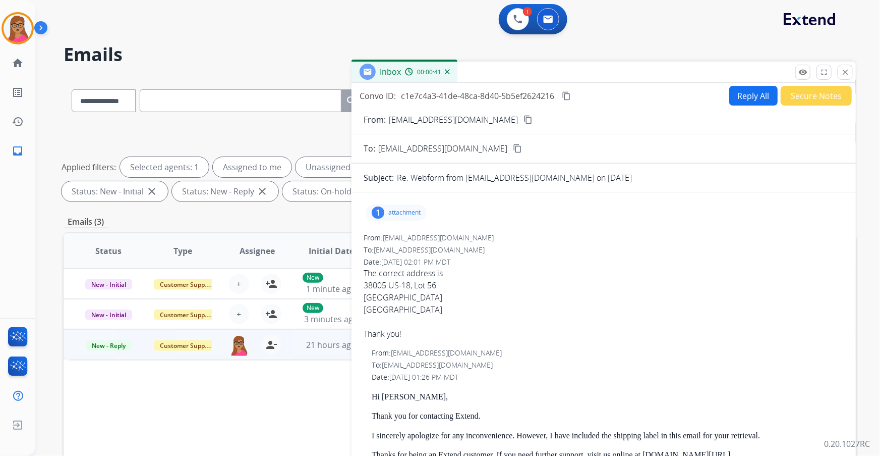
click at [738, 98] on button "Reply All" at bounding box center [753, 96] width 48 height 20
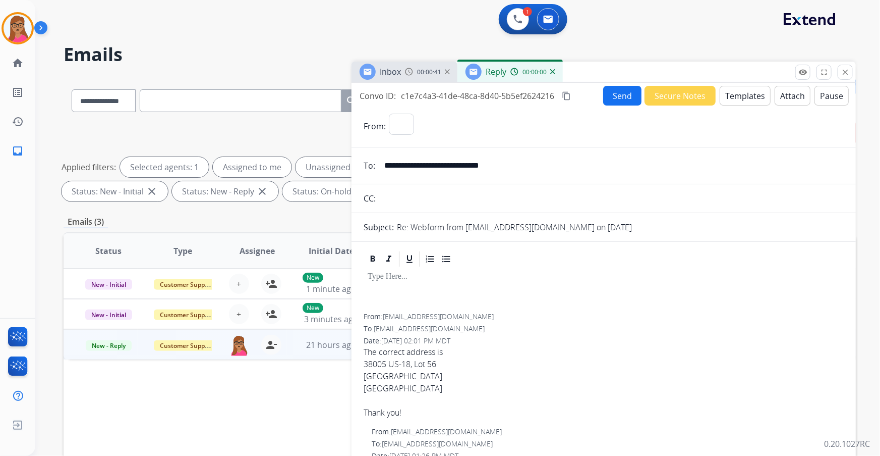
select select "**********"
click at [736, 101] on button "Templates" at bounding box center [745, 96] width 51 height 20
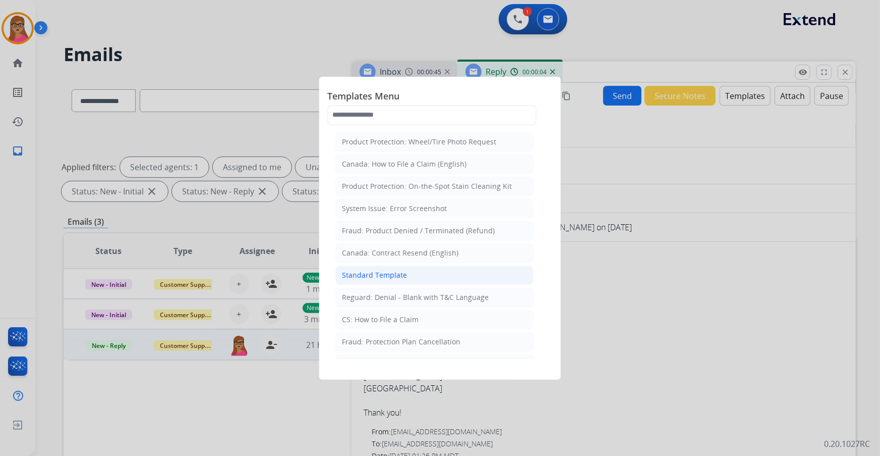
click at [411, 276] on li "Standard Template" at bounding box center [434, 274] width 198 height 19
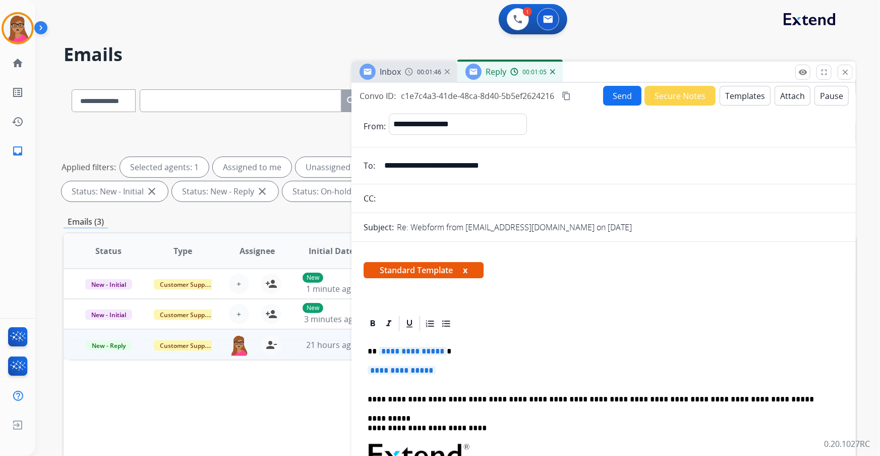
click at [413, 348] on span "**********" at bounding box center [413, 351] width 68 height 9
click at [405, 368] on span "**********" at bounding box center [402, 370] width 68 height 9
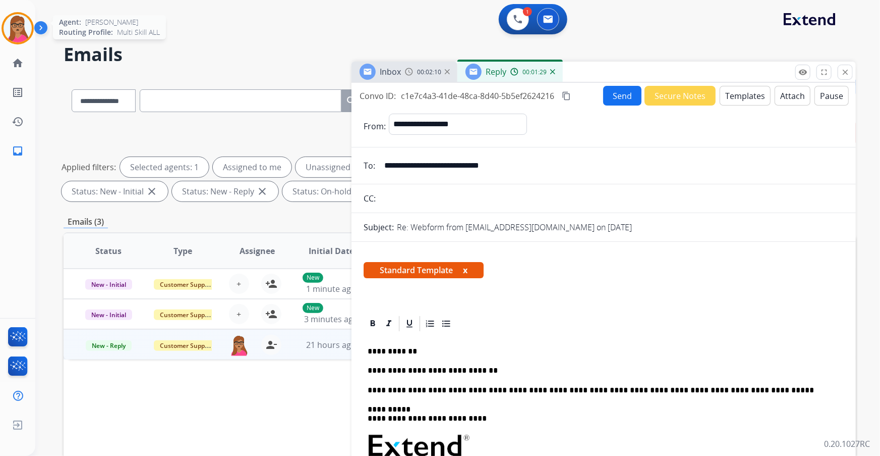
click at [12, 34] on img at bounding box center [18, 28] width 28 height 28
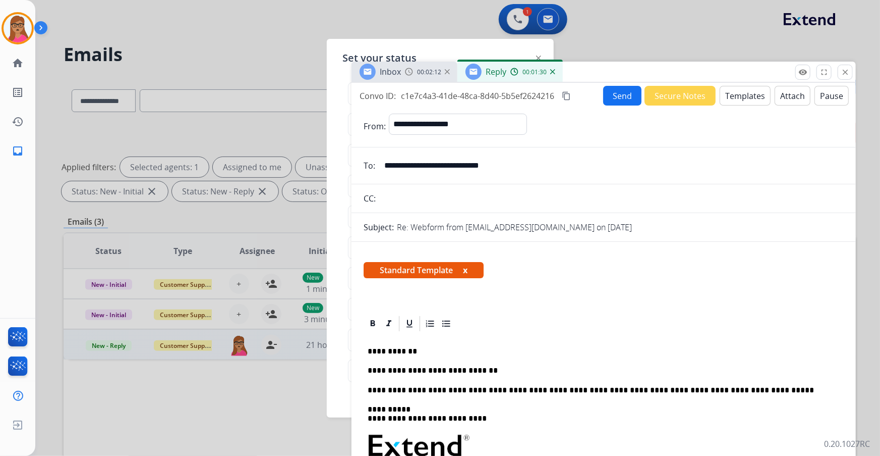
click at [184, 44] on div at bounding box center [440, 228] width 880 height 456
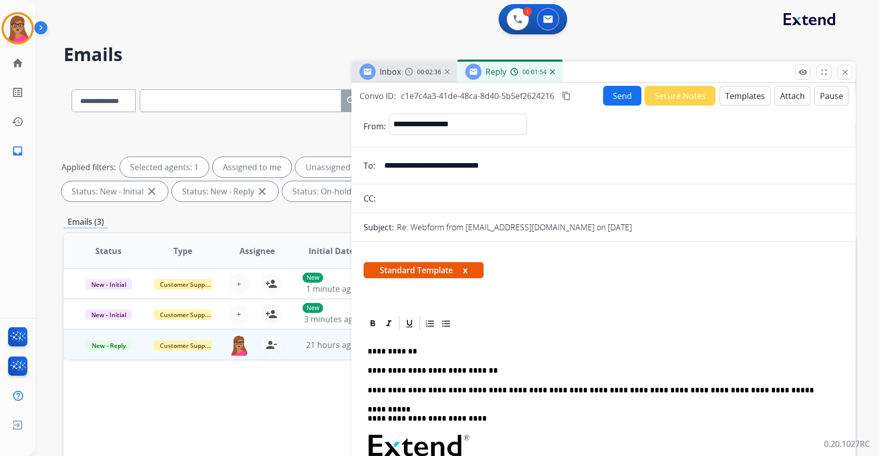
click at [377, 74] on div "Inbox" at bounding box center [380, 72] width 41 height 16
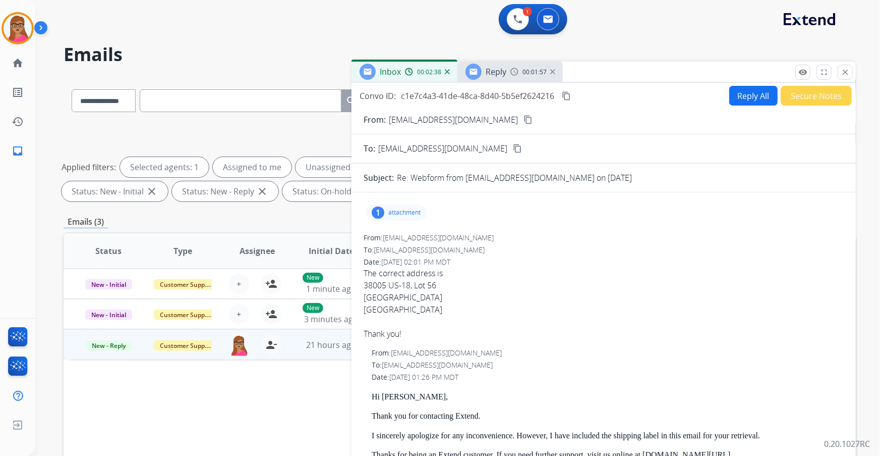
click at [486, 72] on span "Reply" at bounding box center [496, 71] width 21 height 11
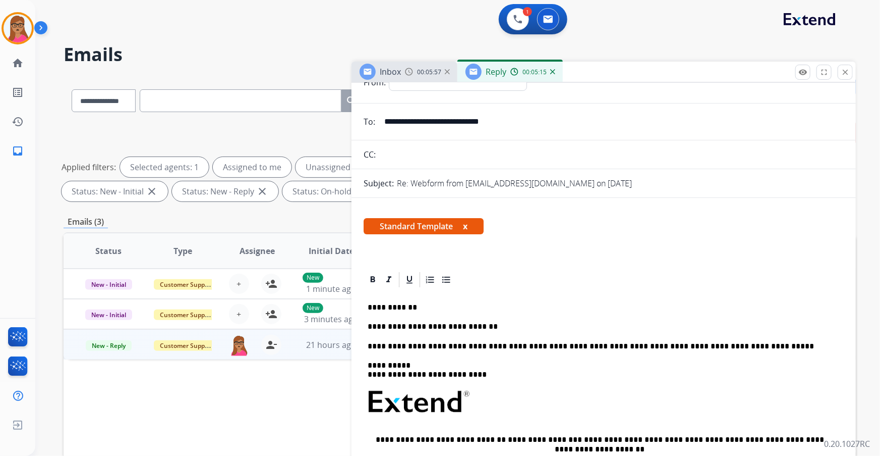
scroll to position [45, 0]
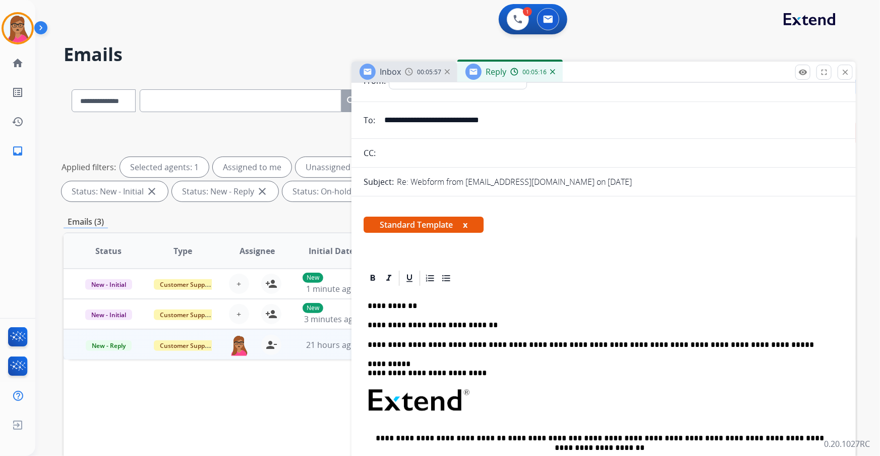
click at [494, 320] on p "**********" at bounding box center [600, 324] width 465 height 9
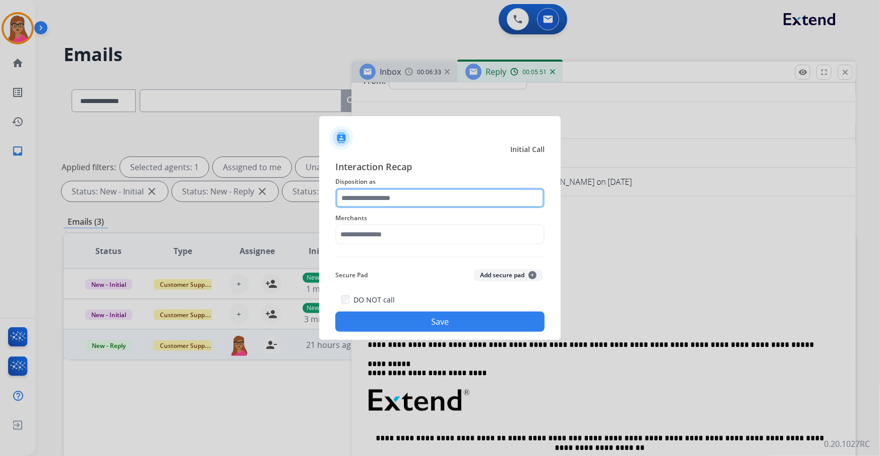
click at [380, 193] on input "text" at bounding box center [439, 198] width 209 height 20
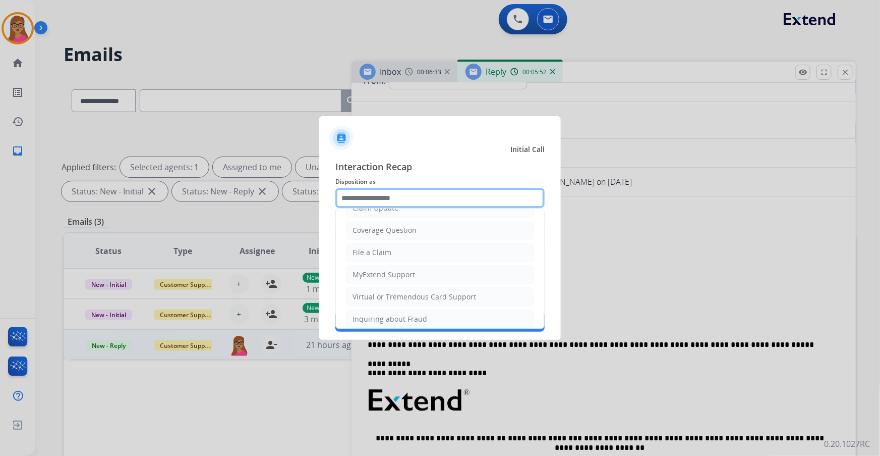
scroll to position [137, 0]
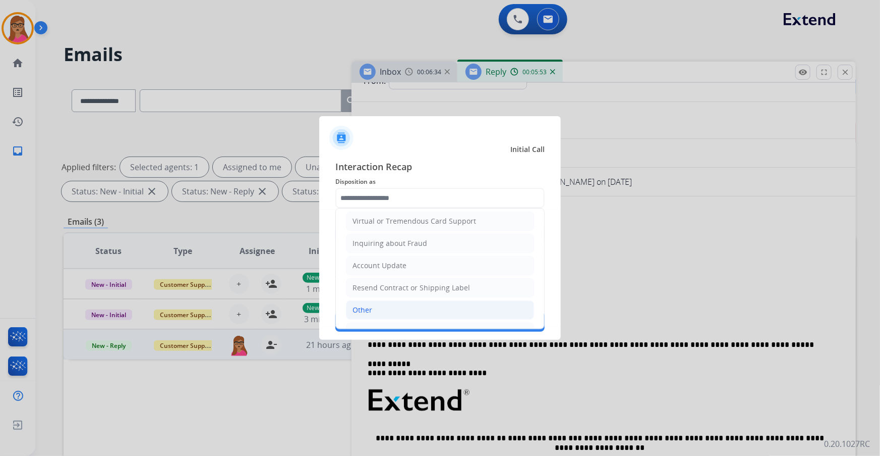
drag, startPoint x: 363, startPoint y: 312, endPoint x: 373, endPoint y: 288, distance: 26.7
click at [363, 312] on div "Other" at bounding box center [363, 310] width 20 height 10
type input "*****"
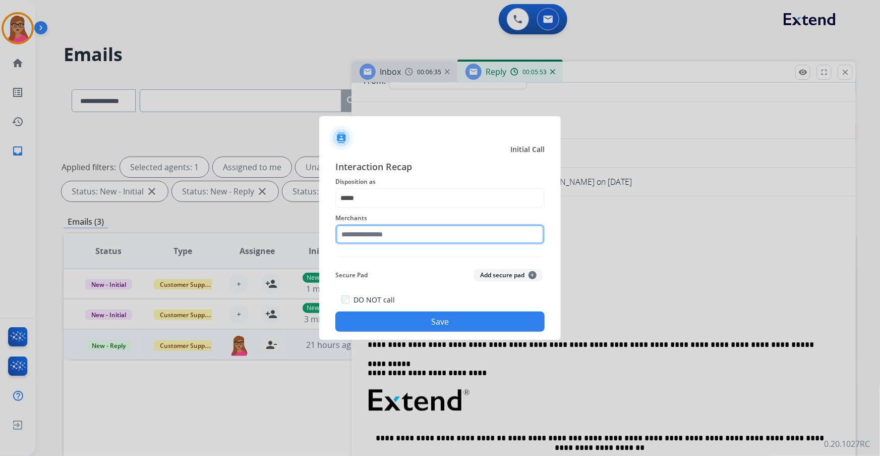
click at [397, 230] on input "text" at bounding box center [439, 234] width 209 height 20
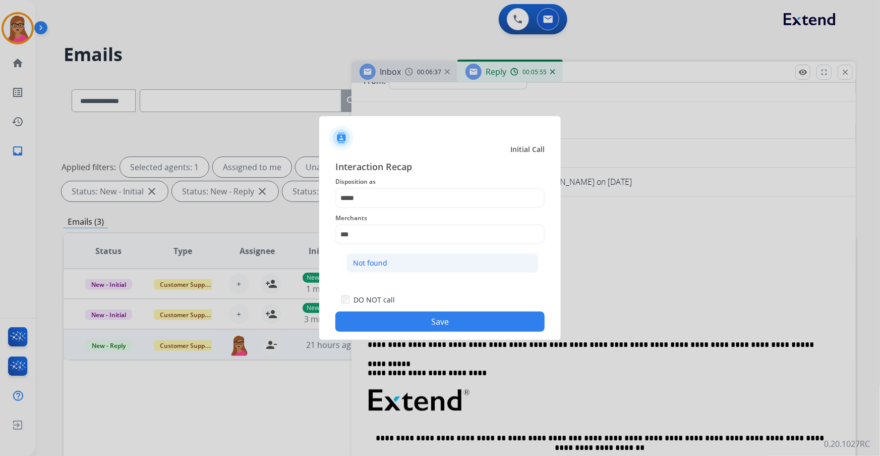
click at [398, 262] on li "Not found" at bounding box center [443, 262] width 192 height 19
type input "*********"
click at [440, 321] on button "Save" at bounding box center [439, 321] width 209 height 20
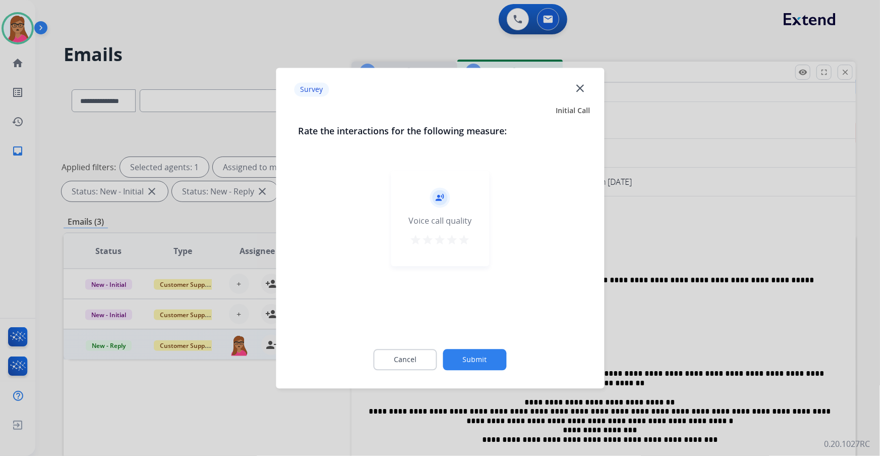
click at [584, 85] on mat-icon "close" at bounding box center [580, 87] width 13 height 13
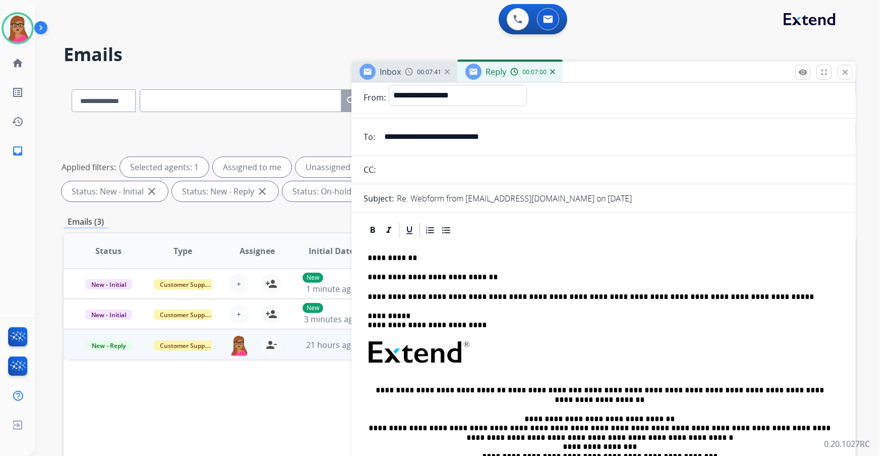
scroll to position [0, 0]
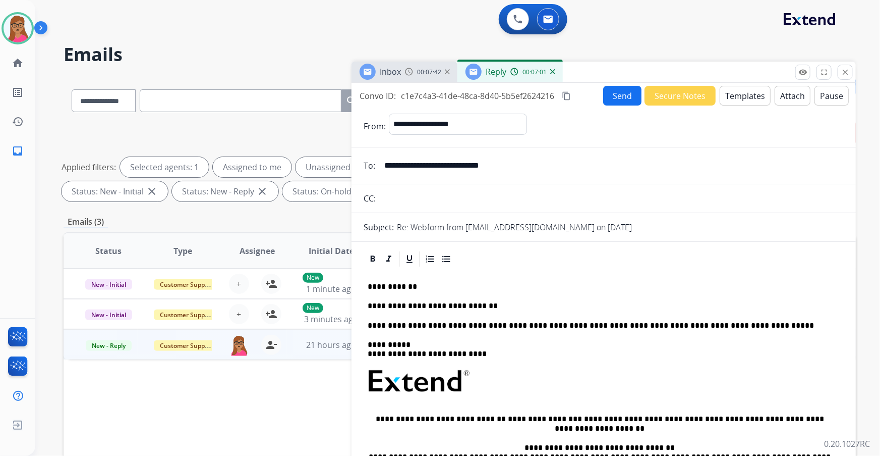
click at [569, 94] on mat-icon "content_copy" at bounding box center [566, 95] width 9 height 9
click at [488, 307] on p "**********" at bounding box center [600, 305] width 465 height 9
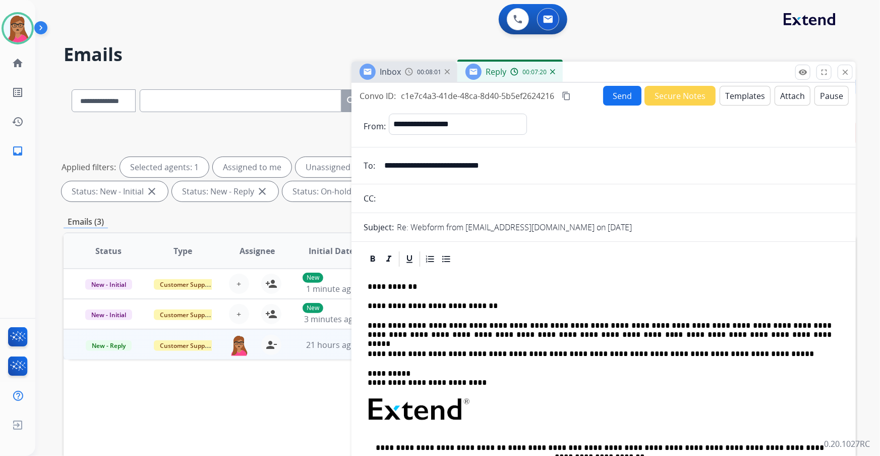
click at [613, 96] on button "Send" at bounding box center [622, 96] width 38 height 20
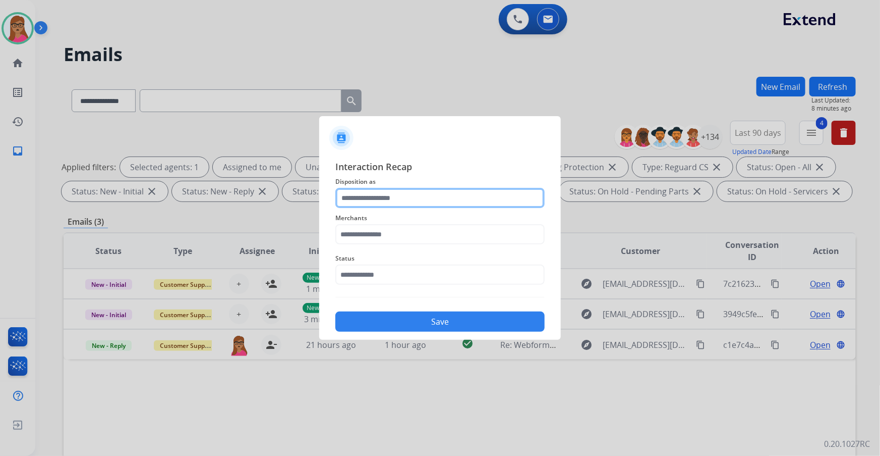
click at [404, 195] on input "text" at bounding box center [439, 198] width 209 height 20
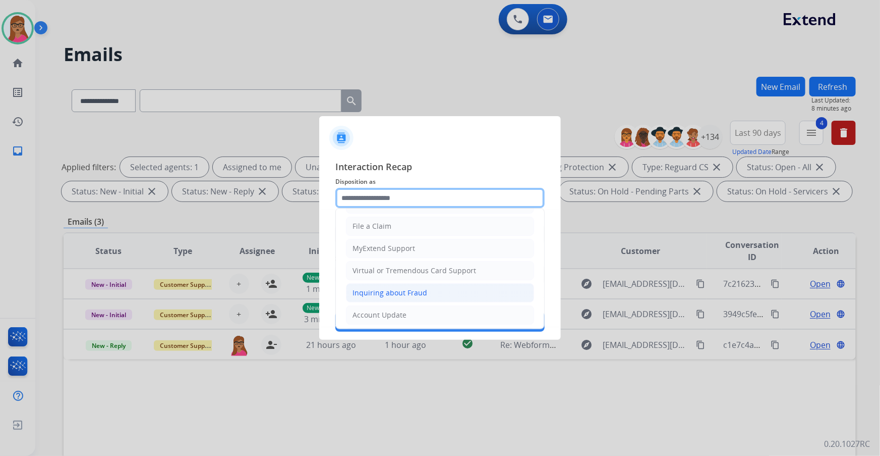
scroll to position [137, 0]
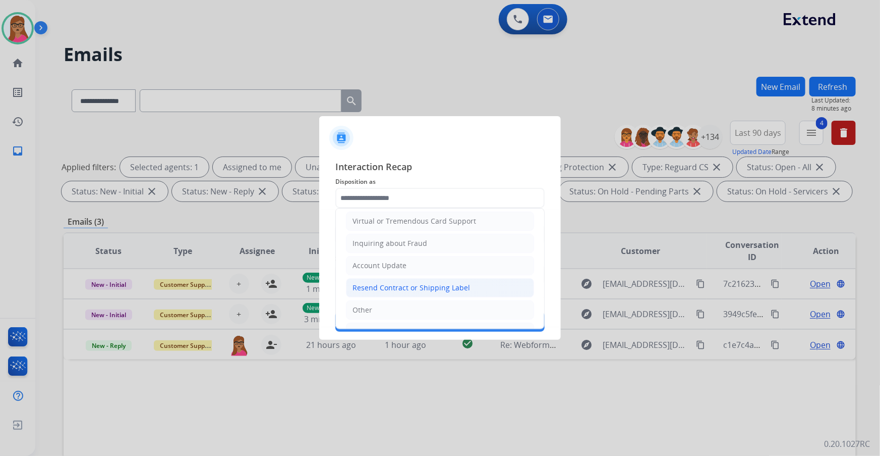
drag, startPoint x: 439, startPoint y: 289, endPoint x: 429, endPoint y: 262, distance: 27.9
click at [438, 288] on div "Resend Contract or Shipping Label" at bounding box center [412, 288] width 118 height 10
type input "**********"
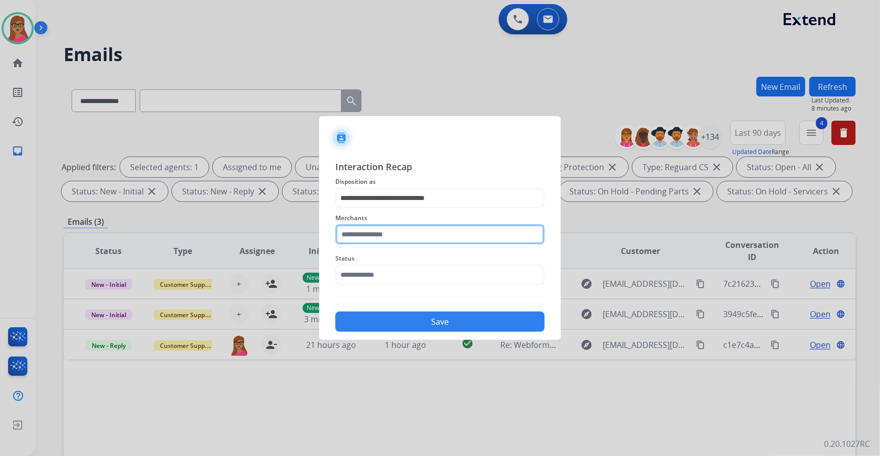
click at [416, 231] on input "text" at bounding box center [439, 234] width 209 height 20
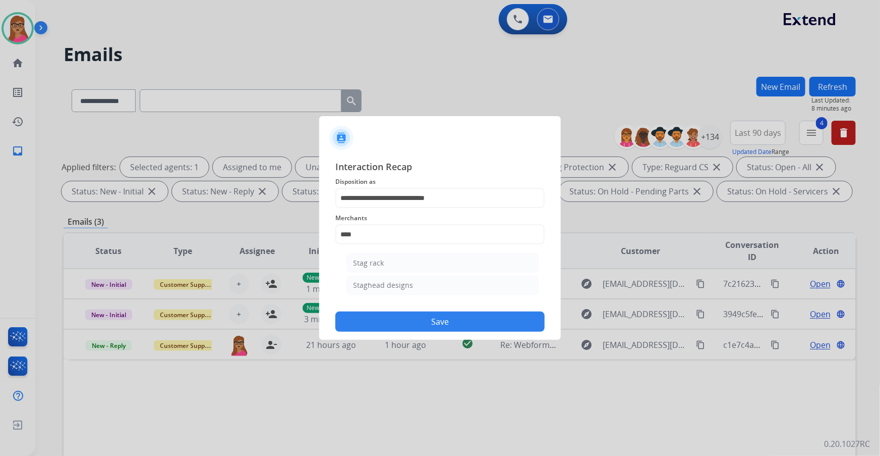
click at [390, 287] on div "Staghead designs" at bounding box center [383, 285] width 60 height 10
type input "**********"
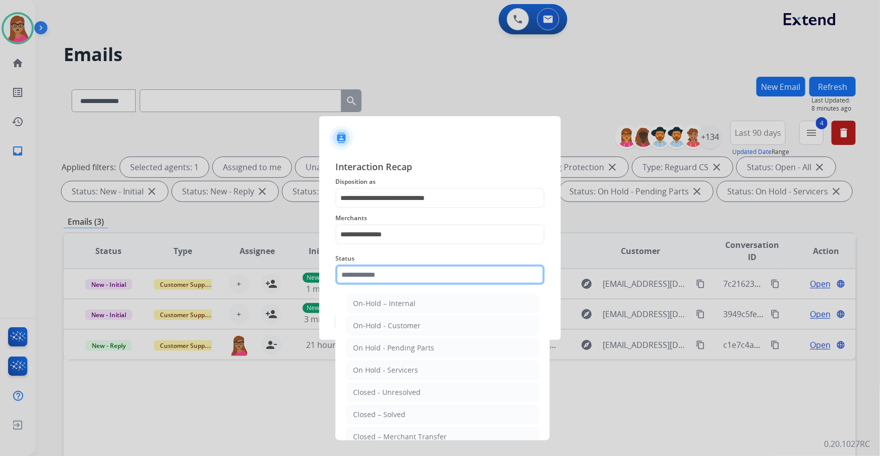
click at [384, 265] on input "text" at bounding box center [439, 274] width 209 height 20
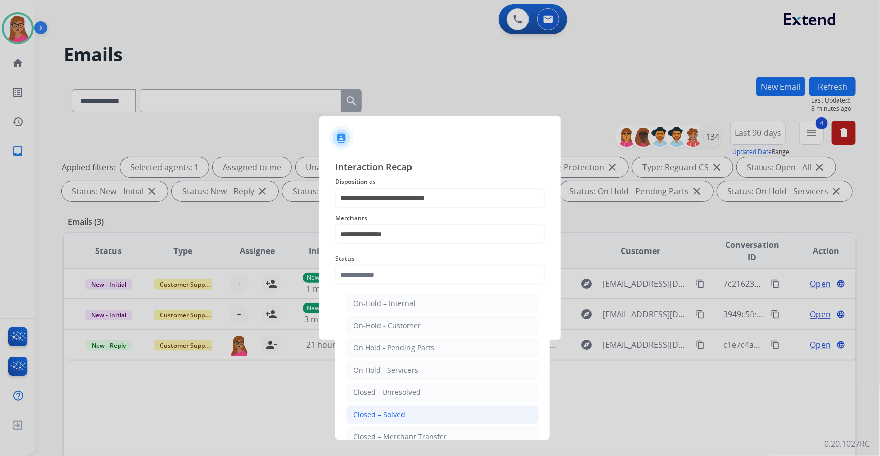
click at [405, 400] on li "Closed – Solved" at bounding box center [443, 414] width 192 height 19
type input "**********"
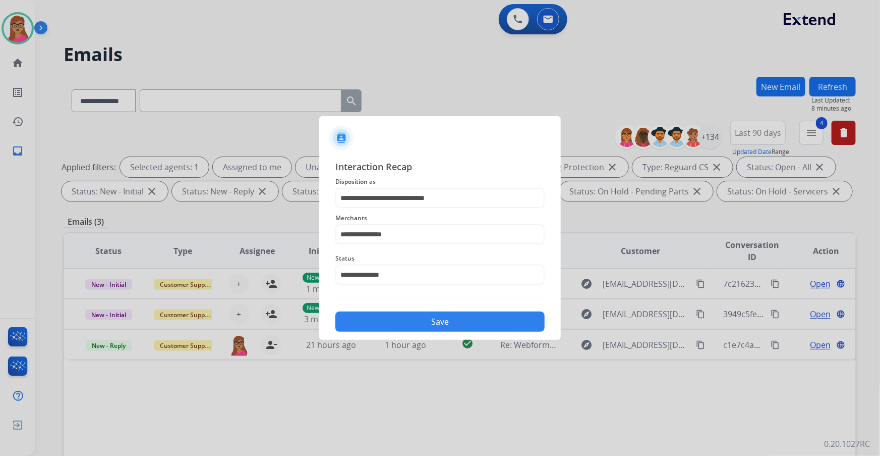
click at [414, 329] on button "Save" at bounding box center [439, 321] width 209 height 20
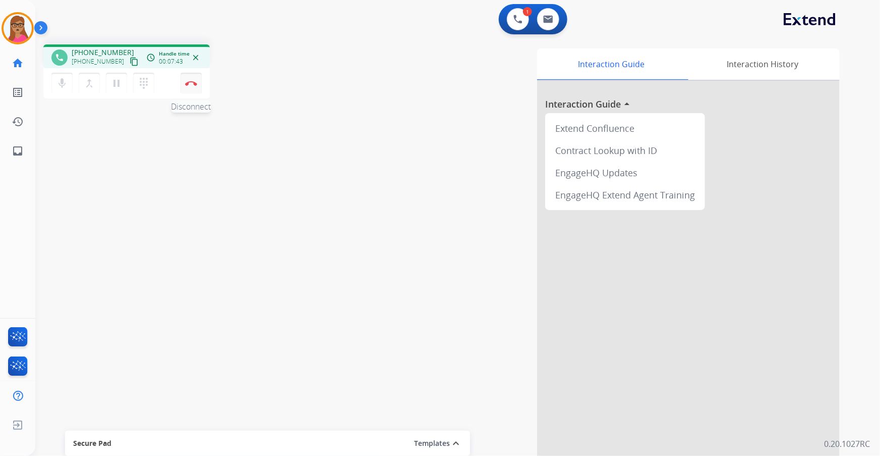
click at [190, 86] on button "Disconnect" at bounding box center [191, 83] width 21 height 21
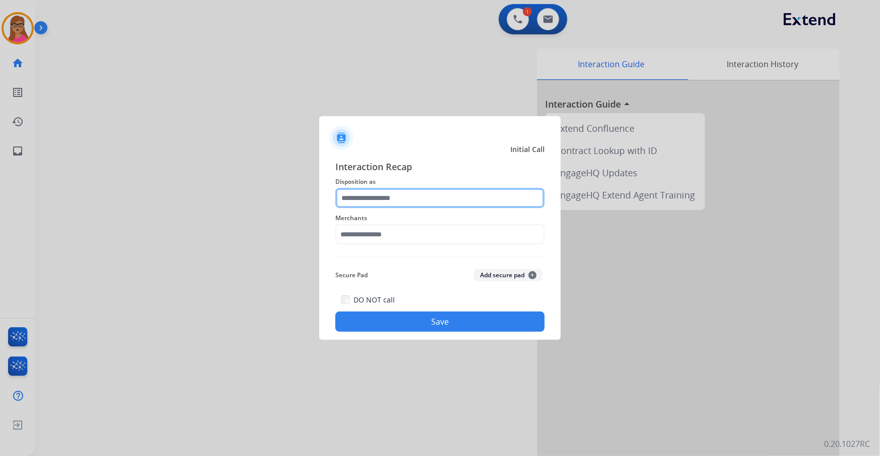
click at [376, 192] on input "text" at bounding box center [439, 198] width 209 height 20
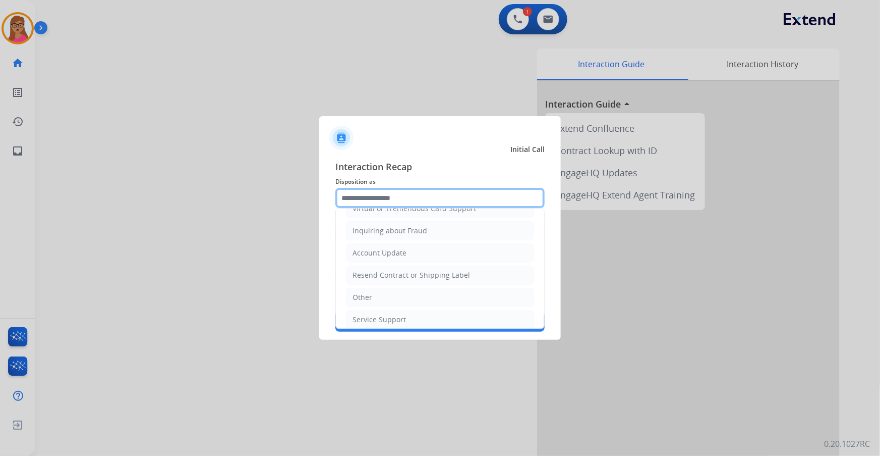
scroll to position [156, 0]
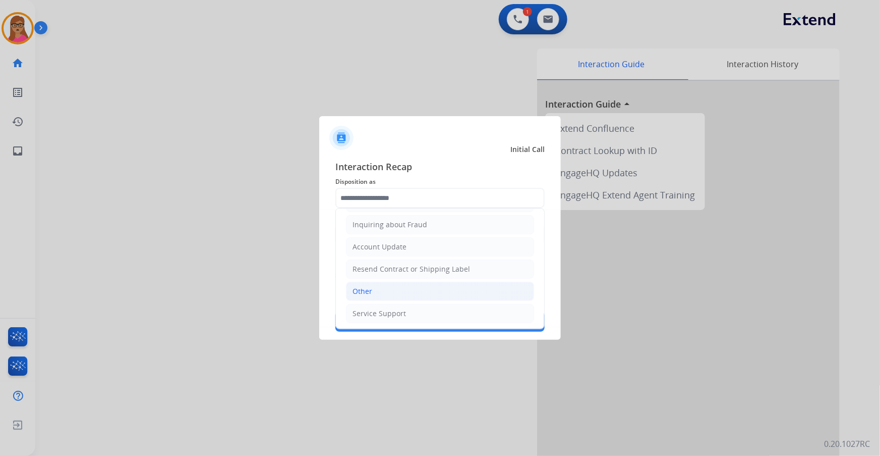
drag, startPoint x: 389, startPoint y: 287, endPoint x: 383, endPoint y: 262, distance: 25.3
click at [388, 287] on li "Other" at bounding box center [440, 290] width 188 height 19
type input "*****"
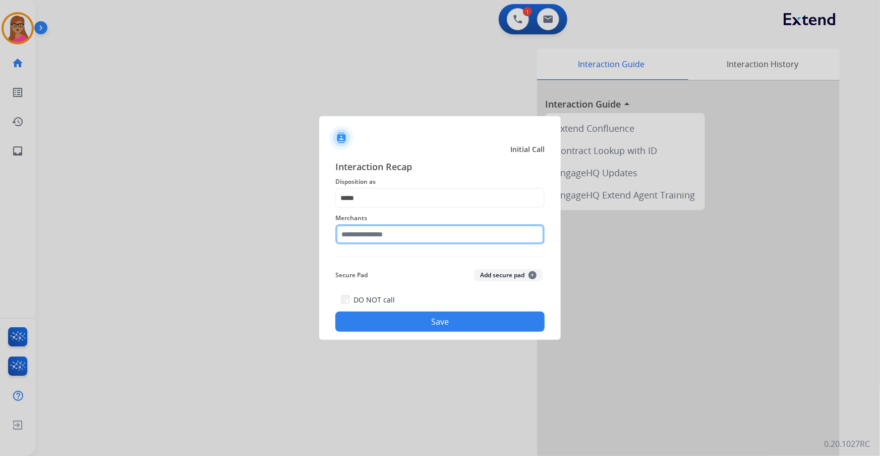
drag, startPoint x: 383, startPoint y: 232, endPoint x: 383, endPoint y: 222, distance: 9.1
click at [383, 222] on div "Merchants" at bounding box center [439, 228] width 209 height 40
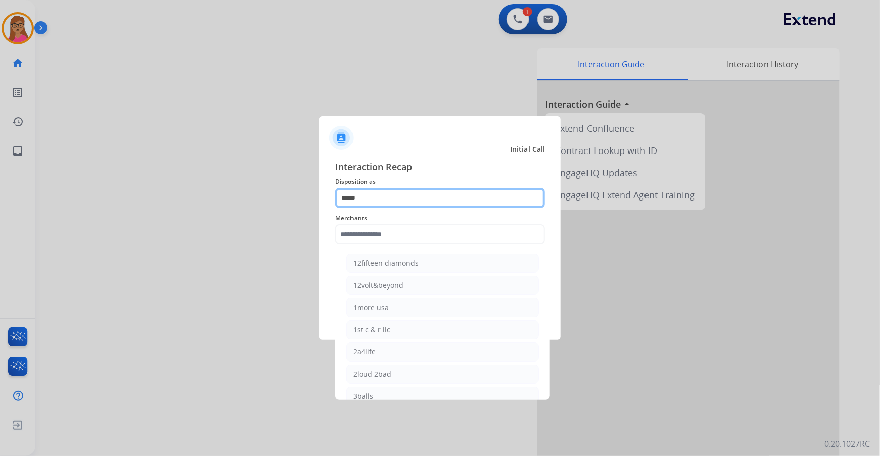
click at [391, 202] on input "*****" at bounding box center [439, 198] width 209 height 20
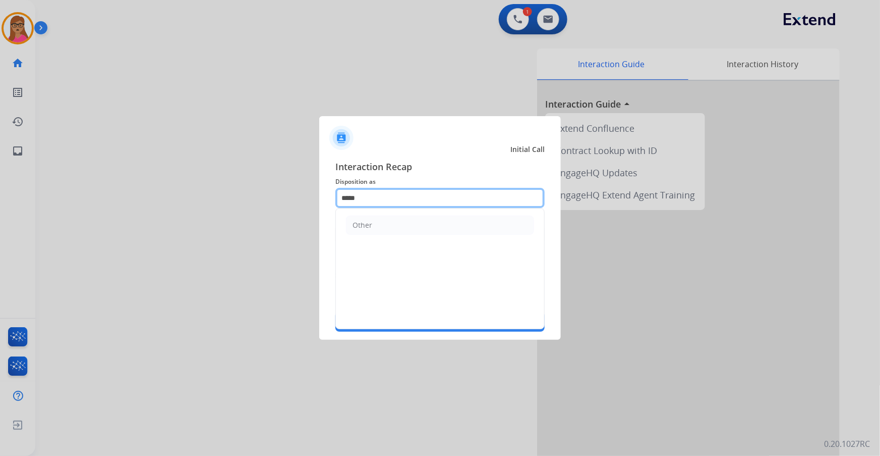
drag, startPoint x: 374, startPoint y: 201, endPoint x: 320, endPoint y: 199, distance: 54.0
click at [320, 199] on div "Interaction Recap Disposition as ***** Other Merchants Secure Pad Add secure pa…" at bounding box center [440, 245] width 242 height 188
click at [398, 193] on input "text" at bounding box center [439, 198] width 209 height 20
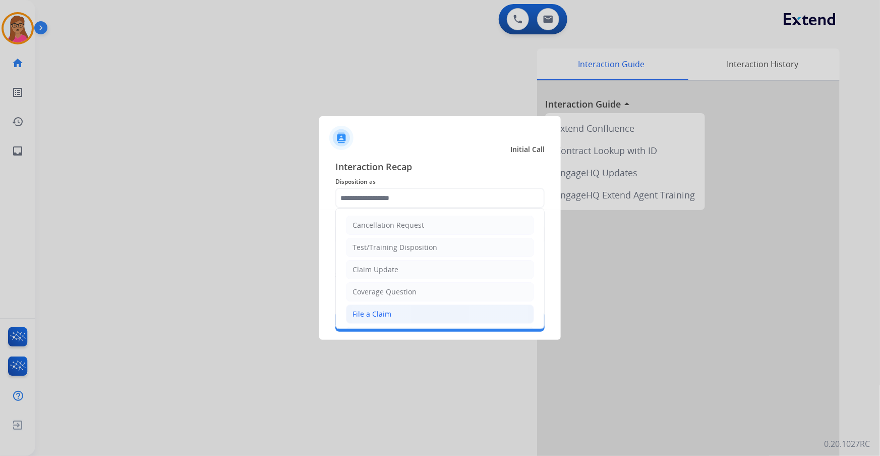
click at [386, 310] on div "File a Claim" at bounding box center [372, 314] width 39 height 10
type input "**********"
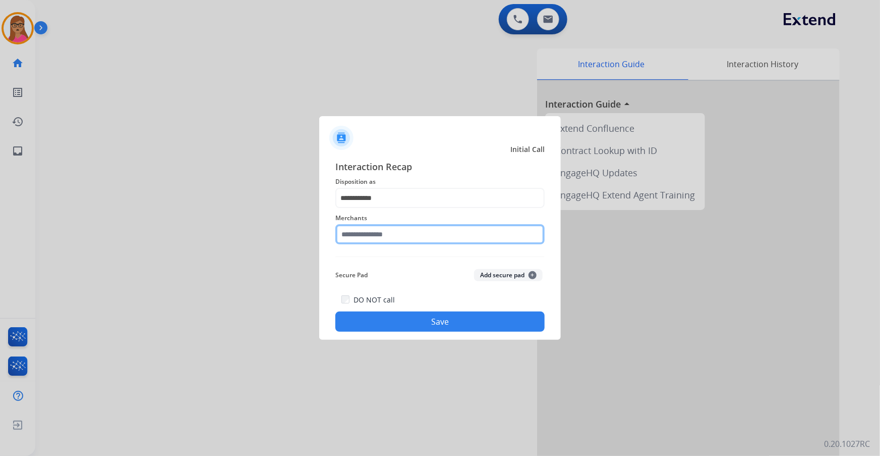
click at [400, 237] on input "text" at bounding box center [439, 234] width 209 height 20
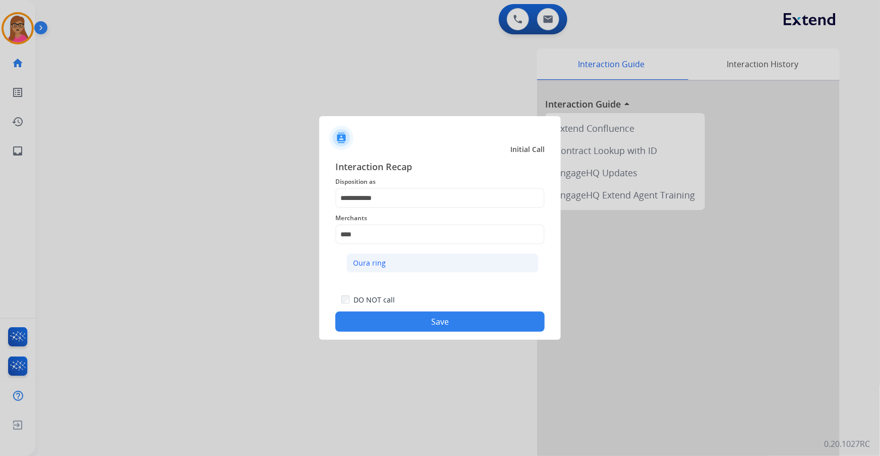
click at [382, 260] on div "Oura ring" at bounding box center [369, 263] width 33 height 10
type input "*********"
click at [430, 319] on button "Save" at bounding box center [439, 321] width 209 height 20
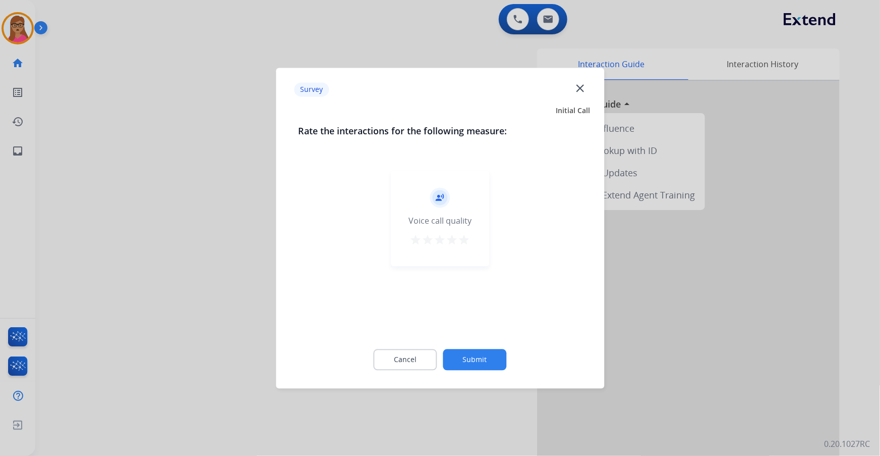
click at [218, 253] on div at bounding box center [440, 228] width 880 height 456
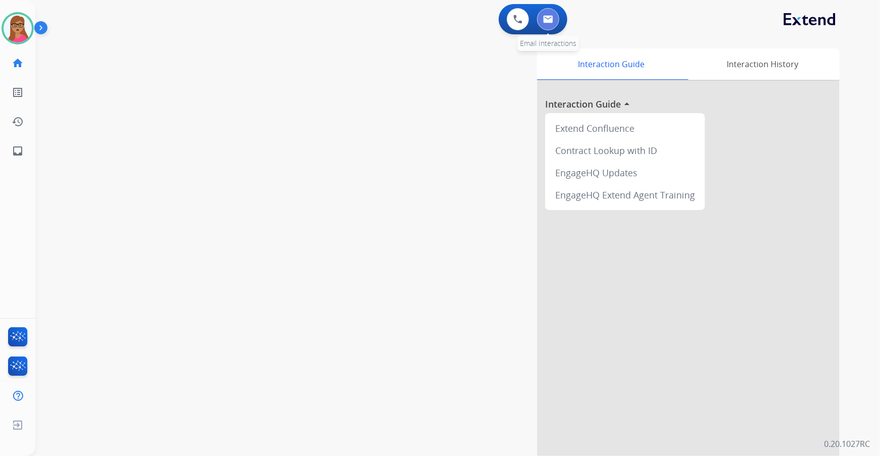
click at [553, 17] on img at bounding box center [548, 19] width 10 height 8
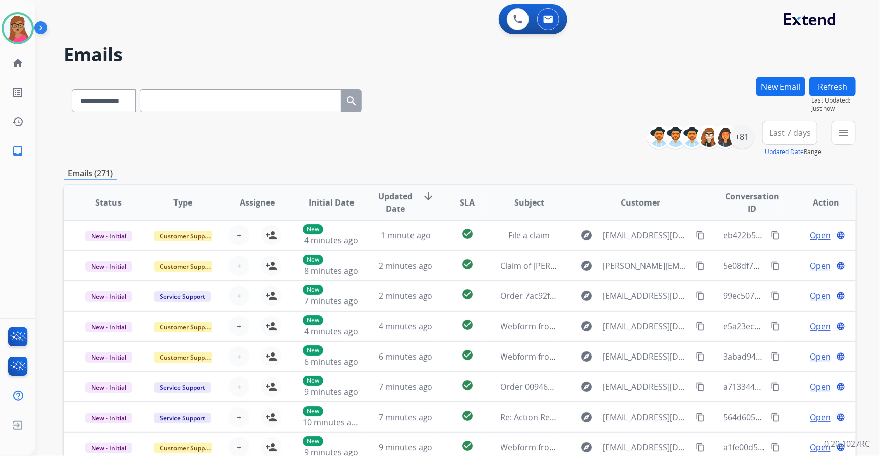
click at [774, 135] on span "Last 7 days" at bounding box center [790, 133] width 42 height 4
click at [765, 252] on div "Last 90 days" at bounding box center [786, 255] width 55 height 15
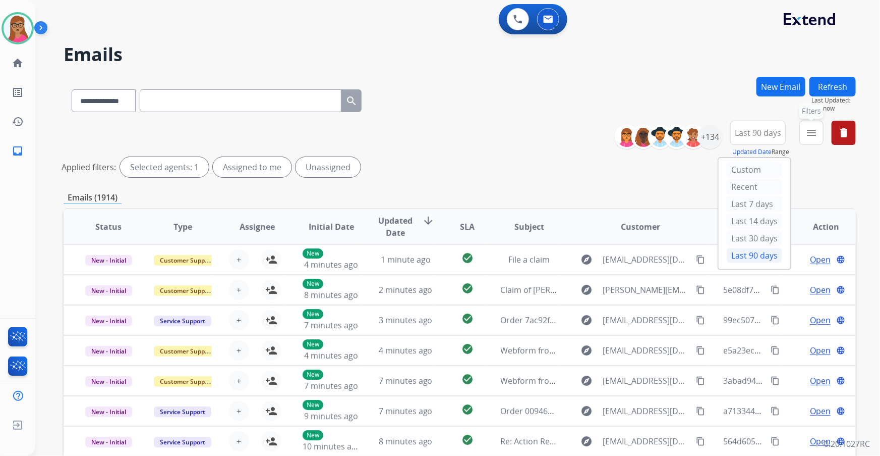
click at [774, 134] on mat-icon "menu" at bounding box center [812, 133] width 12 height 12
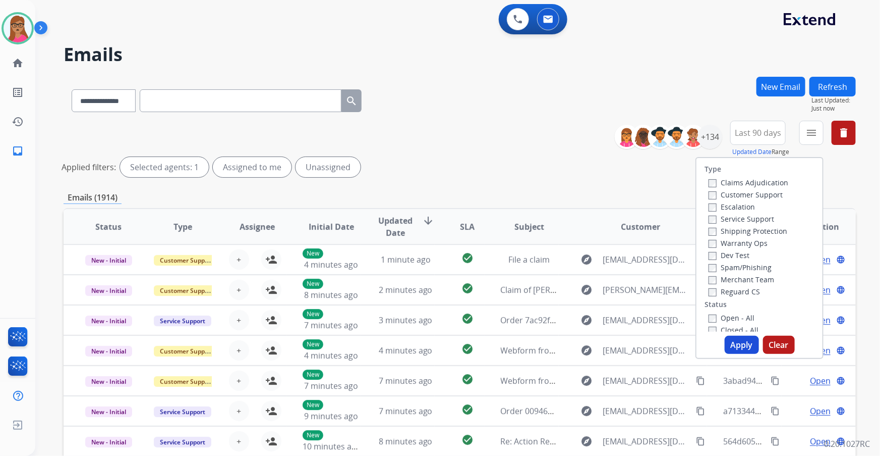
click at [732, 193] on label "Customer Support" at bounding box center [746, 195] width 74 height 10
click at [729, 235] on label "Shipping Protection" at bounding box center [748, 231] width 79 height 10
click at [721, 296] on label "Reguard CS" at bounding box center [734, 292] width 51 height 10
click at [718, 319] on label "Open - All" at bounding box center [732, 318] width 46 height 10
click at [738, 344] on button "Apply" at bounding box center [742, 344] width 34 height 18
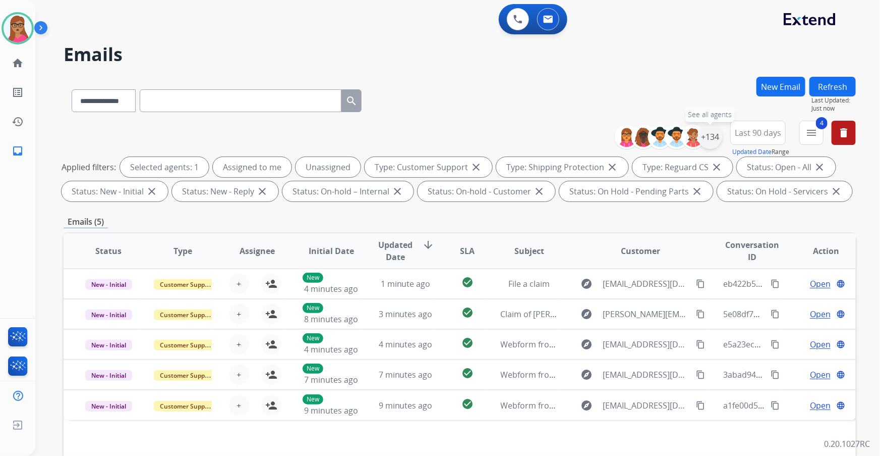
click at [712, 136] on div "+134" at bounding box center [710, 137] width 24 height 24
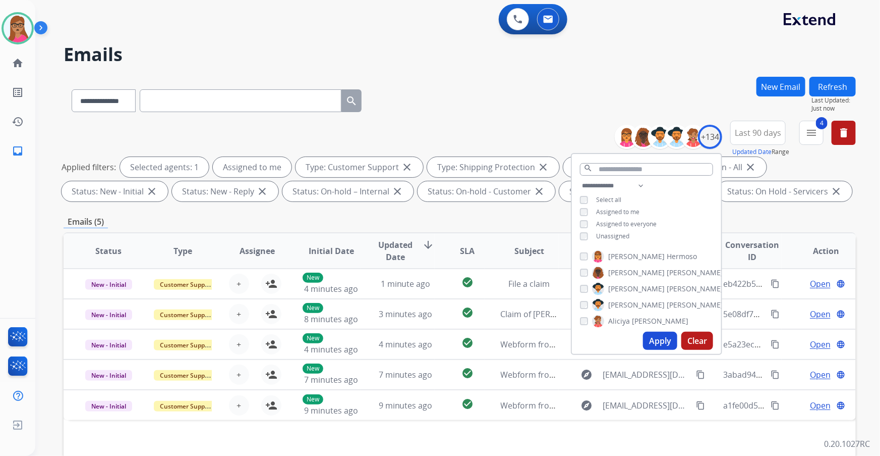
click at [661, 342] on button "Apply" at bounding box center [660, 340] width 34 height 18
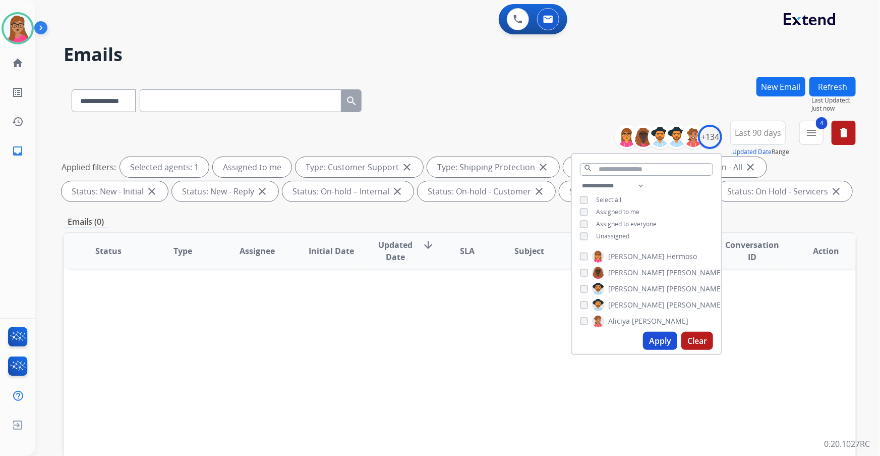
click at [550, 110] on div "**********" at bounding box center [460, 99] width 793 height 44
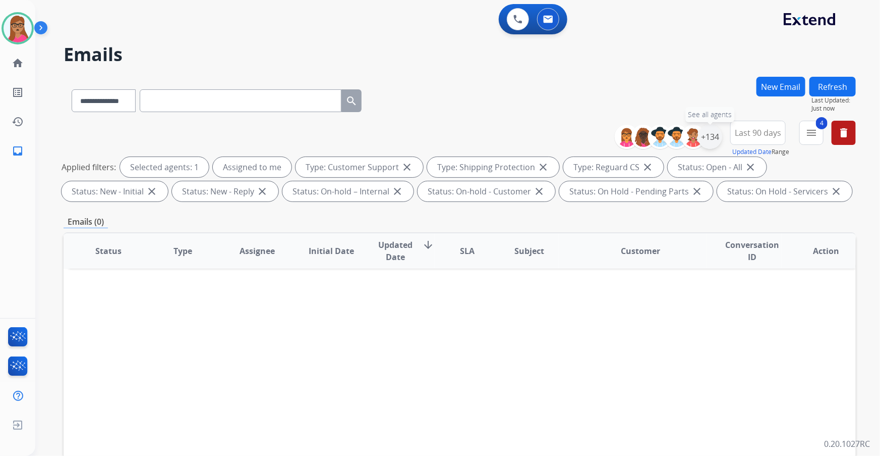
click at [715, 143] on div "+134" at bounding box center [710, 137] width 24 height 24
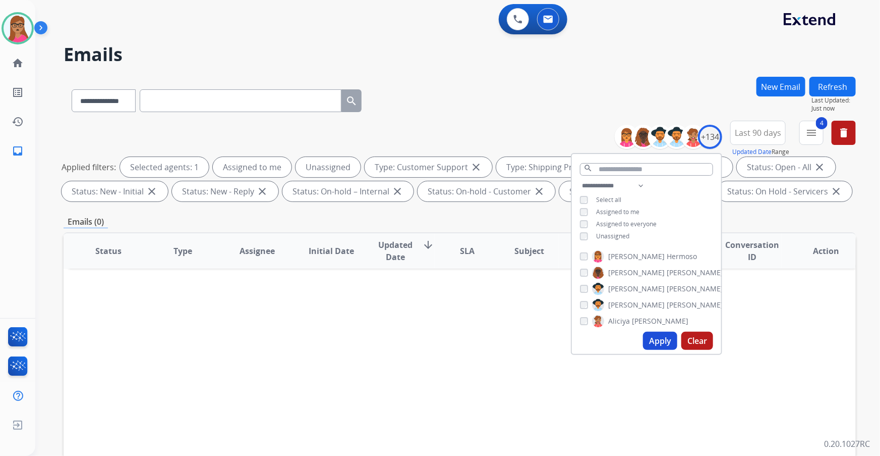
click at [654, 341] on button "Apply" at bounding box center [660, 340] width 34 height 18
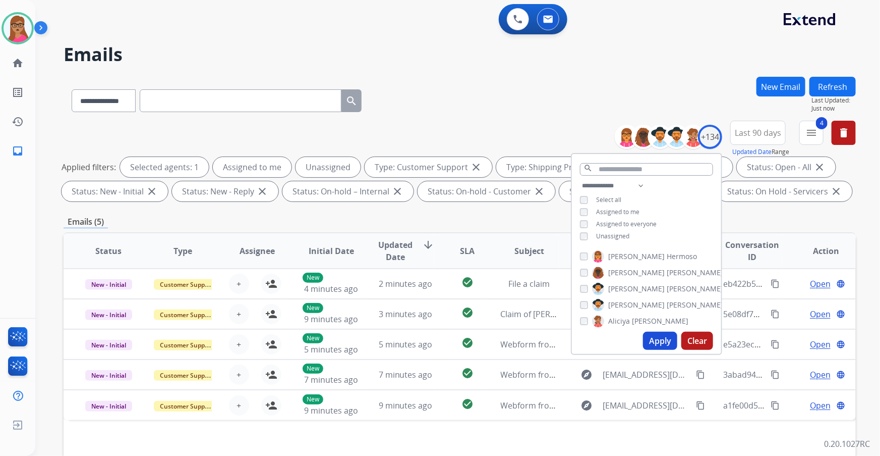
click at [419, 219] on div "Emails (5)" at bounding box center [460, 221] width 793 height 13
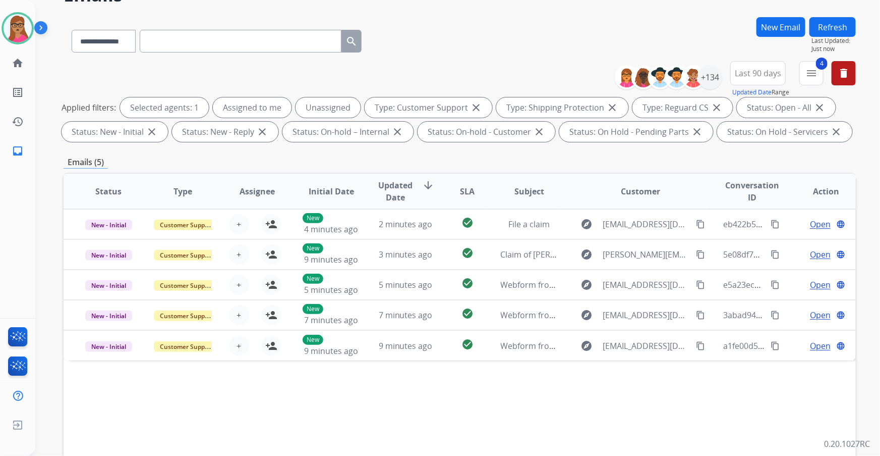
scroll to position [166, 0]
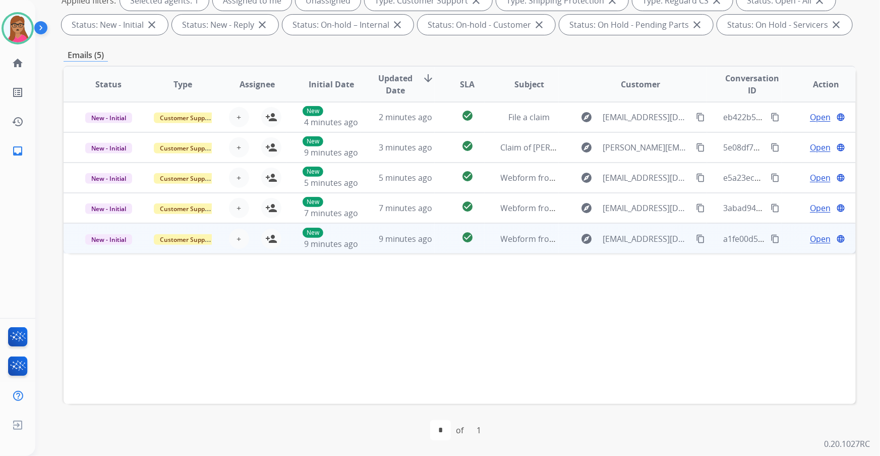
click at [124, 250] on td "New - Initial" at bounding box center [101, 238] width 74 height 30
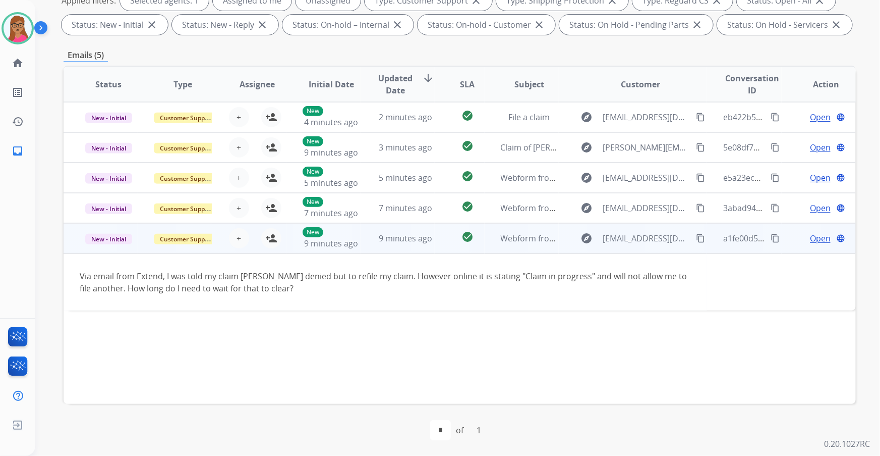
click at [125, 250] on td "New - Initial" at bounding box center [101, 238] width 74 height 30
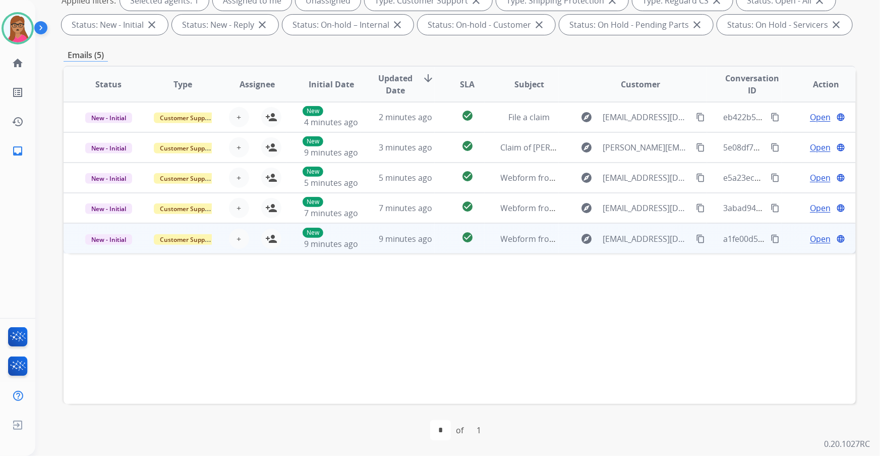
click at [97, 223] on td "New - Initial" at bounding box center [101, 238] width 74 height 30
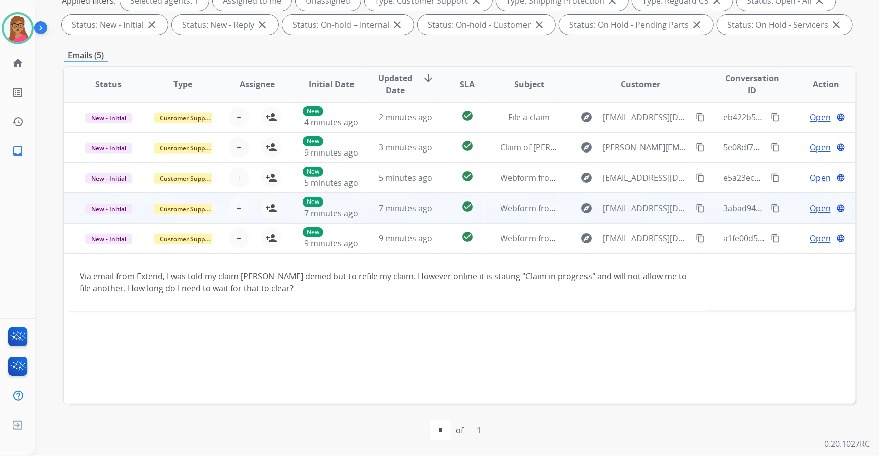
click at [106, 220] on td "New - Initial" at bounding box center [101, 208] width 74 height 30
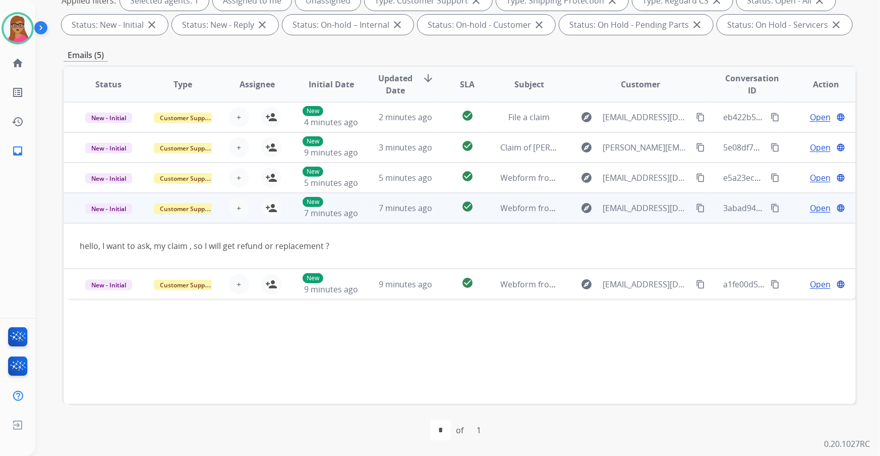
click at [696, 207] on mat-icon "content_copy" at bounding box center [700, 207] width 9 height 9
click at [275, 208] on button "person_add Assign to Me" at bounding box center [271, 208] width 20 height 20
click at [774, 212] on span "Open" at bounding box center [820, 208] width 21 height 12
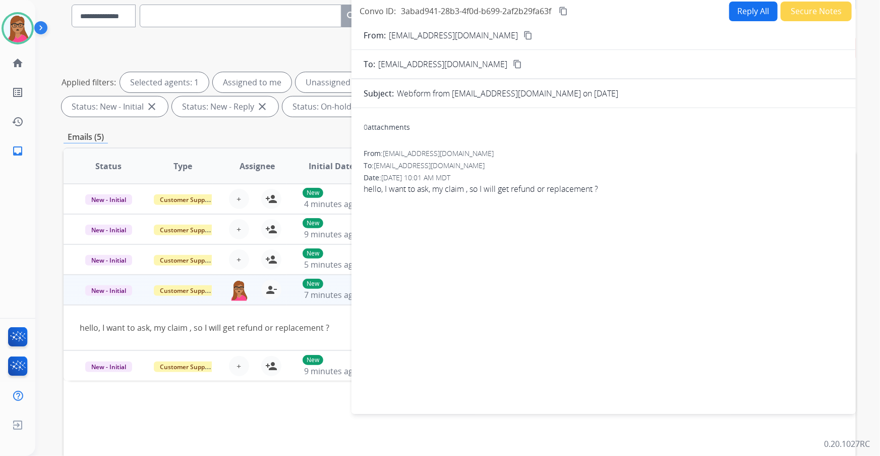
scroll to position [0, 0]
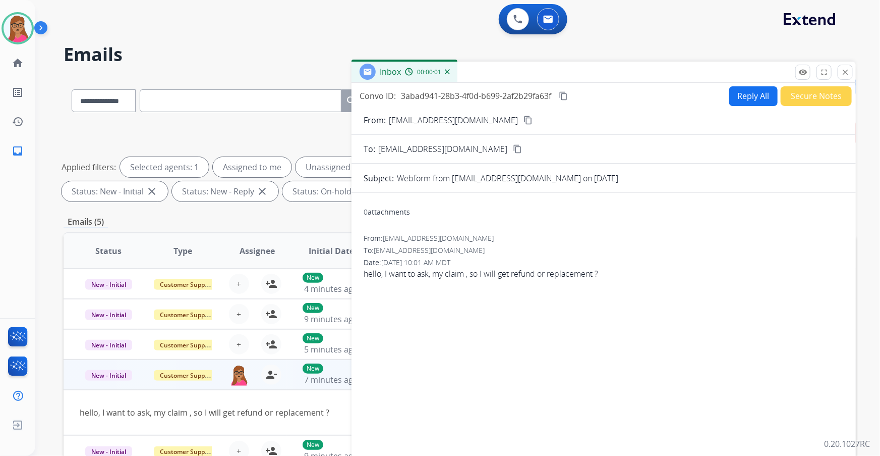
click at [756, 101] on button "Reply All" at bounding box center [753, 96] width 48 height 20
select select "**********"
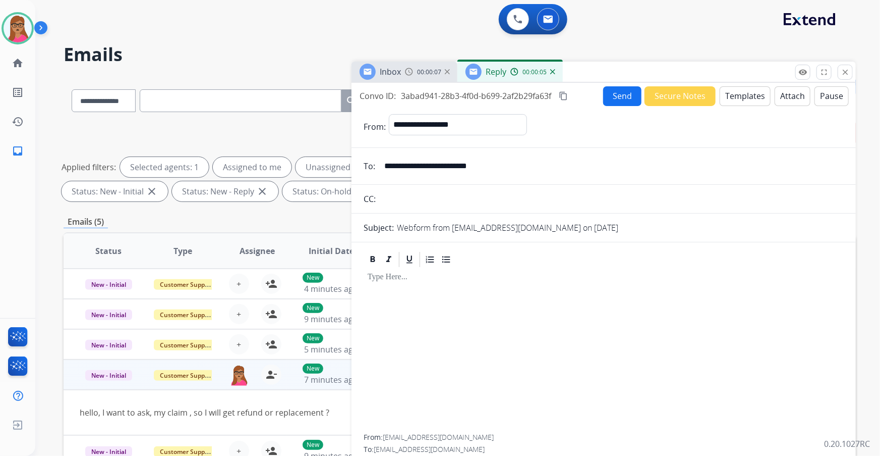
click at [724, 93] on button "Templates" at bounding box center [745, 96] width 51 height 20
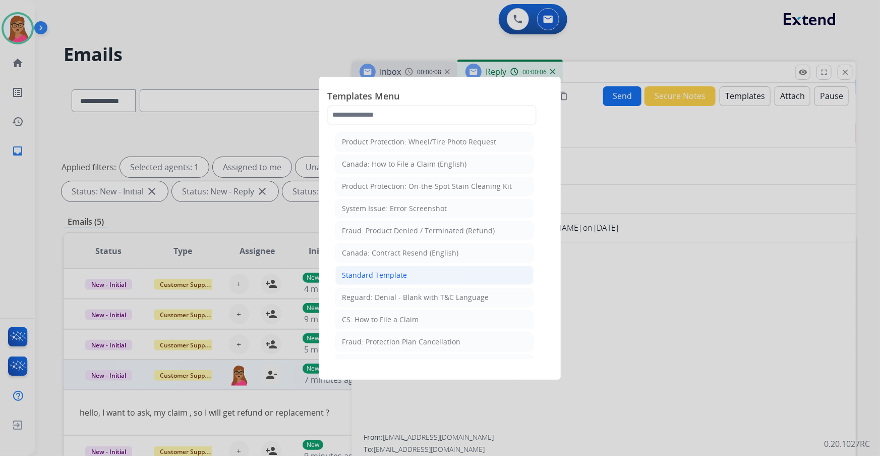
click at [394, 270] on div "Standard Template" at bounding box center [374, 275] width 65 height 10
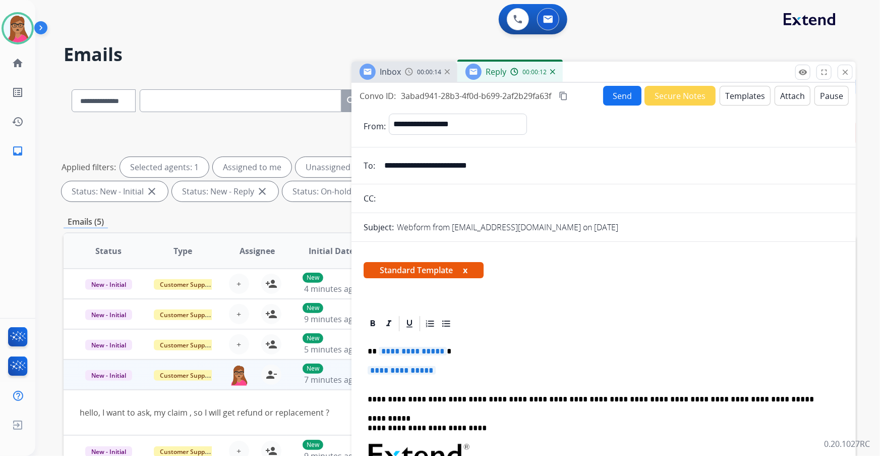
click at [416, 347] on span "**********" at bounding box center [413, 351] width 68 height 9
click at [398, 368] on span "**********" at bounding box center [402, 370] width 68 height 9
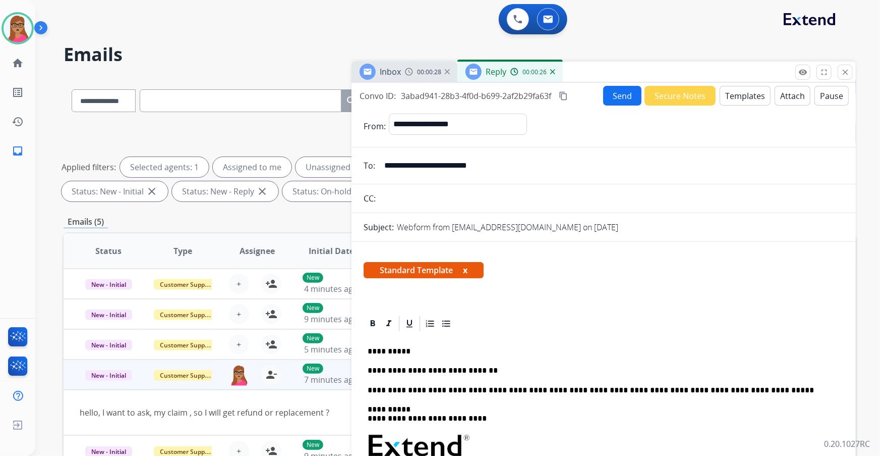
click at [404, 76] on div "Inbox 00:00:28" at bounding box center [405, 72] width 106 height 20
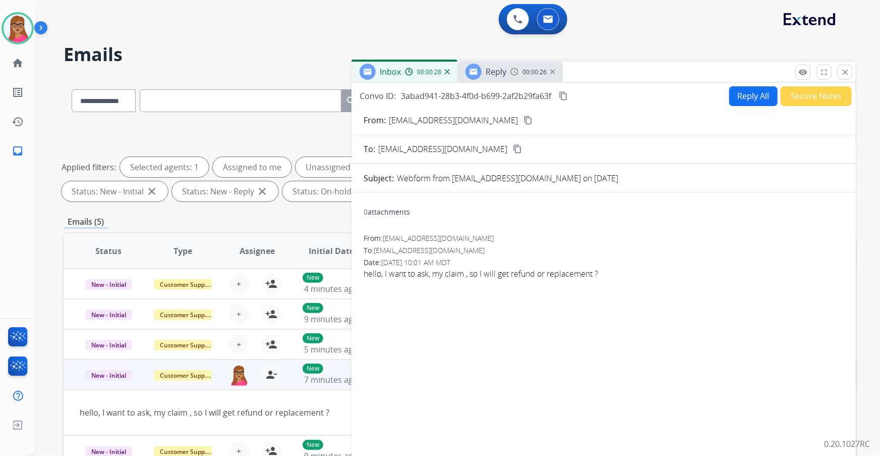
click at [498, 75] on span "Reply" at bounding box center [496, 71] width 21 height 11
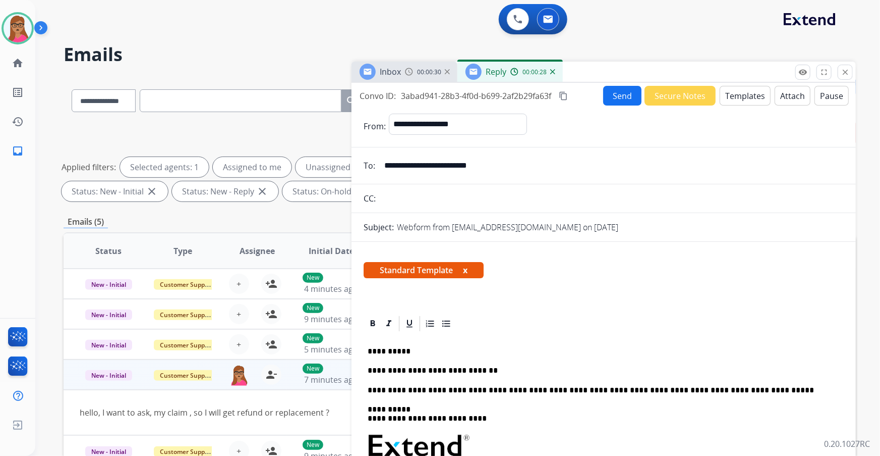
click at [405, 77] on div "Inbox 00:00:30" at bounding box center [405, 72] width 106 height 20
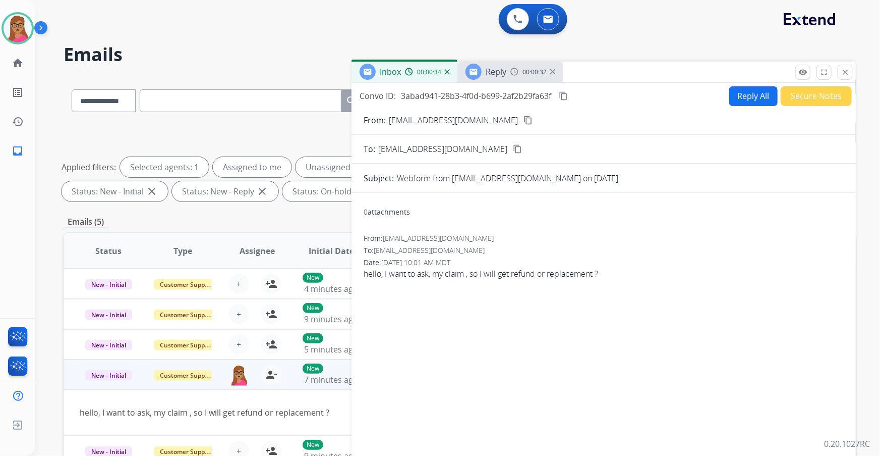
click at [479, 74] on div at bounding box center [474, 72] width 16 height 16
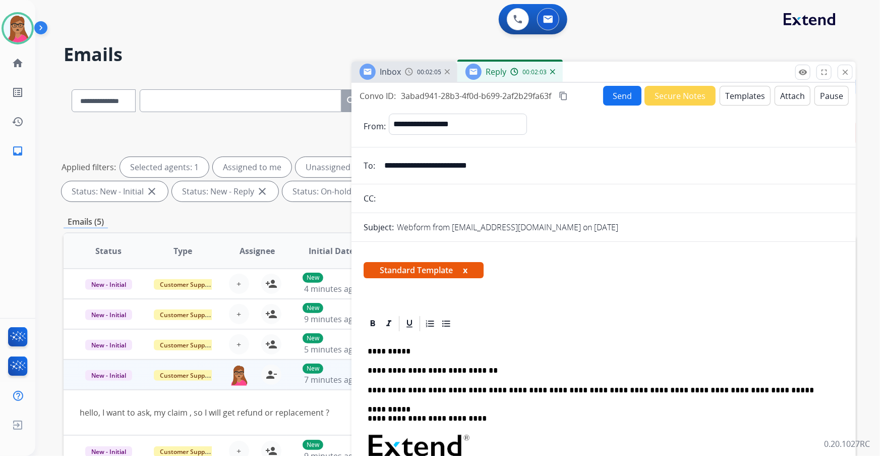
click at [494, 371] on p "**********" at bounding box center [600, 370] width 465 height 9
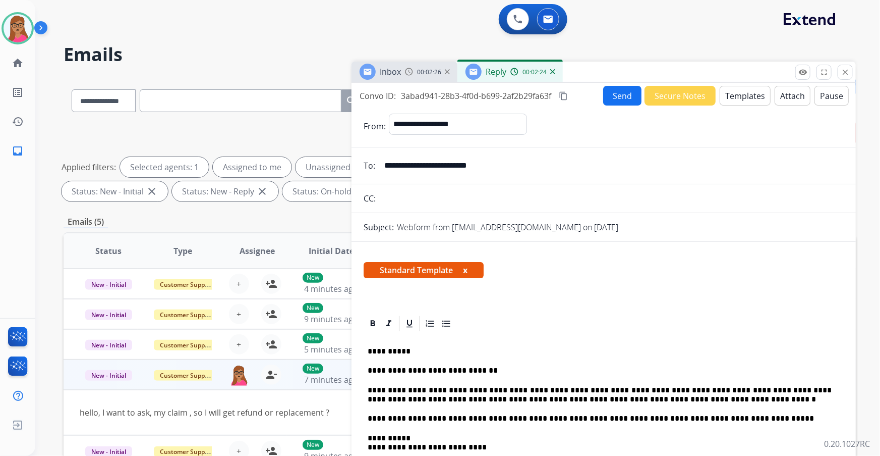
drag, startPoint x: 567, startPoint y: 97, endPoint x: 579, endPoint y: 43, distance: 55.4
click at [567, 96] on mat-icon "content_copy" at bounding box center [563, 95] width 9 height 9
click at [614, 100] on button "Send" at bounding box center [622, 96] width 38 height 20
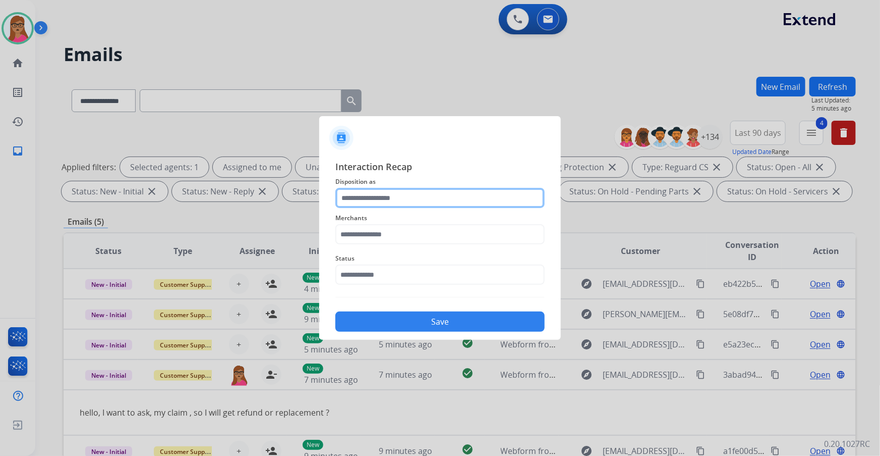
click at [362, 205] on input "text" at bounding box center [439, 198] width 209 height 20
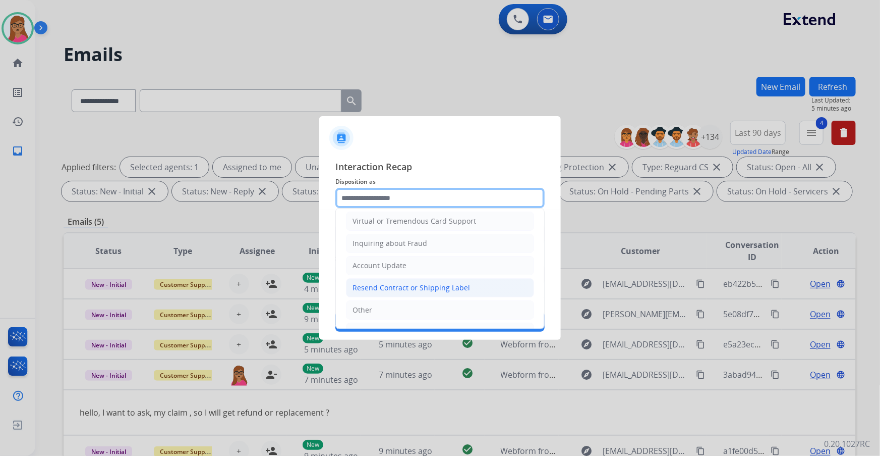
scroll to position [156, 0]
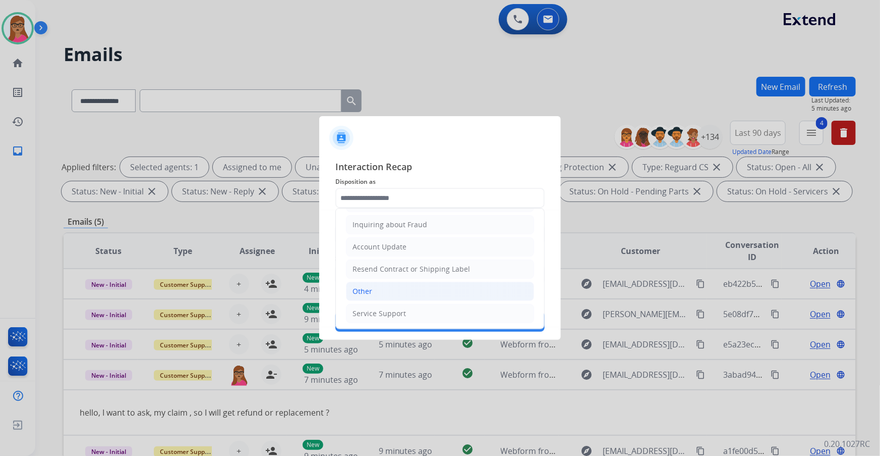
click at [375, 284] on li "Other" at bounding box center [440, 290] width 188 height 19
type input "*****"
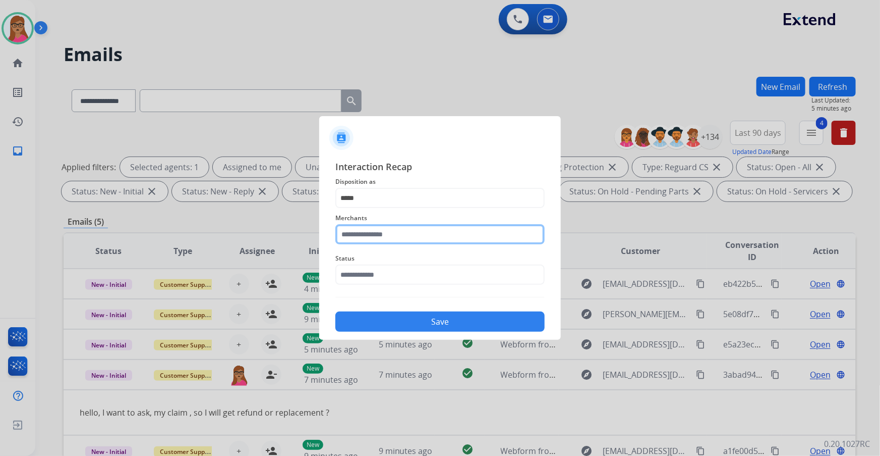
click at [378, 237] on input "text" at bounding box center [439, 234] width 209 height 20
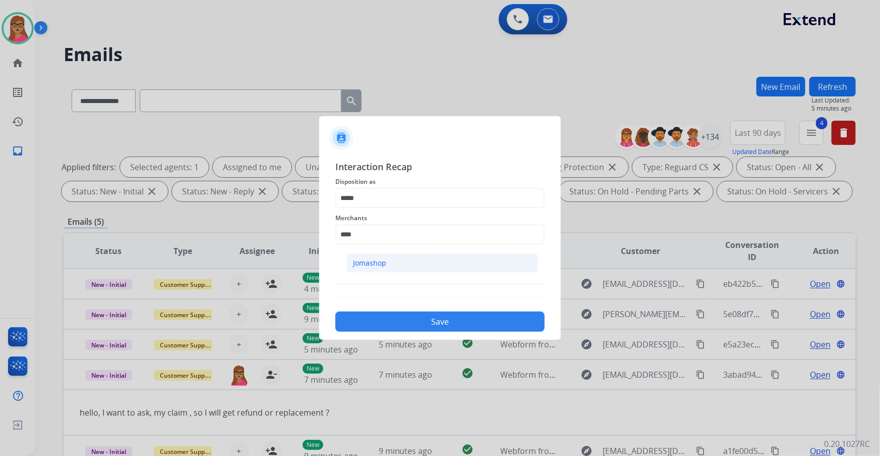
click at [378, 253] on li "Jomashop" at bounding box center [443, 262] width 192 height 19
type input "********"
click at [374, 279] on input "text" at bounding box center [439, 274] width 209 height 20
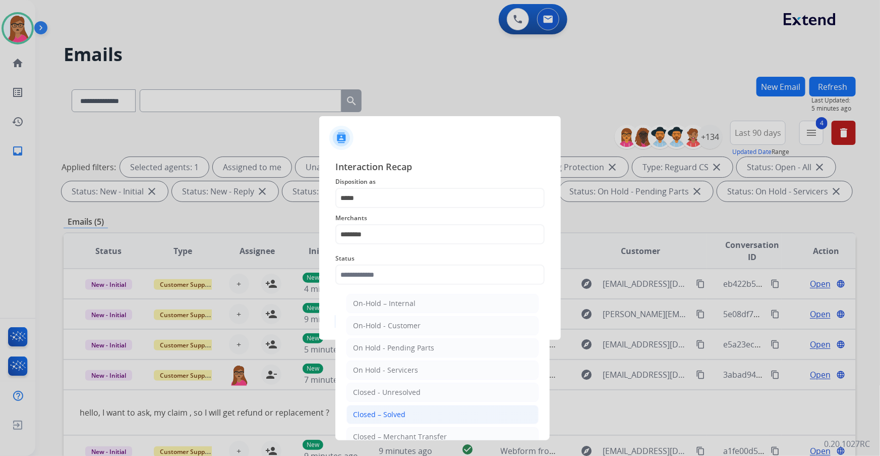
click at [404, 400] on div "Closed – Solved" at bounding box center [379, 414] width 52 height 10
type input "**********"
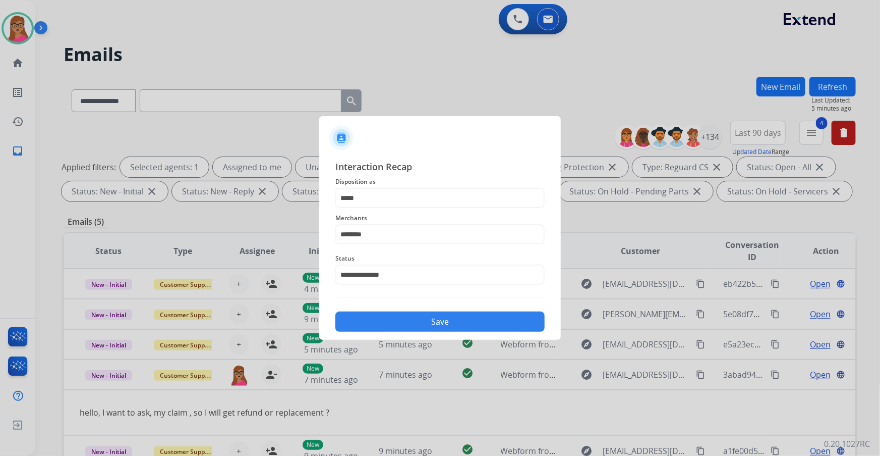
click at [423, 319] on button "Save" at bounding box center [439, 321] width 209 height 20
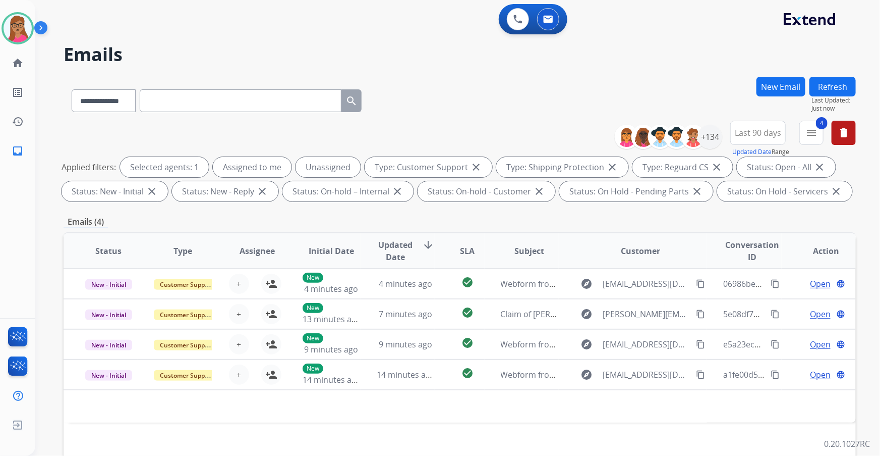
click at [263, 218] on div "Emails (4)" at bounding box center [460, 221] width 793 height 13
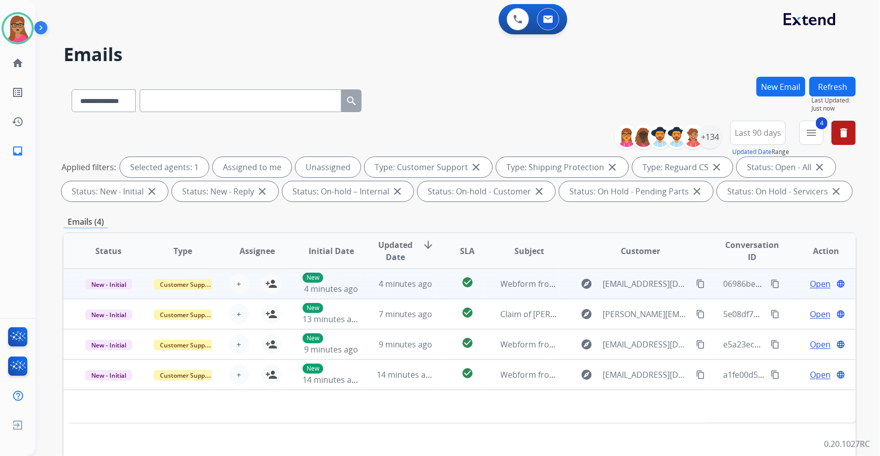
click at [114, 294] on td "New - Initial" at bounding box center [101, 283] width 74 height 30
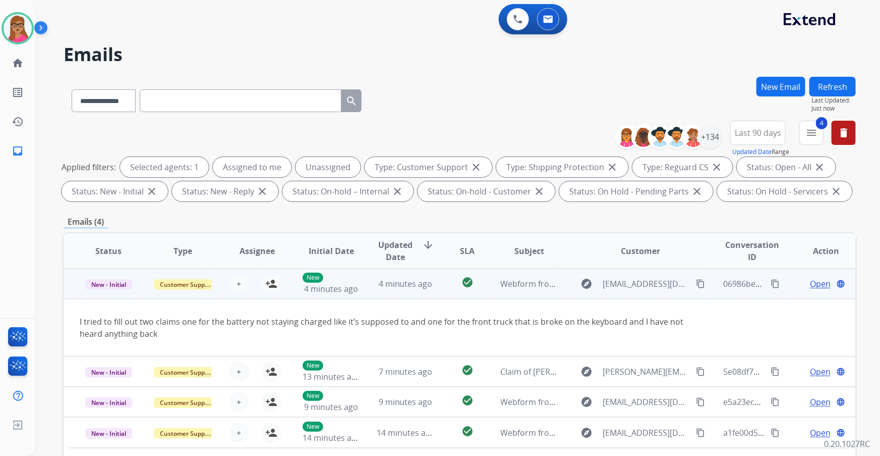
click at [98, 293] on td "New - Initial" at bounding box center [101, 283] width 74 height 30
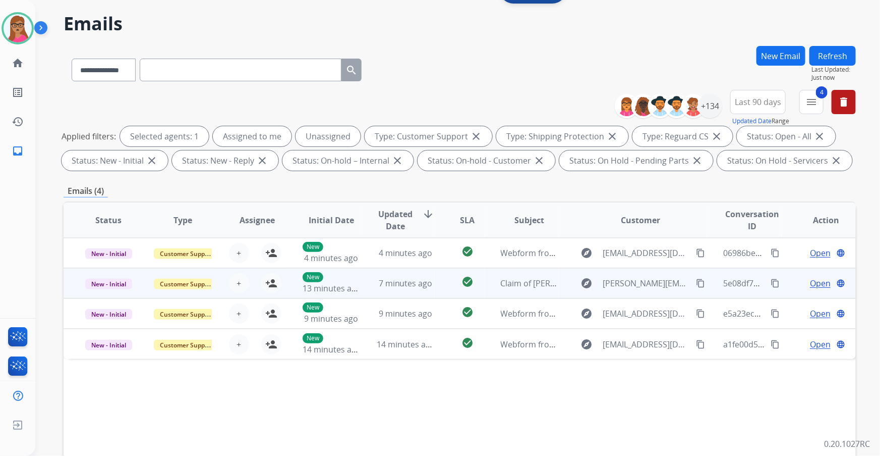
scroll to position [45, 0]
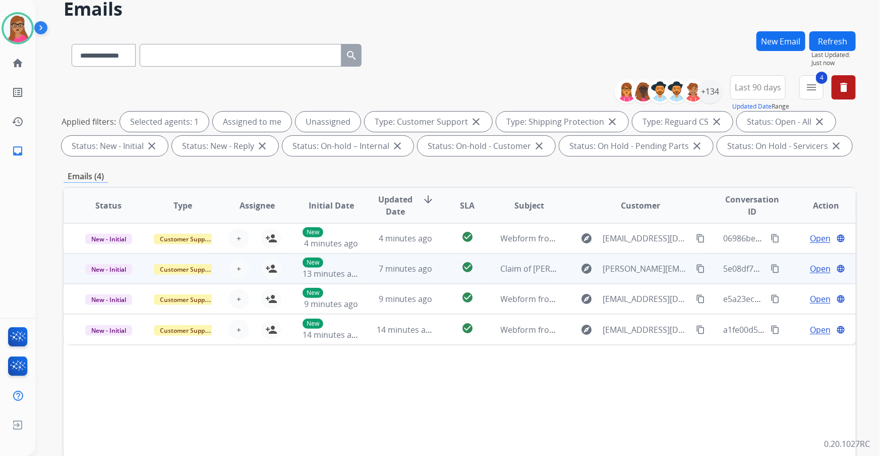
click at [111, 281] on td "New - Initial" at bounding box center [101, 268] width 74 height 30
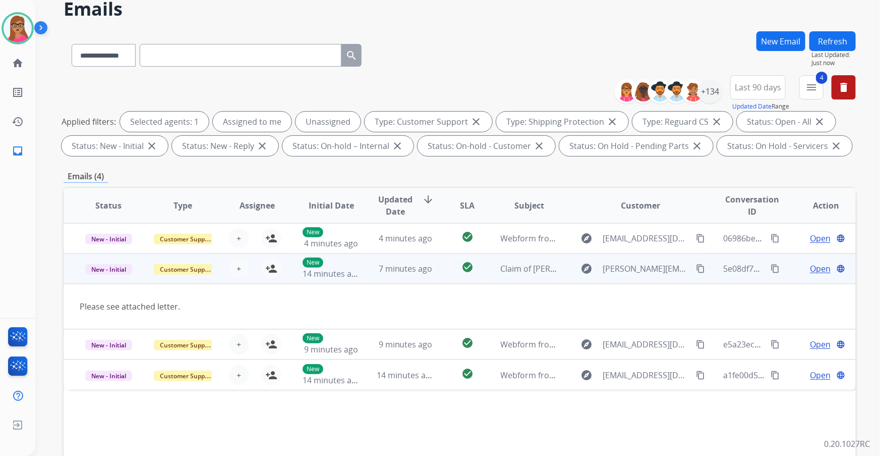
click at [115, 281] on td "New - Initial" at bounding box center [101, 268] width 74 height 30
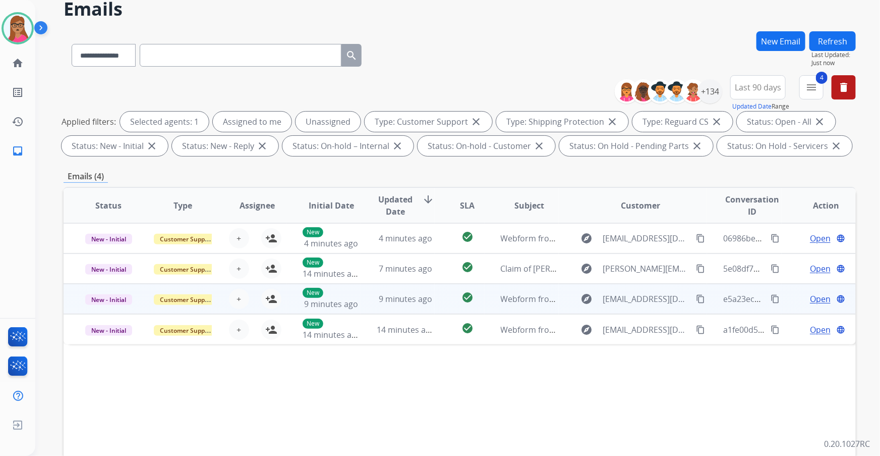
click at [107, 310] on td "New - Initial" at bounding box center [101, 299] width 74 height 30
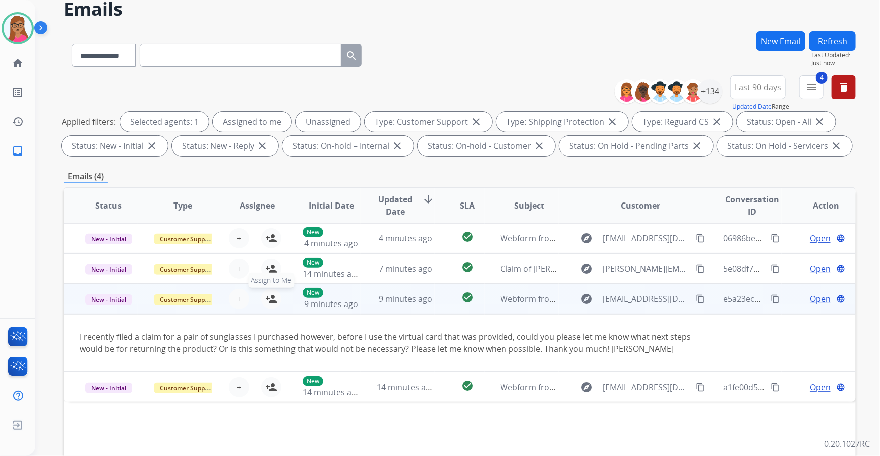
click at [269, 302] on mat-icon "person_add" at bounding box center [271, 299] width 12 height 12
click at [774, 296] on span "Open" at bounding box center [820, 299] width 21 height 12
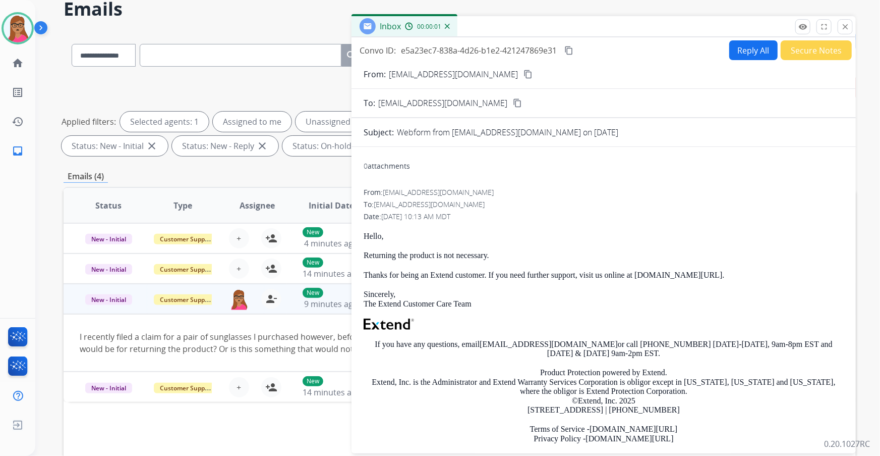
click at [524, 74] on mat-icon "content_copy" at bounding box center [528, 74] width 9 height 9
drag, startPoint x: 568, startPoint y: 48, endPoint x: 580, endPoint y: 0, distance: 49.4
click at [569, 48] on mat-icon "content_copy" at bounding box center [569, 50] width 9 height 9
click at [757, 50] on button "Reply All" at bounding box center [753, 50] width 48 height 20
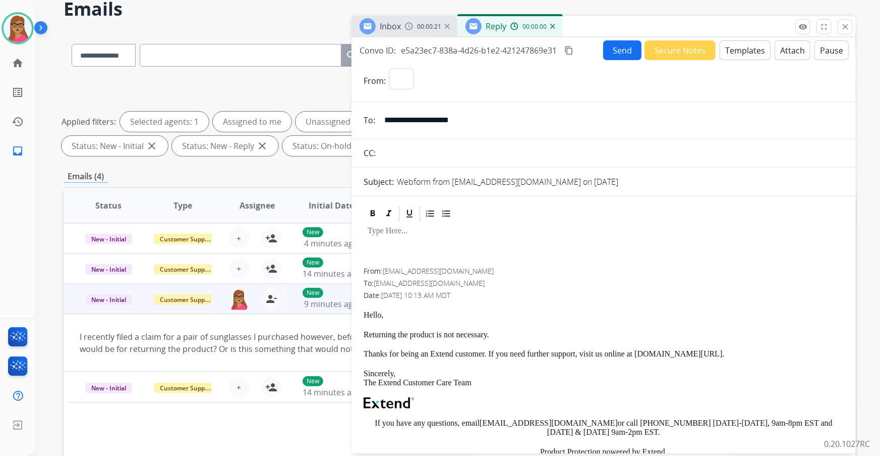
select select "**********"
click at [722, 52] on button "Templates" at bounding box center [745, 50] width 51 height 20
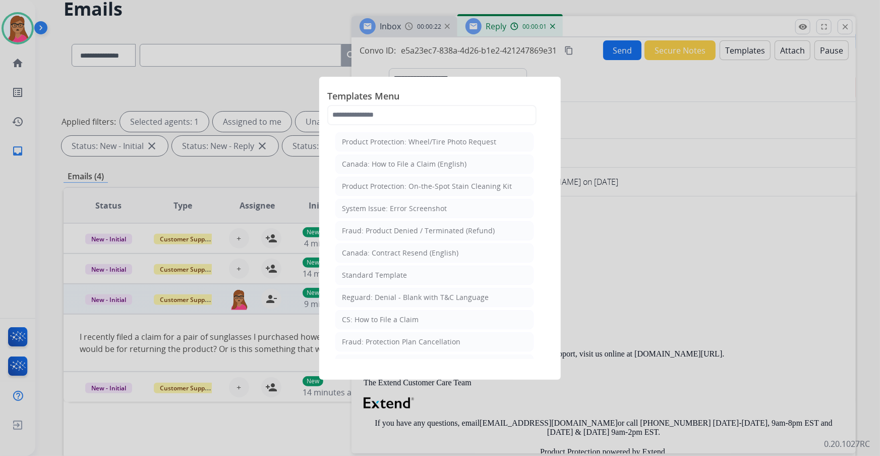
click at [391, 273] on div "Standard Template" at bounding box center [374, 275] width 65 height 10
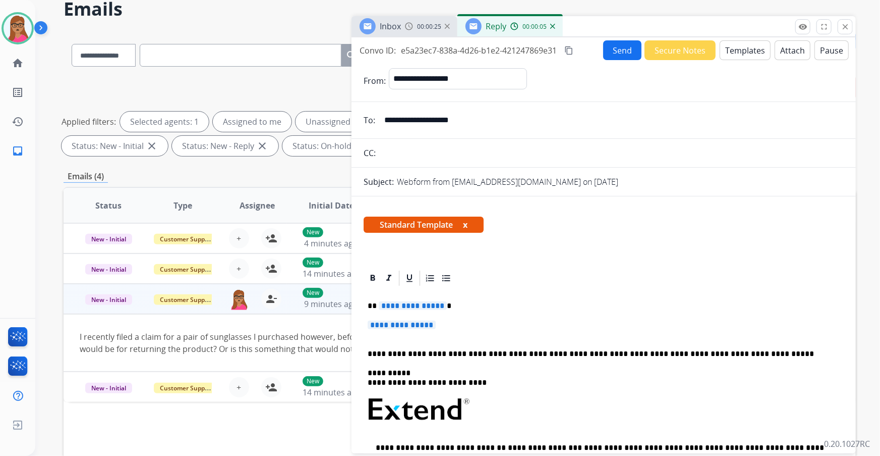
click at [393, 305] on span "**********" at bounding box center [413, 305] width 68 height 9
click at [392, 328] on span "**********" at bounding box center [402, 324] width 68 height 9
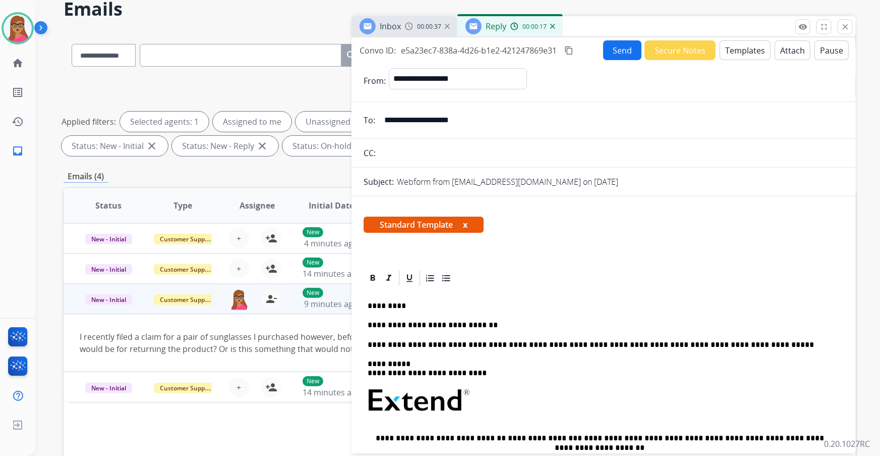
click at [398, 23] on span "Inbox" at bounding box center [390, 26] width 21 height 11
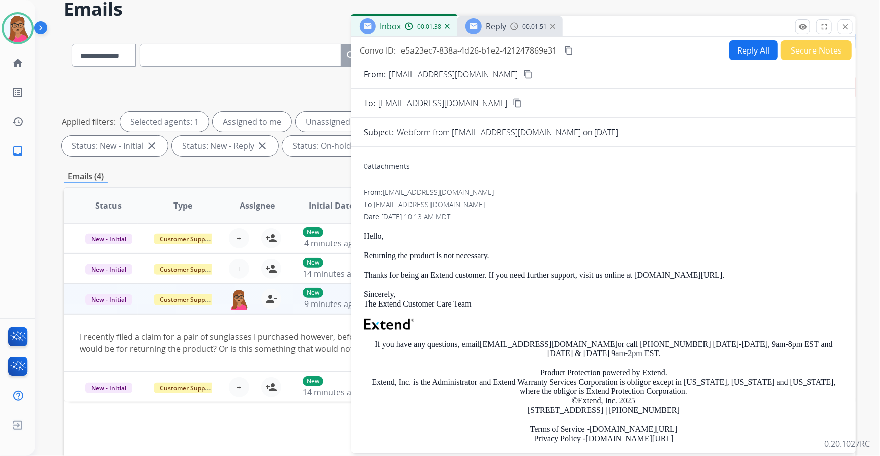
click at [399, 25] on span "Inbox" at bounding box center [390, 26] width 21 height 11
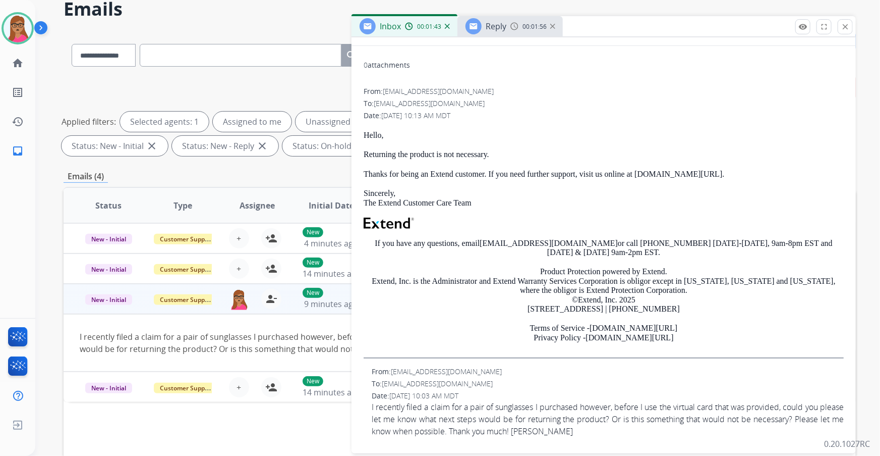
scroll to position [0, 0]
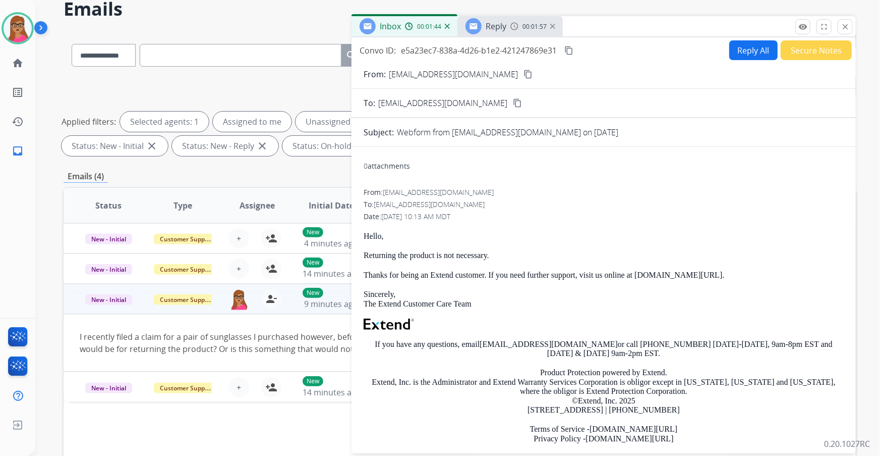
click at [553, 26] on img at bounding box center [552, 26] width 5 height 5
click at [449, 26] on img at bounding box center [447, 26] width 5 height 5
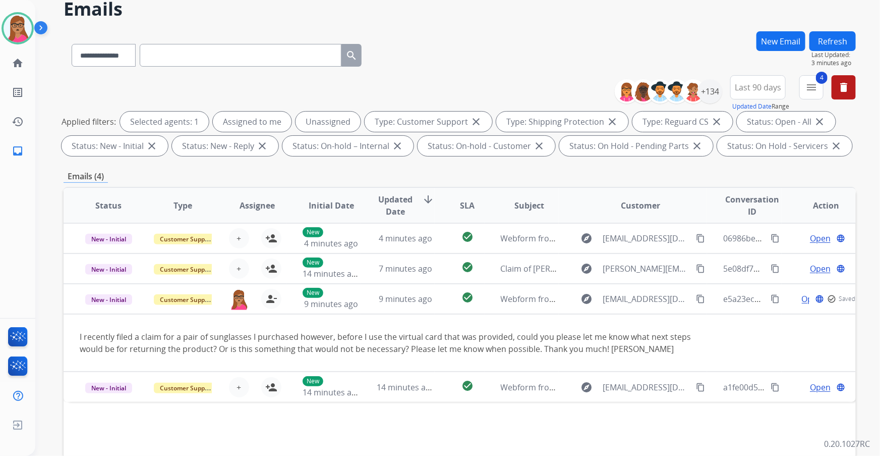
click at [774, 39] on button "Refresh" at bounding box center [833, 41] width 46 height 20
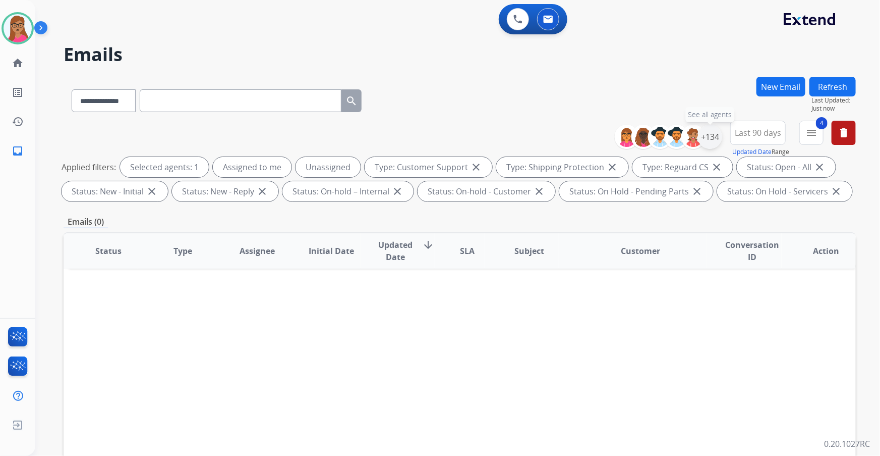
click at [717, 134] on div "+134" at bounding box center [710, 137] width 24 height 24
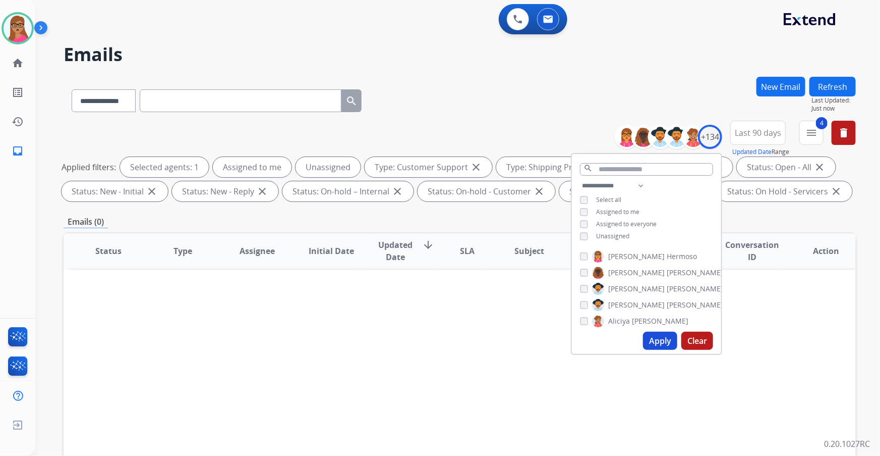
click at [509, 62] on h2 "Emails" at bounding box center [460, 54] width 793 height 20
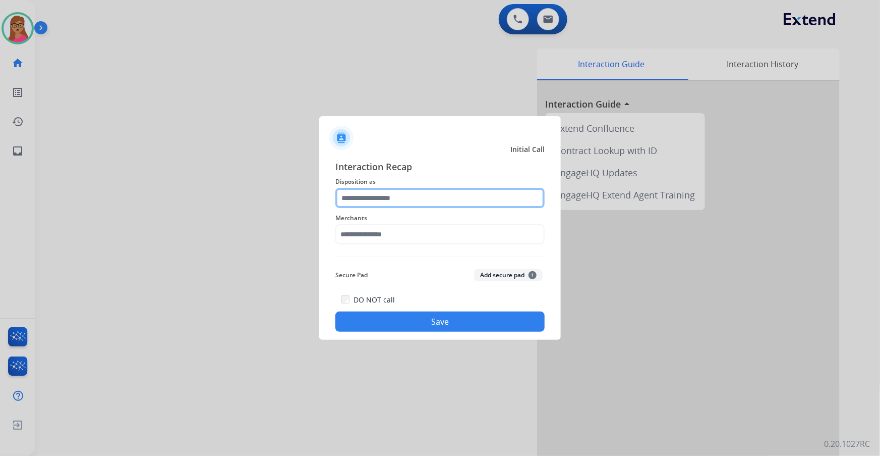
click at [382, 202] on input "text" at bounding box center [439, 198] width 209 height 20
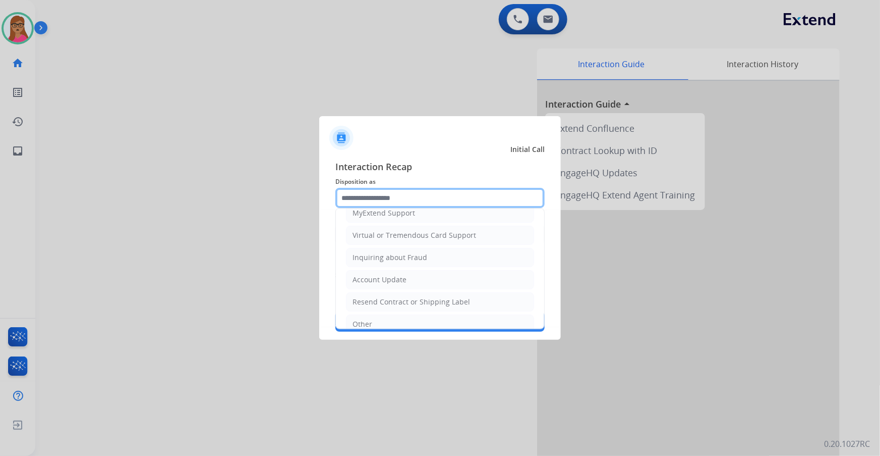
scroll to position [156, 0]
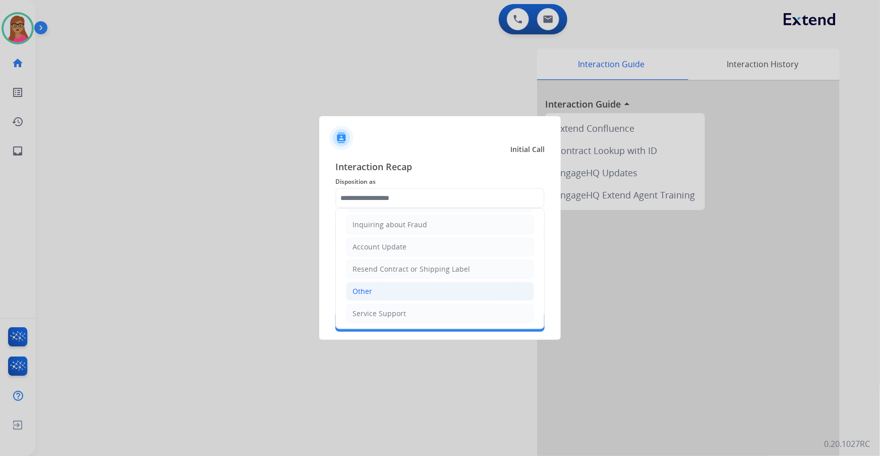
click at [368, 290] on div "Other" at bounding box center [363, 291] width 20 height 10
type input "*****"
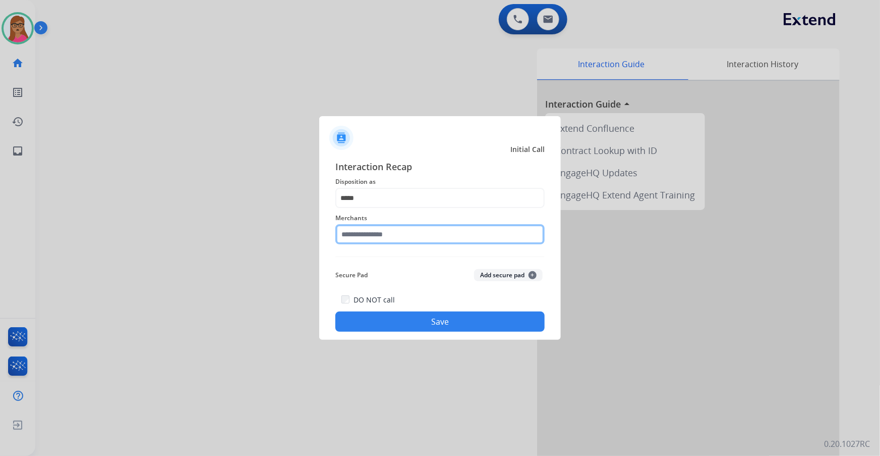
click at [387, 235] on input "text" at bounding box center [439, 234] width 209 height 20
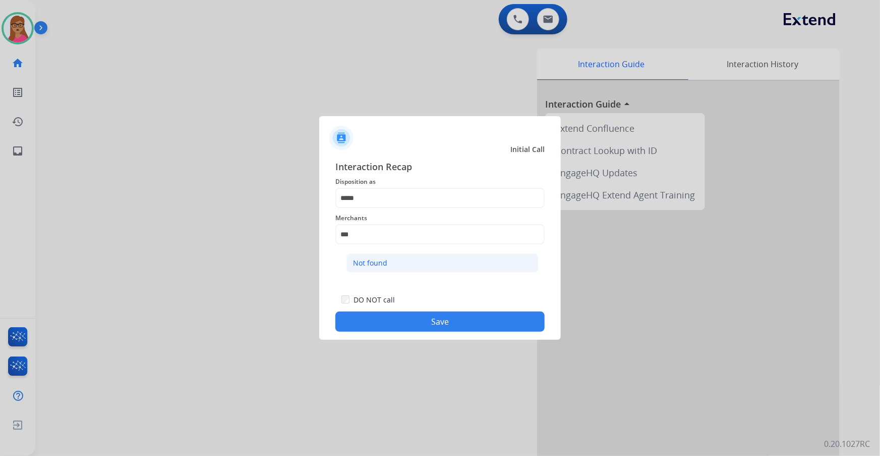
click at [393, 262] on li "Not found" at bounding box center [443, 262] width 192 height 19
type input "*********"
click at [421, 321] on button "Save" at bounding box center [439, 321] width 209 height 20
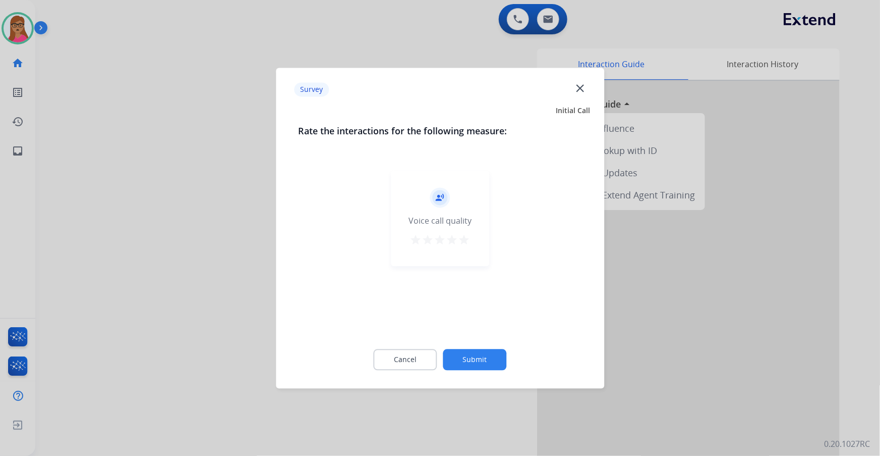
click at [126, 239] on div at bounding box center [440, 228] width 880 height 456
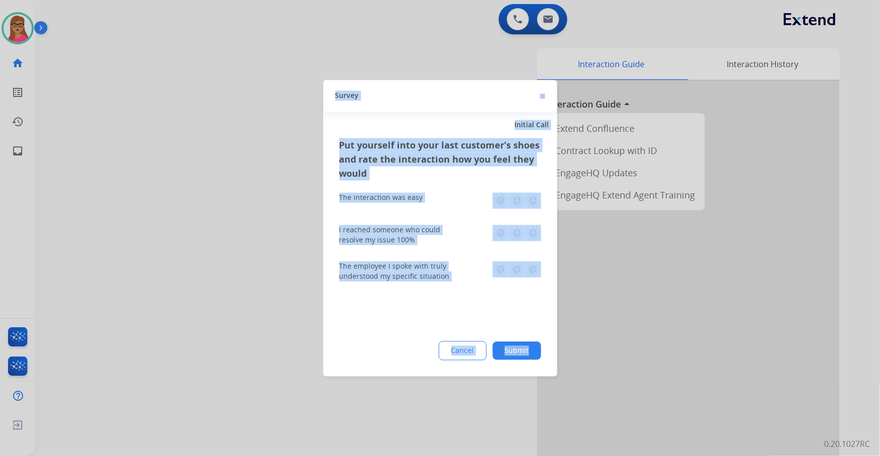
click at [126, 239] on div at bounding box center [440, 228] width 880 height 456
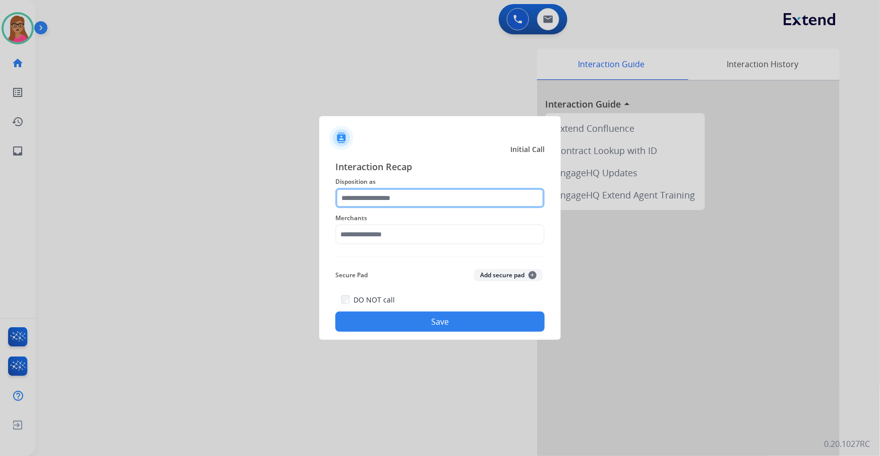
click at [398, 204] on input "text" at bounding box center [439, 198] width 209 height 20
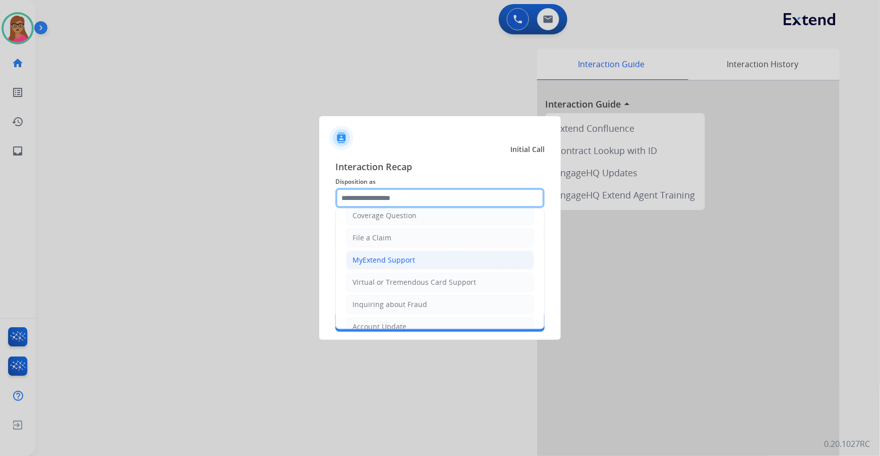
scroll to position [137, 0]
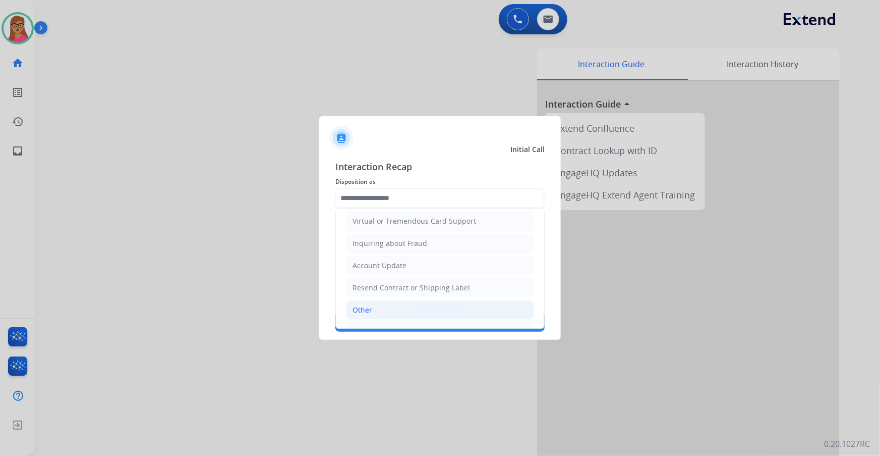
click at [380, 308] on li "Other" at bounding box center [440, 309] width 188 height 19
type input "*****"
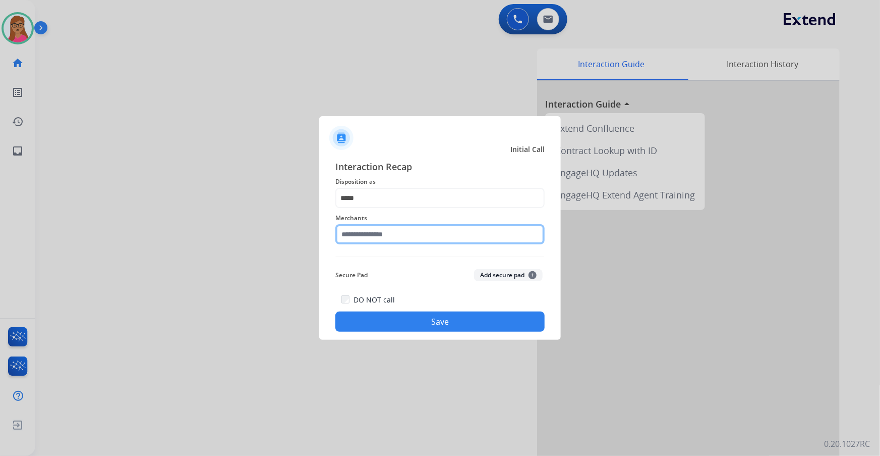
click at [403, 232] on input "text" at bounding box center [439, 234] width 209 height 20
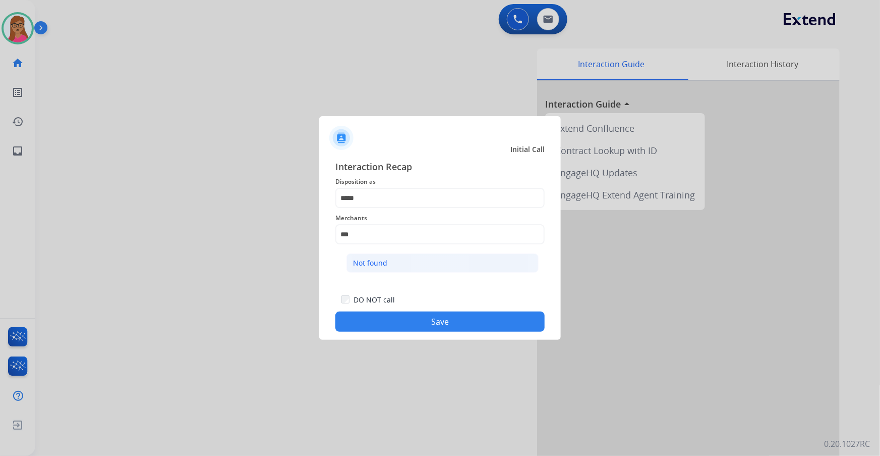
click at [396, 262] on li "Not found" at bounding box center [443, 262] width 192 height 19
type input "*********"
click at [424, 325] on button "Save" at bounding box center [439, 321] width 209 height 20
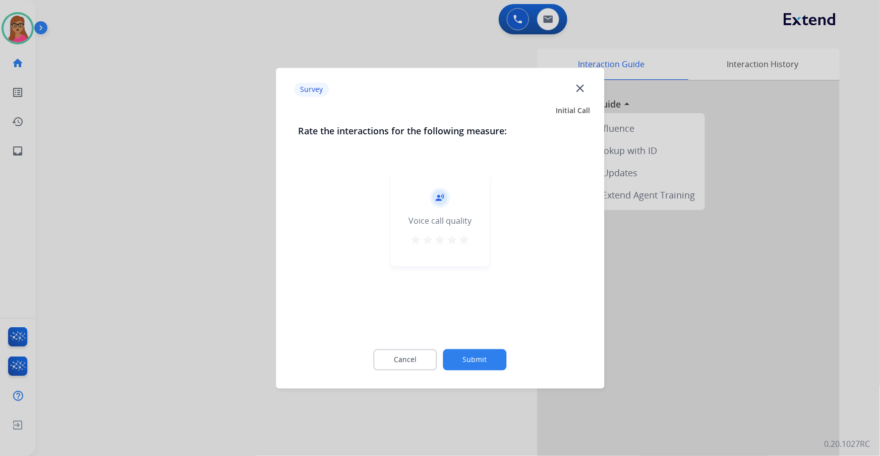
click at [127, 237] on div at bounding box center [440, 228] width 880 height 456
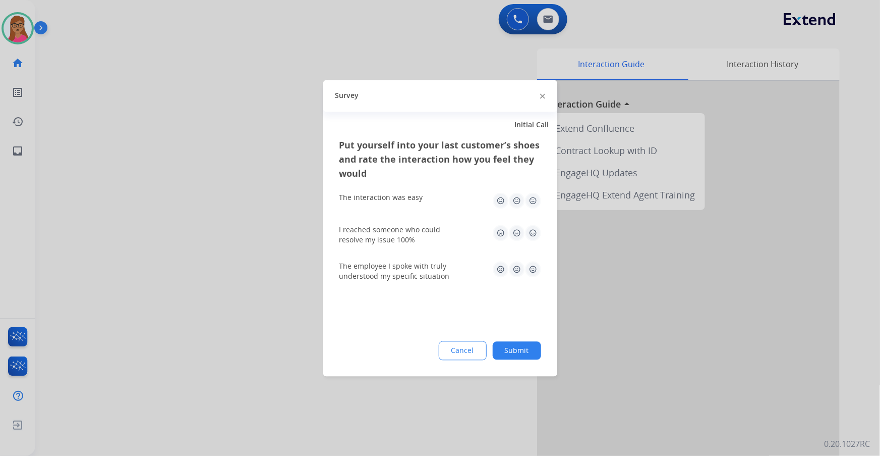
drag, startPoint x: 127, startPoint y: 237, endPoint x: 236, endPoint y: 94, distance: 179.3
click at [128, 234] on div at bounding box center [440, 228] width 880 height 456
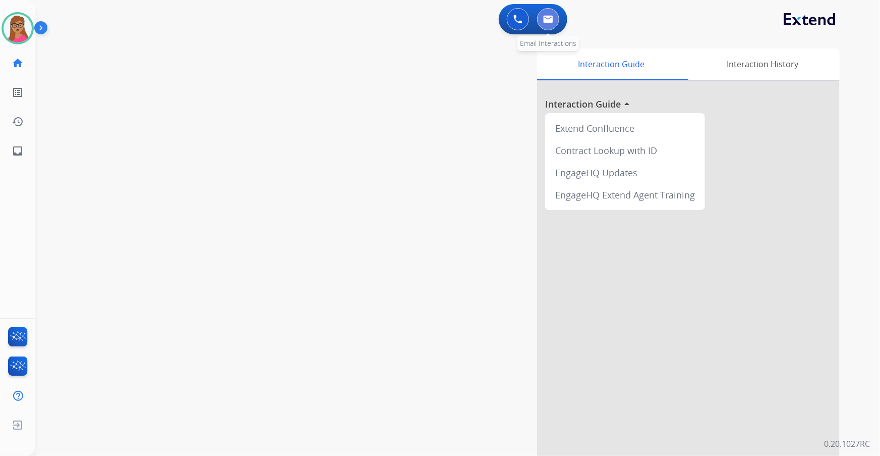
click at [552, 21] on img at bounding box center [548, 19] width 10 height 8
select select "**********"
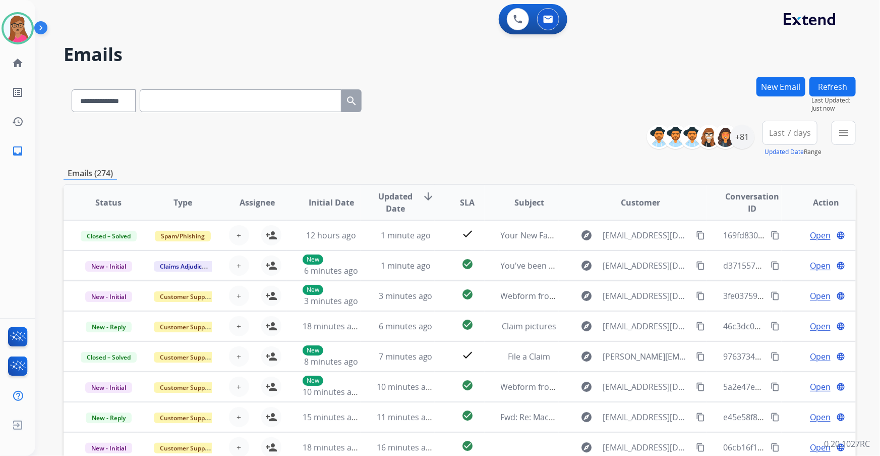
click at [774, 133] on span "Last 7 days" at bounding box center [790, 133] width 42 height 4
click at [774, 255] on div "Last 90 days" at bounding box center [786, 255] width 55 height 15
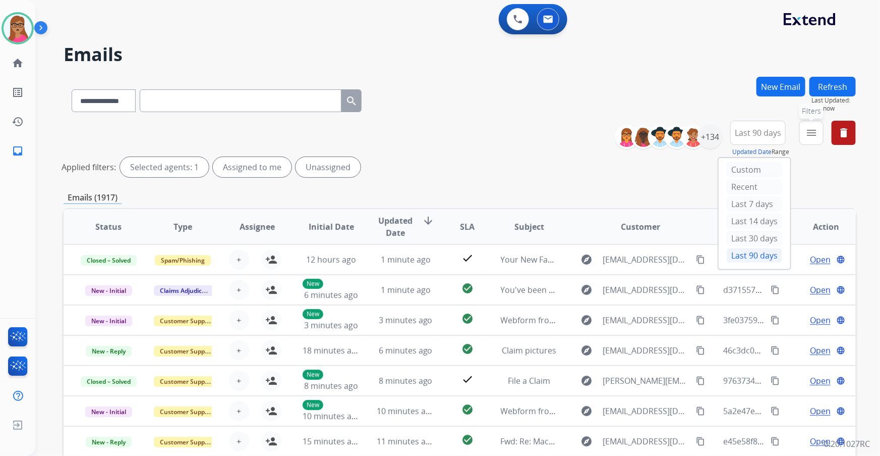
click at [774, 132] on mat-icon "menu" at bounding box center [812, 133] width 12 height 12
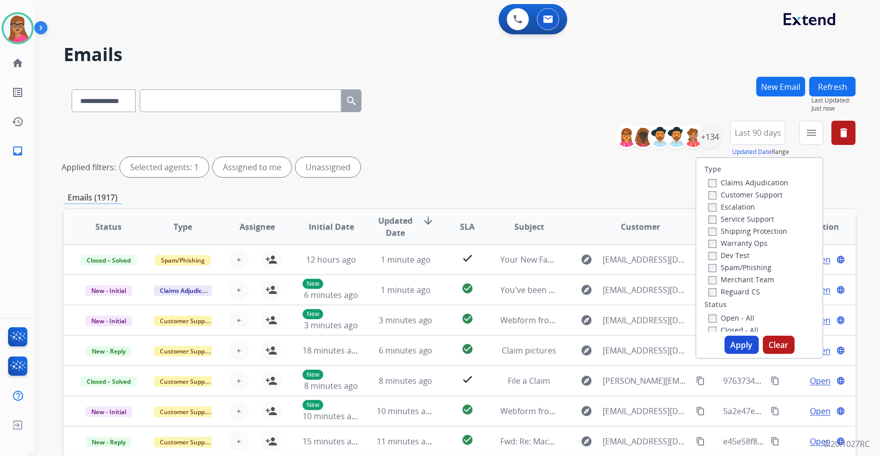
click at [768, 197] on label "Customer Support" at bounding box center [746, 195] width 74 height 10
click at [768, 230] on label "Shipping Protection" at bounding box center [748, 231] width 79 height 10
click at [721, 298] on div "Type Claims Adjudication Customer Support Escalation Service Support Shipping P…" at bounding box center [760, 245] width 126 height 174
click at [720, 295] on label "Reguard CS" at bounding box center [734, 292] width 51 height 10
click at [709, 313] on label "Open - All" at bounding box center [732, 318] width 46 height 10
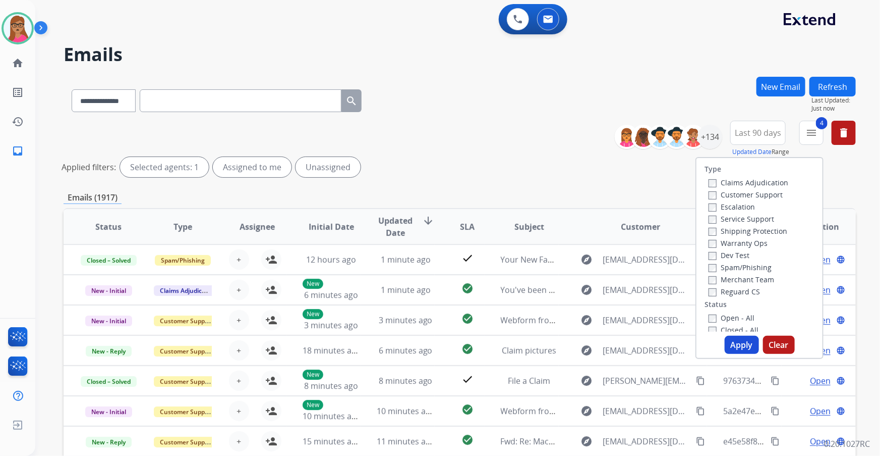
click at [736, 343] on button "Apply" at bounding box center [742, 344] width 34 height 18
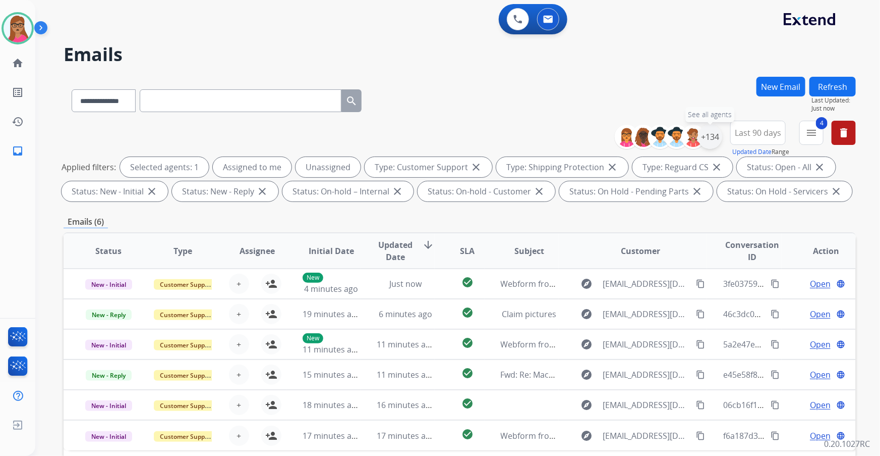
click at [710, 134] on div "+134" at bounding box center [710, 137] width 24 height 24
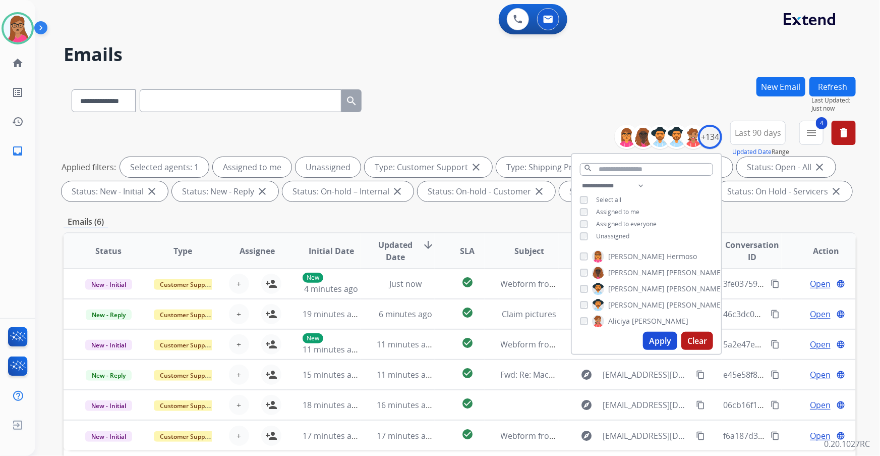
click at [757, 222] on div "Emails (6)" at bounding box center [460, 221] width 793 height 13
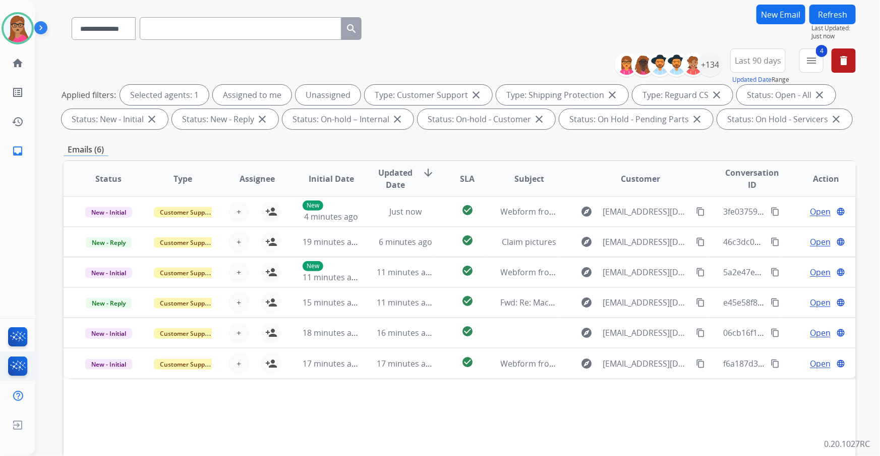
scroll to position [166, 0]
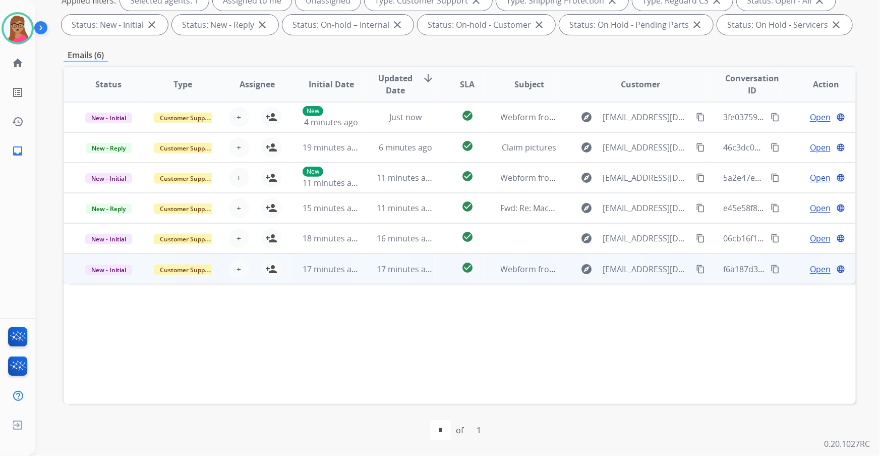
click at [99, 278] on td "New - Initial" at bounding box center [101, 268] width 74 height 30
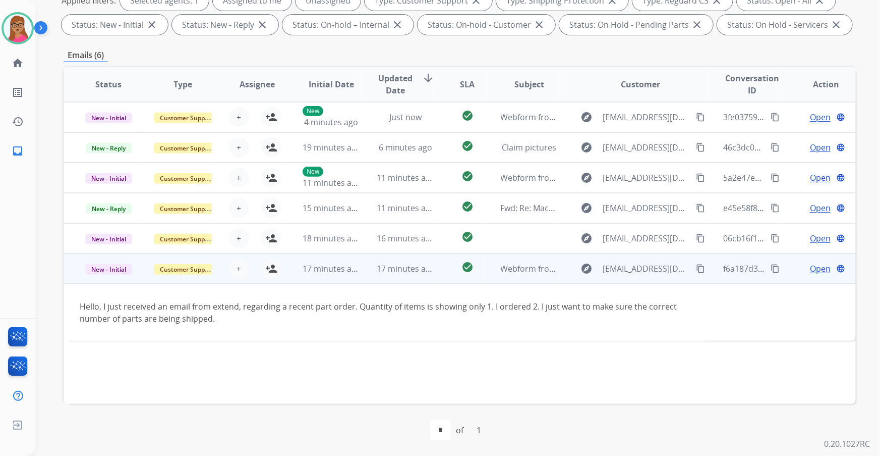
click at [110, 279] on td "New - Initial" at bounding box center [101, 268] width 74 height 30
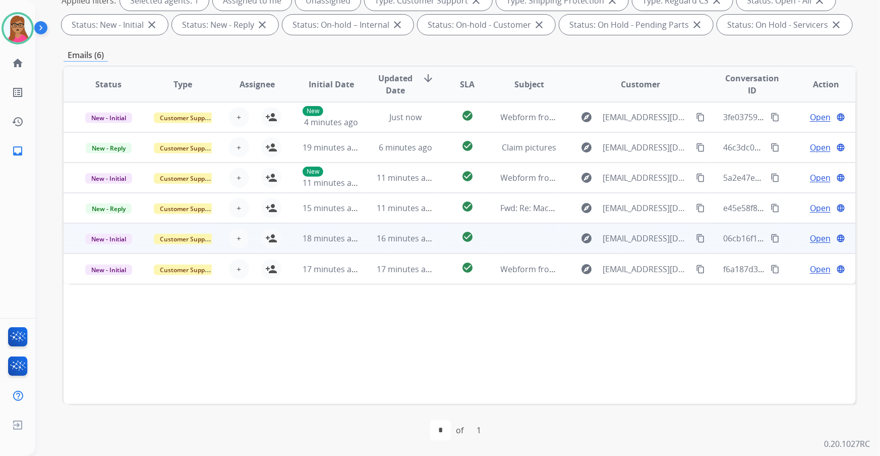
click at [112, 250] on td "New - Initial" at bounding box center [101, 238] width 74 height 30
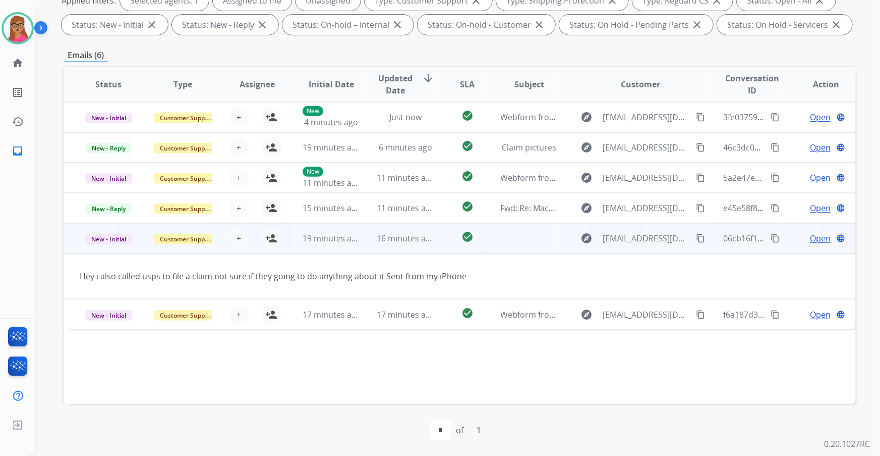
click at [696, 236] on mat-icon "content_copy" at bounding box center [700, 238] width 9 height 9
click at [272, 234] on mat-icon "person_add" at bounding box center [271, 238] width 12 height 12
click at [774, 236] on span "Open" at bounding box center [820, 238] width 21 height 12
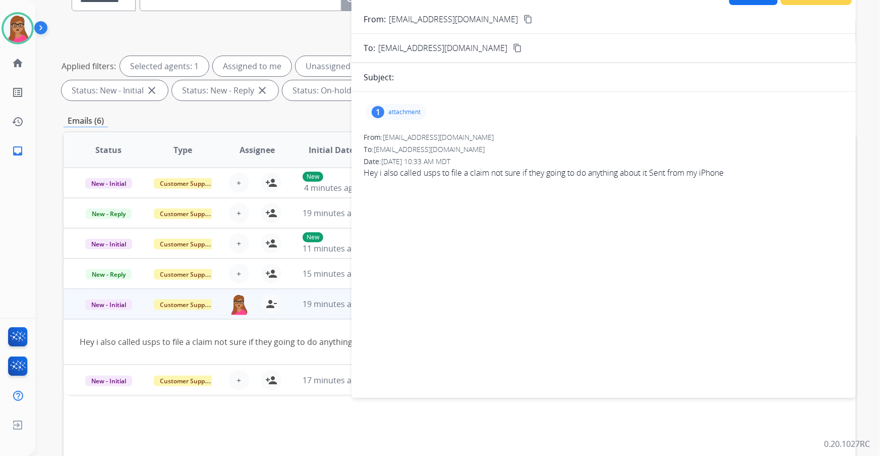
scroll to position [0, 0]
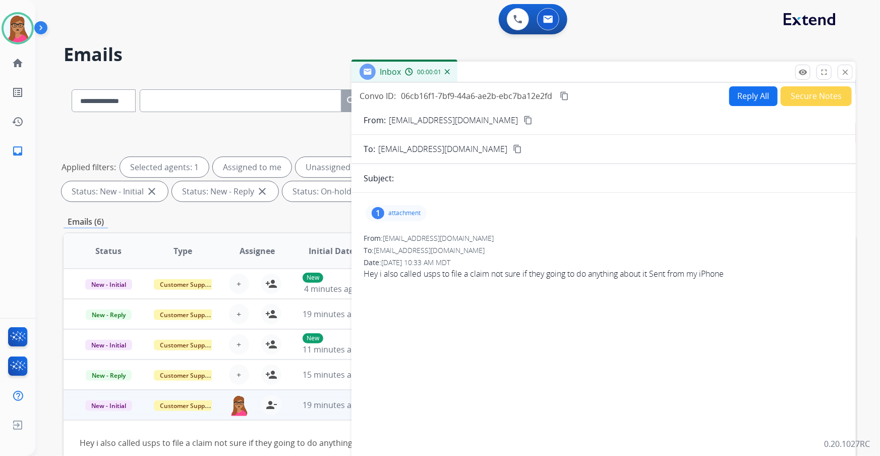
click at [407, 207] on div "1 attachment" at bounding box center [396, 213] width 61 height 16
click at [398, 233] on div at bounding box center [399, 238] width 50 height 35
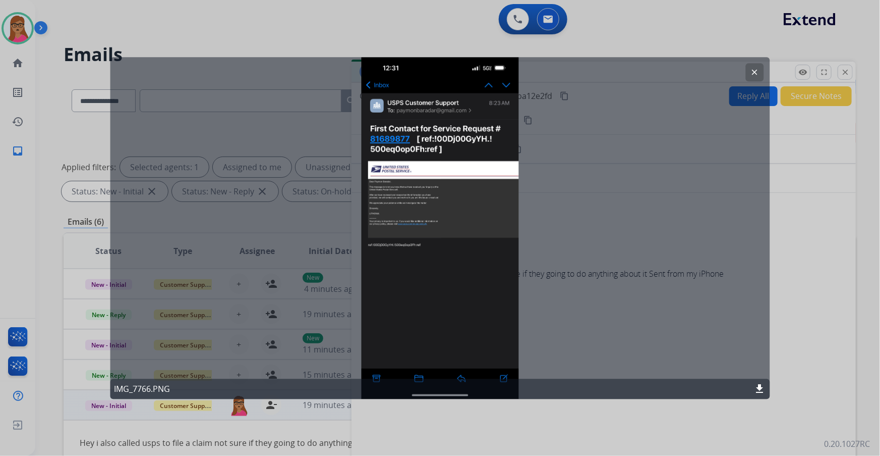
click at [762, 70] on button "clear" at bounding box center [755, 72] width 18 height 18
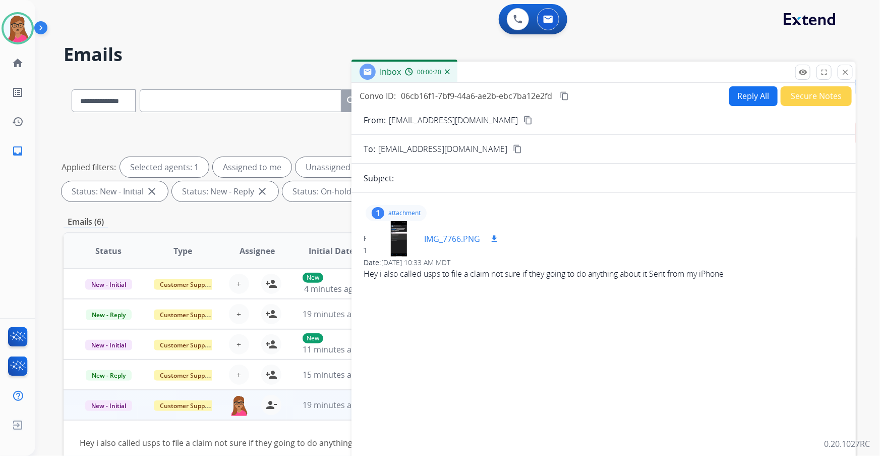
click at [397, 232] on div at bounding box center [399, 238] width 50 height 35
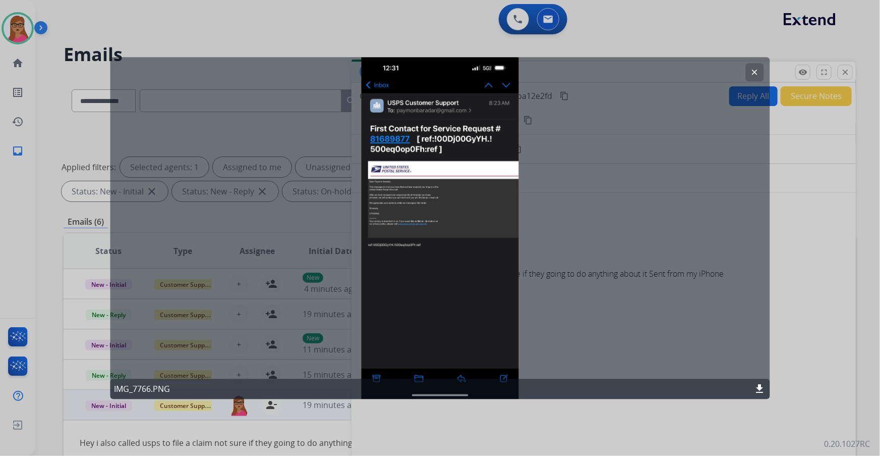
click at [754, 71] on mat-icon "clear" at bounding box center [755, 72] width 9 height 9
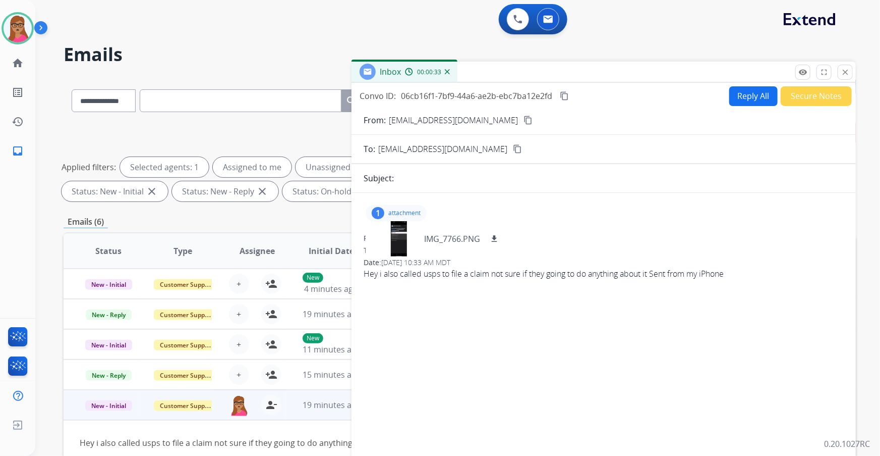
click at [742, 92] on button "Reply All" at bounding box center [753, 96] width 48 height 20
select select "**********"
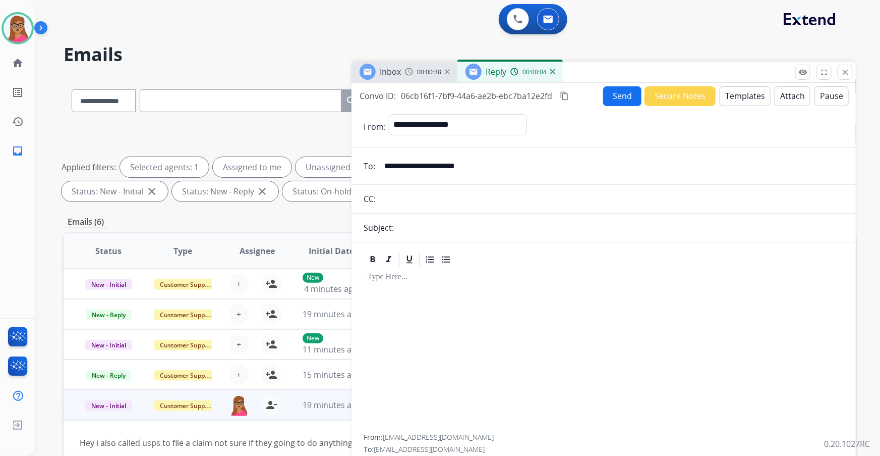
click at [732, 98] on button "Templates" at bounding box center [745, 96] width 51 height 20
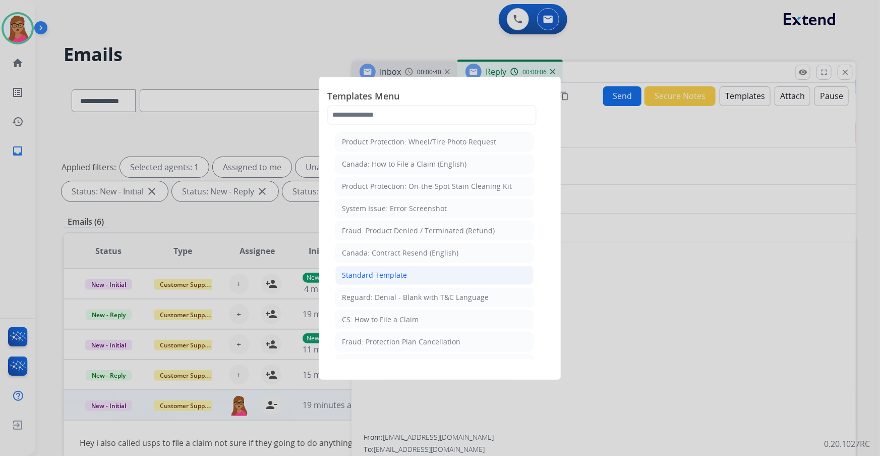
click at [406, 266] on li "Standard Template" at bounding box center [434, 274] width 198 height 19
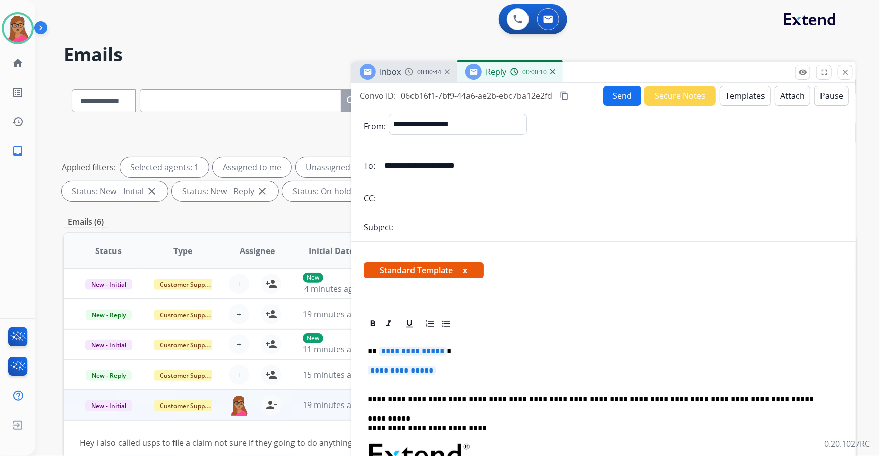
click at [386, 369] on span "**********" at bounding box center [402, 370] width 68 height 9
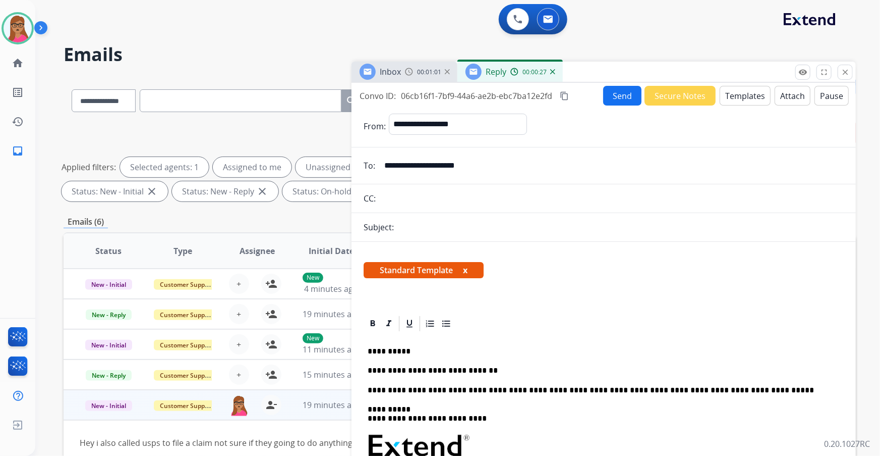
click at [386, 67] on span "Inbox" at bounding box center [390, 71] width 21 height 11
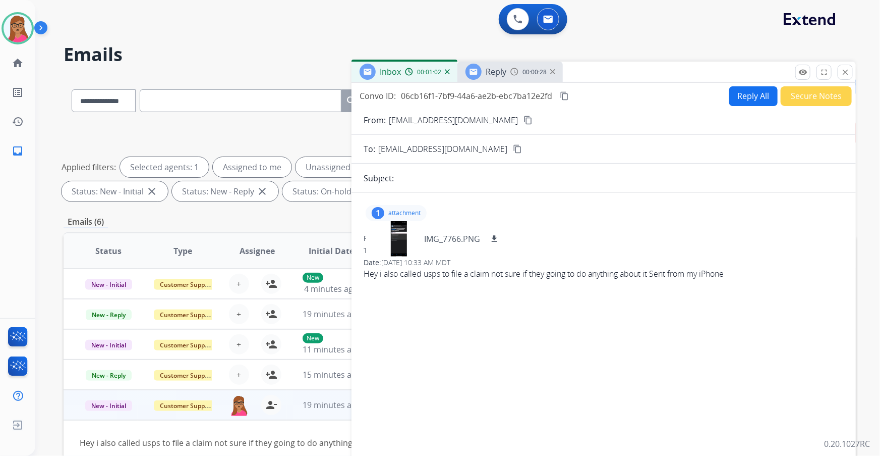
click at [502, 71] on span "Reply" at bounding box center [496, 71] width 21 height 11
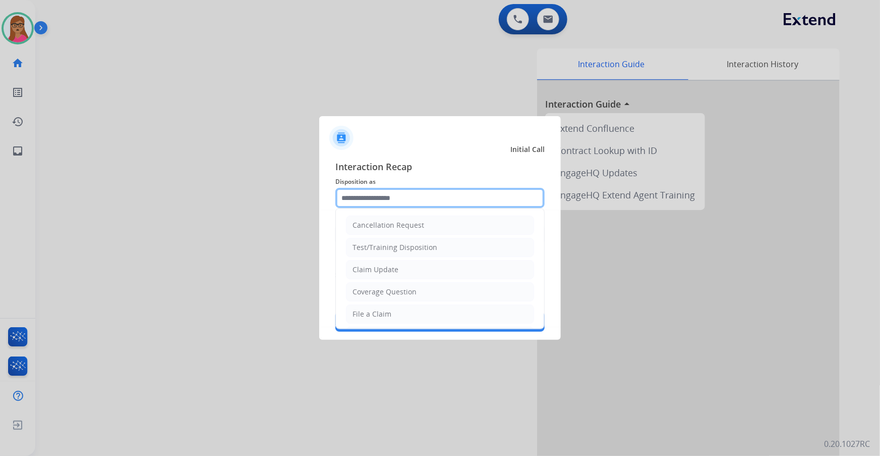
click at [399, 193] on input "text" at bounding box center [439, 198] width 209 height 20
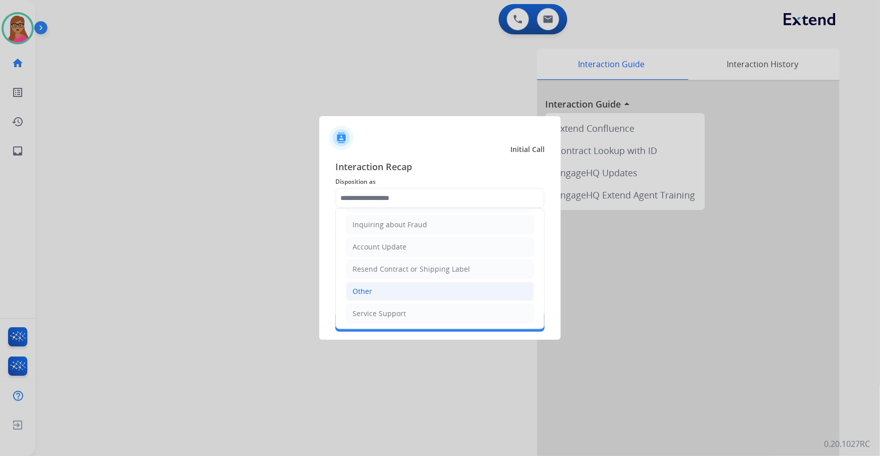
click at [373, 292] on li "Other" at bounding box center [440, 290] width 188 height 19
type input "*****"
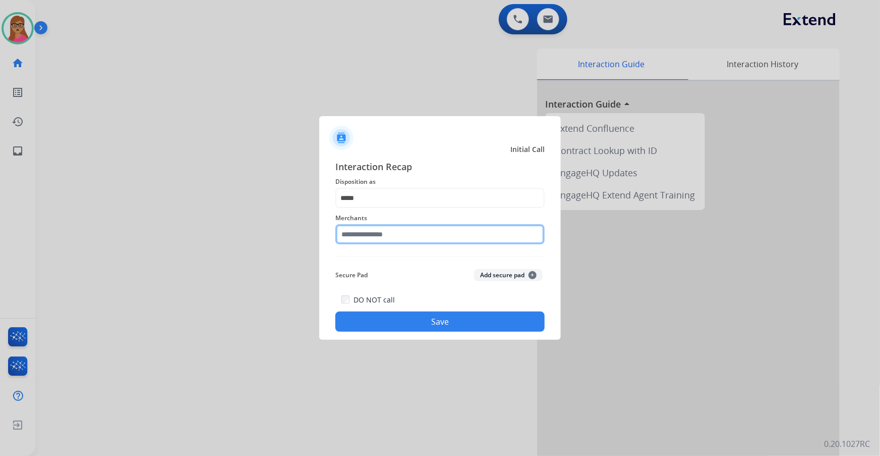
click at [381, 235] on input "text" at bounding box center [439, 234] width 209 height 20
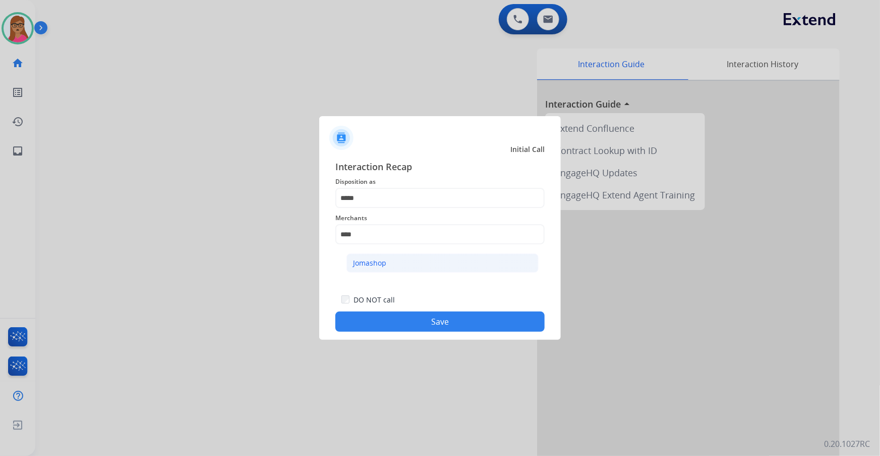
click at [393, 261] on li "Jomashop" at bounding box center [443, 262] width 192 height 19
type input "********"
click at [420, 318] on button "Save" at bounding box center [439, 321] width 209 height 20
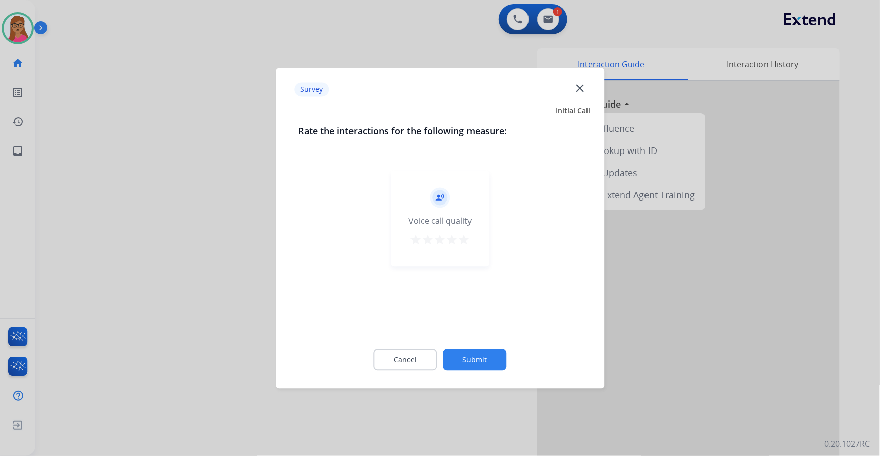
click at [577, 83] on mat-icon "close" at bounding box center [580, 87] width 13 height 13
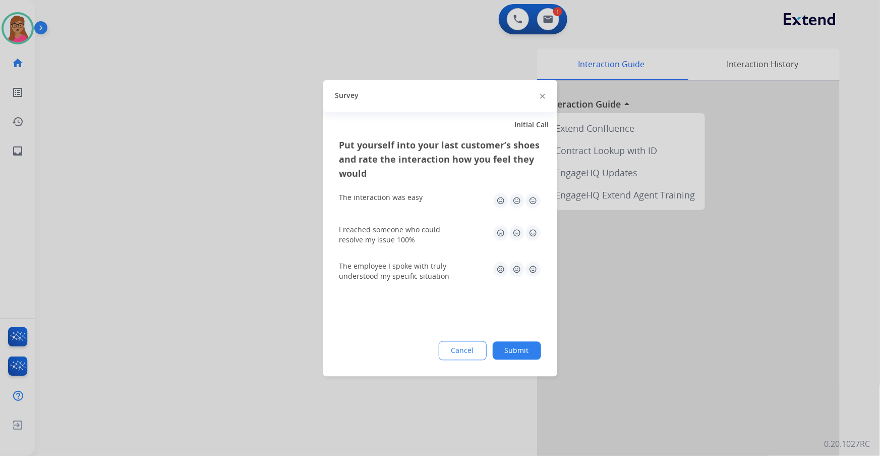
click at [441, 46] on div at bounding box center [440, 228] width 880 height 456
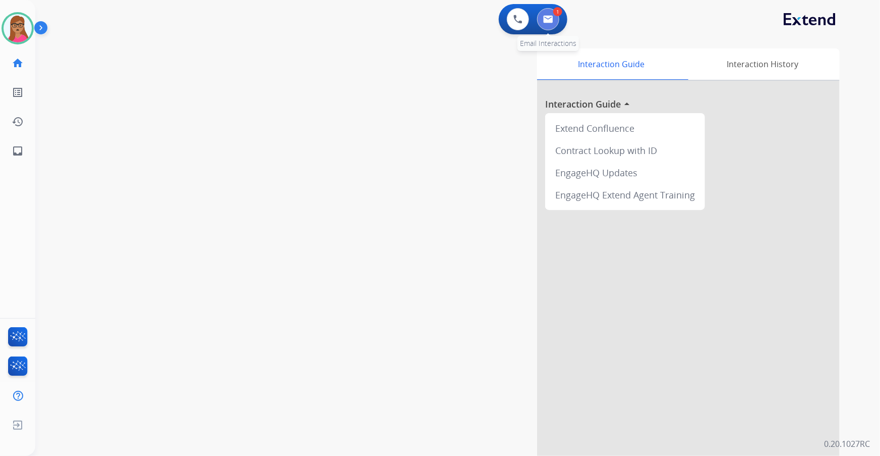
click at [540, 16] on button at bounding box center [548, 19] width 22 height 22
select select "**********"
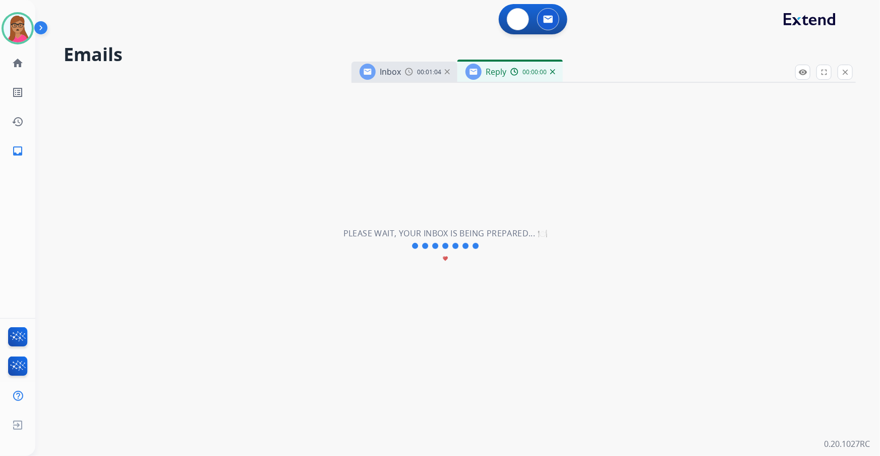
select select "**********"
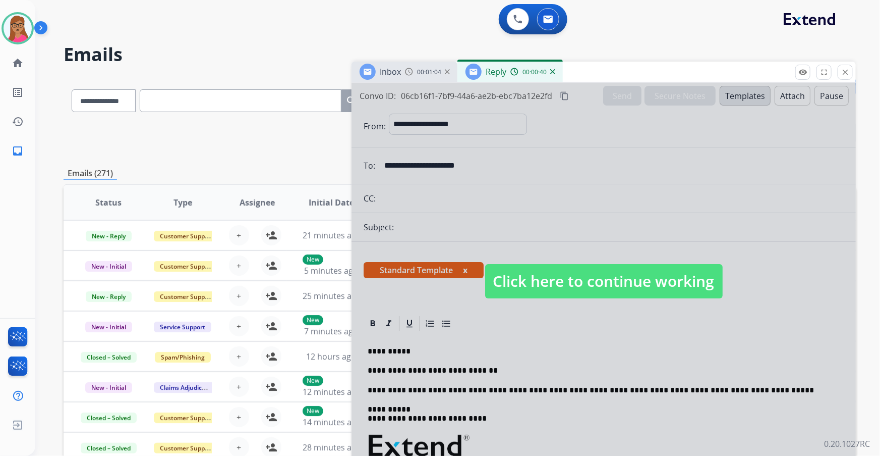
click at [566, 96] on div at bounding box center [604, 271] width 504 height 377
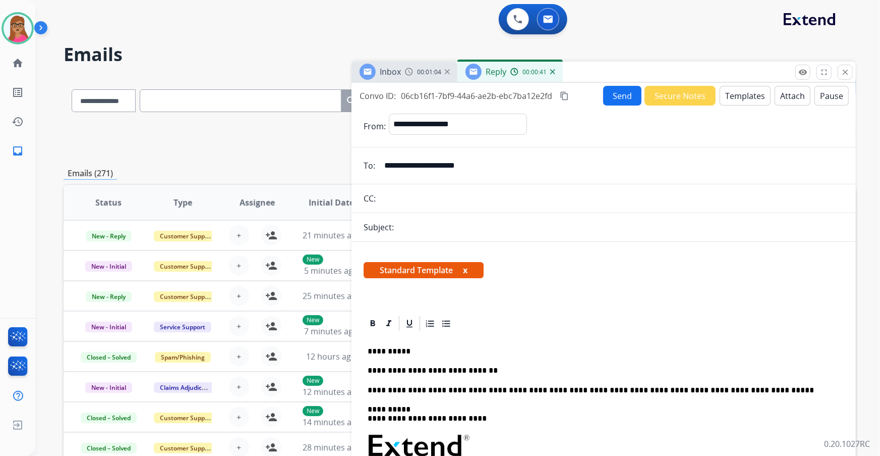
click at [569, 96] on mat-icon "content_copy" at bounding box center [564, 95] width 9 height 9
click at [495, 369] on p "**********" at bounding box center [600, 370] width 465 height 9
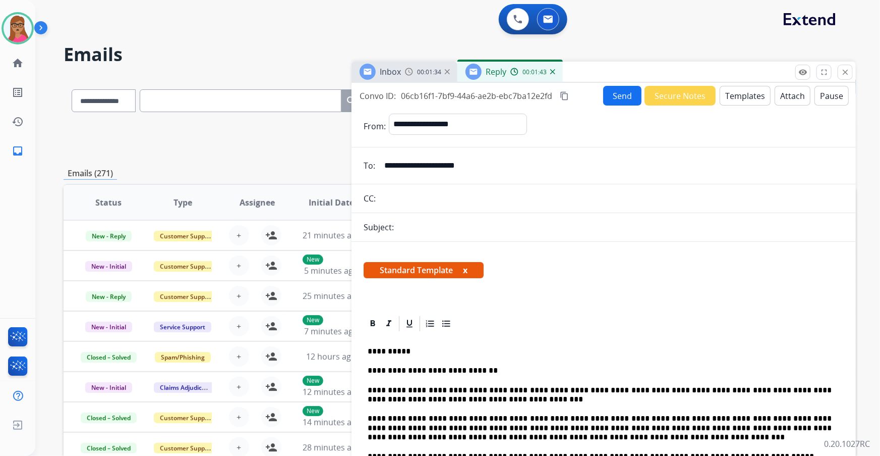
click at [619, 90] on button "Send" at bounding box center [622, 96] width 38 height 20
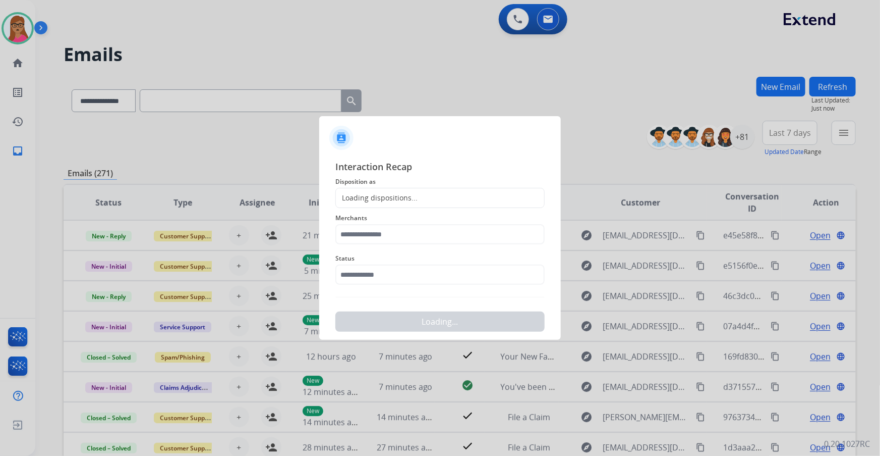
click at [378, 194] on div "Loading dispositions..." at bounding box center [377, 198] width 82 height 10
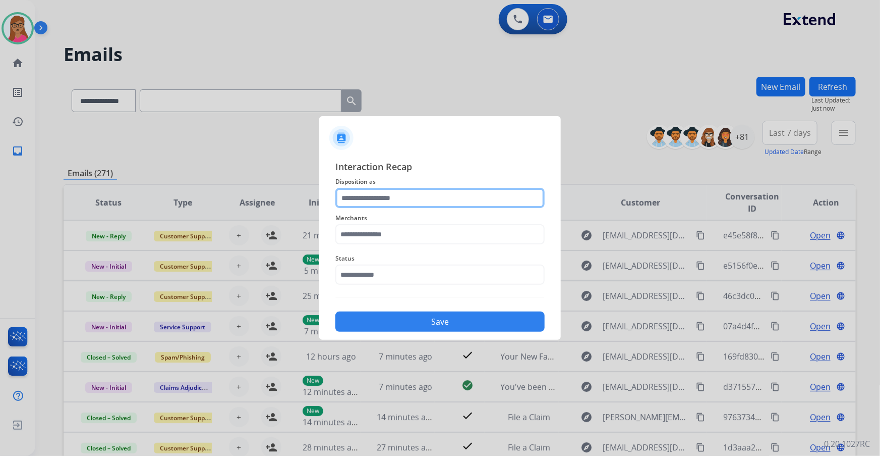
click at [383, 194] on input "text" at bounding box center [439, 198] width 209 height 20
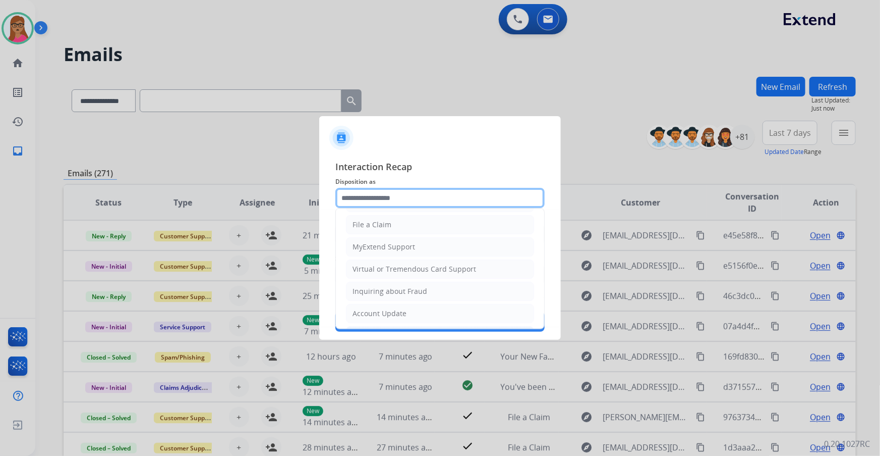
scroll to position [156, 0]
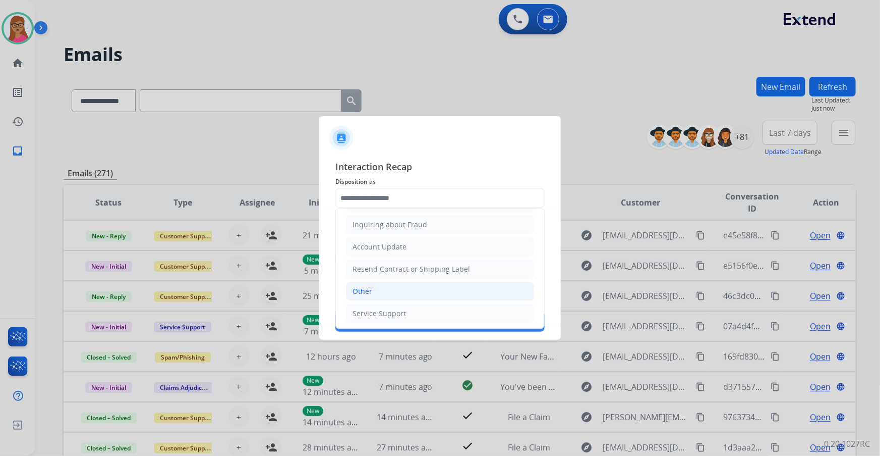
drag, startPoint x: 375, startPoint y: 290, endPoint x: 371, endPoint y: 248, distance: 42.5
click at [374, 290] on li "Other" at bounding box center [440, 290] width 188 height 19
type input "*****"
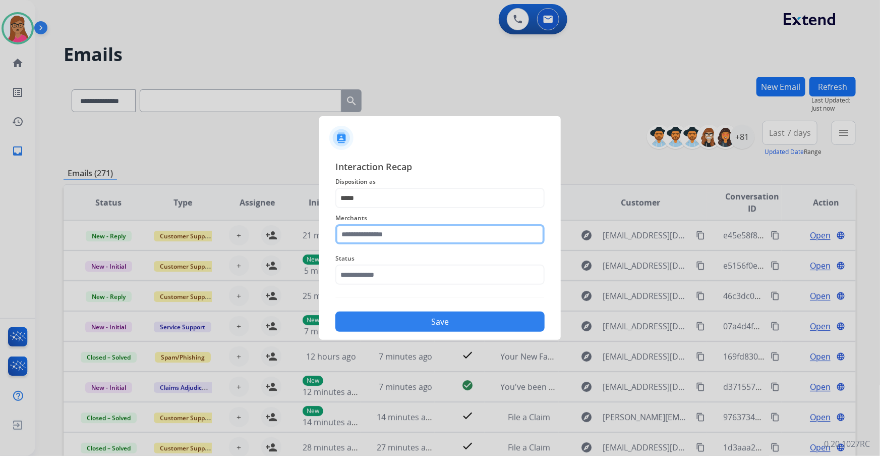
click at [372, 237] on input "text" at bounding box center [439, 234] width 209 height 20
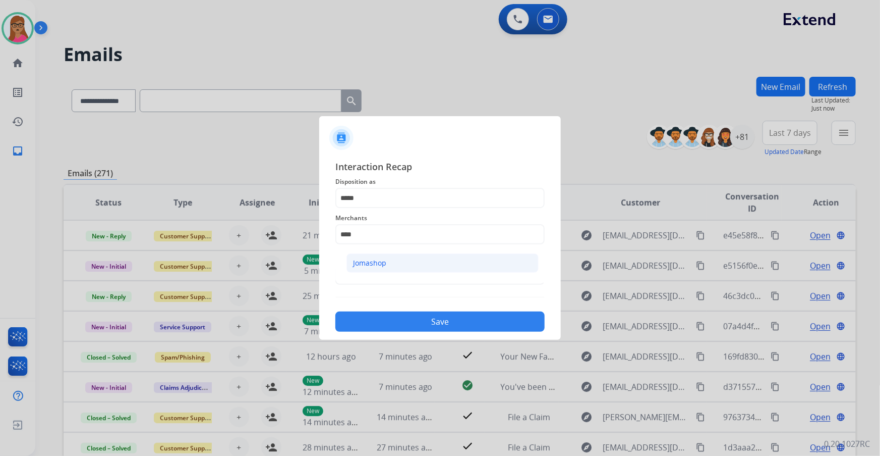
click at [373, 258] on div "Jomashop" at bounding box center [369, 263] width 33 height 10
type input "********"
click at [377, 278] on input "text" at bounding box center [439, 274] width 209 height 20
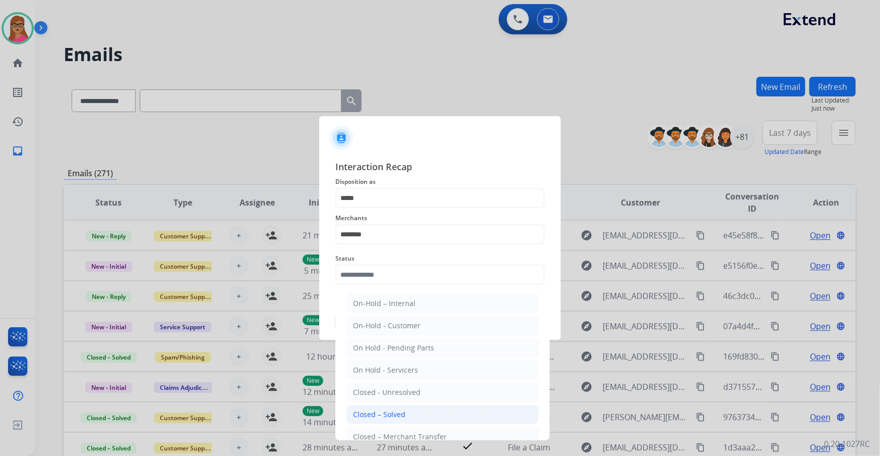
click at [393, 400] on div "Closed – Solved" at bounding box center [379, 414] width 52 height 10
type input "**********"
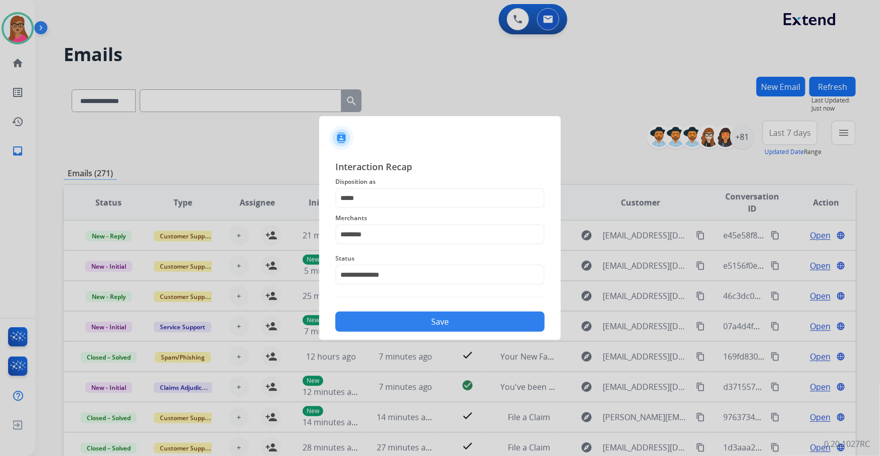
click at [431, 327] on button "Save" at bounding box center [439, 321] width 209 height 20
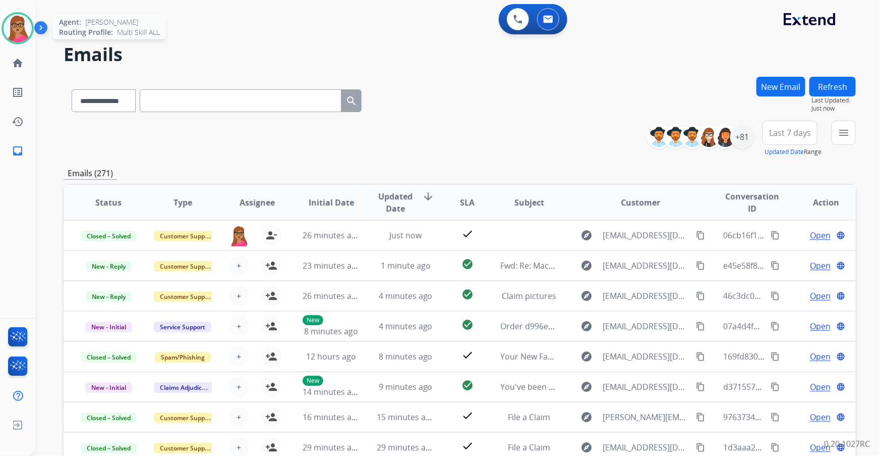
click at [14, 37] on img at bounding box center [18, 28] width 28 height 28
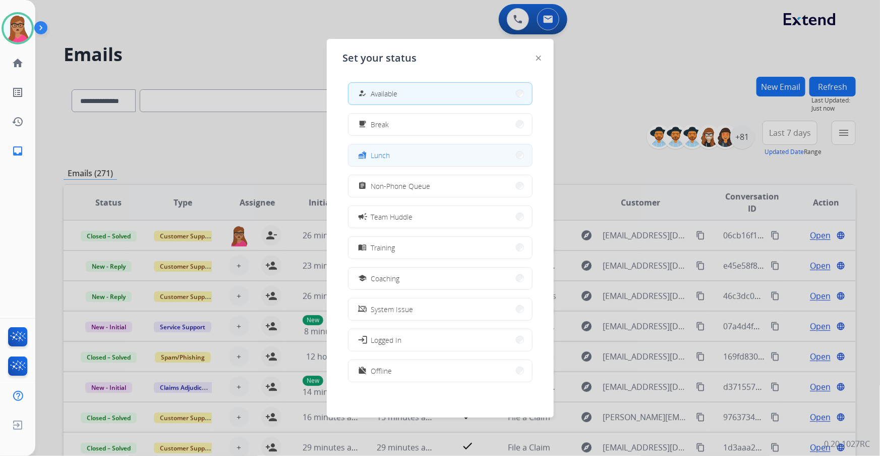
click at [412, 165] on div "fastfood Lunch" at bounding box center [440, 155] width 185 height 23
click at [405, 151] on button "fastfood Lunch" at bounding box center [441, 155] width 184 height 22
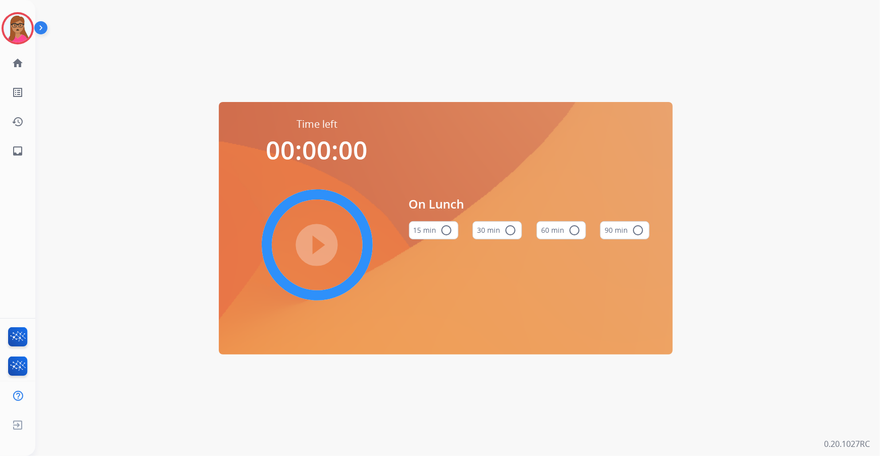
click at [565, 227] on button "60 min radio_button_unchecked" at bounding box center [561, 230] width 49 height 18
click at [320, 240] on mat-icon "play_circle_filled" at bounding box center [317, 245] width 12 height 12
